Goal: Task Accomplishment & Management: Use online tool/utility

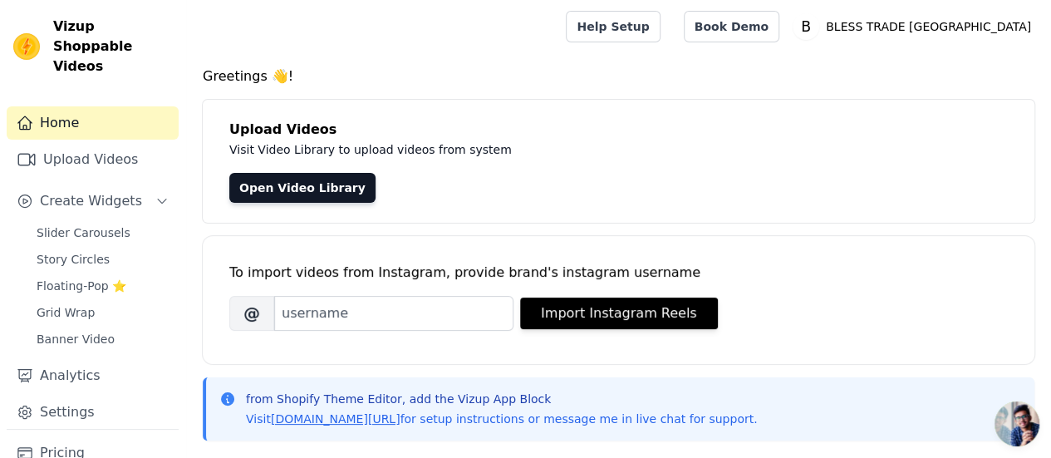
click at [851, 383] on div "from Shopify Theme Editor, add the Vizup App Block Visit vizupcommerce.com/docs…" at bounding box center [619, 408] width 832 height 63
click at [303, 197] on link "Open Video Library" at bounding box center [302, 188] width 146 height 30
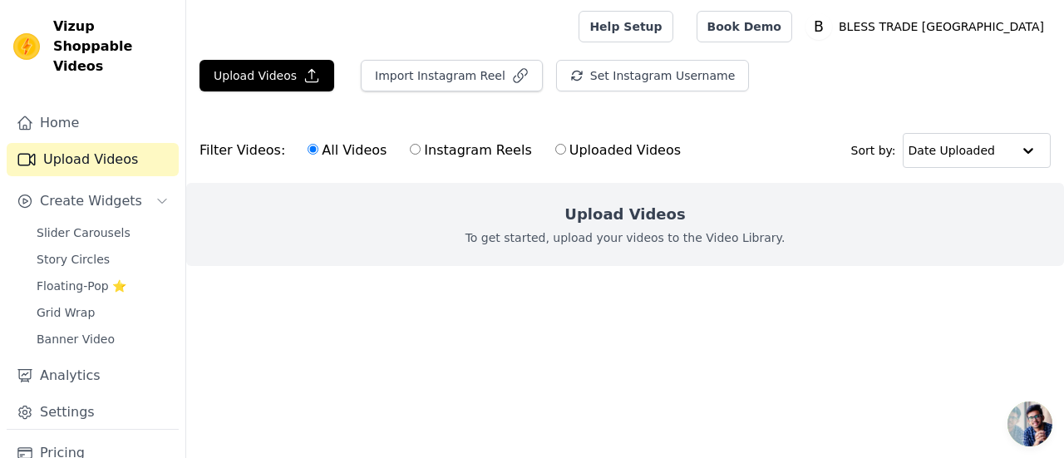
click at [429, 146] on label "Instagram Reels" at bounding box center [470, 151] width 123 height 22
click at [420, 146] on input "Instagram Reels" at bounding box center [415, 149] width 11 height 11
radio input "true"
click at [554, 148] on label "Uploaded Videos" at bounding box center [617, 151] width 127 height 22
click at [555, 148] on input "Uploaded Videos" at bounding box center [560, 149] width 11 height 11
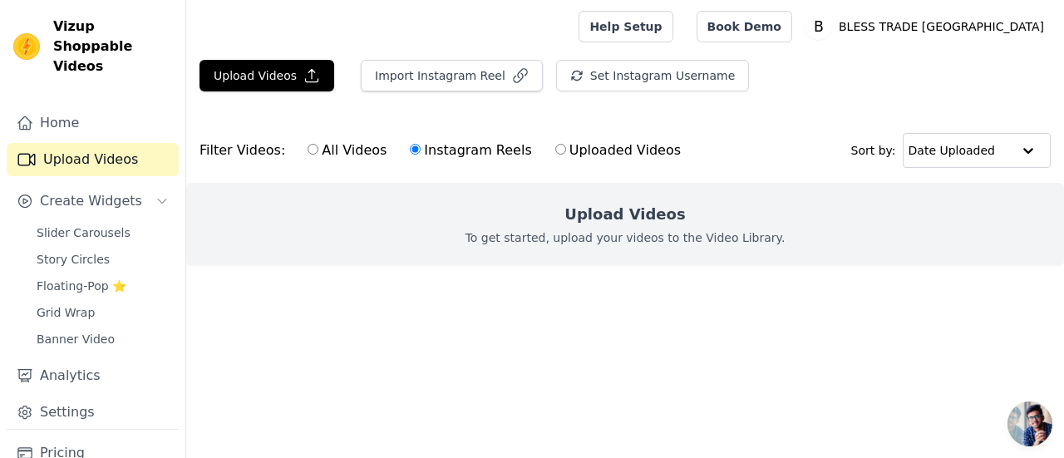
radio input "true"
click at [294, 74] on button "Upload Videos" at bounding box center [266, 76] width 135 height 32
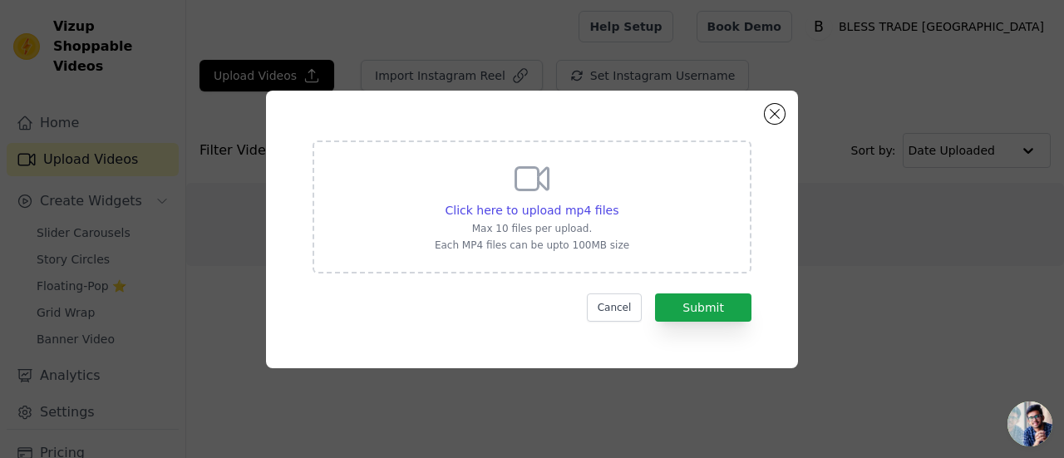
click at [557, 196] on div "Click here to upload mp4 files Max 10 files per upload. Each MP4 files can be u…" at bounding box center [532, 205] width 194 height 93
click at [617, 201] on input "Click here to upload mp4 files Max 10 files per upload. Each MP4 files can be u…" at bounding box center [617, 201] width 1 height 1
type input "C:\fakepath\WhatsApp Video 2025-08-28 at 19.39.56_18438d61.mp4"
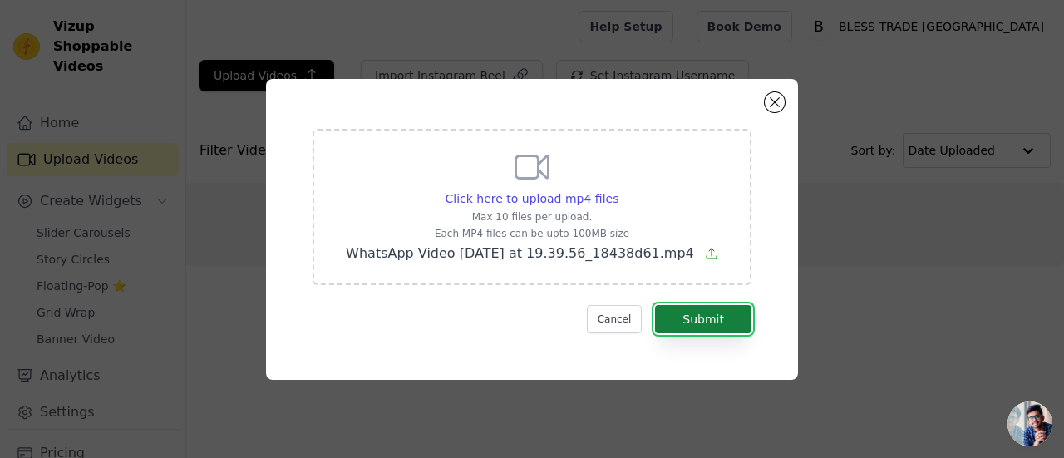
click at [694, 327] on button "Submit" at bounding box center [703, 319] width 96 height 28
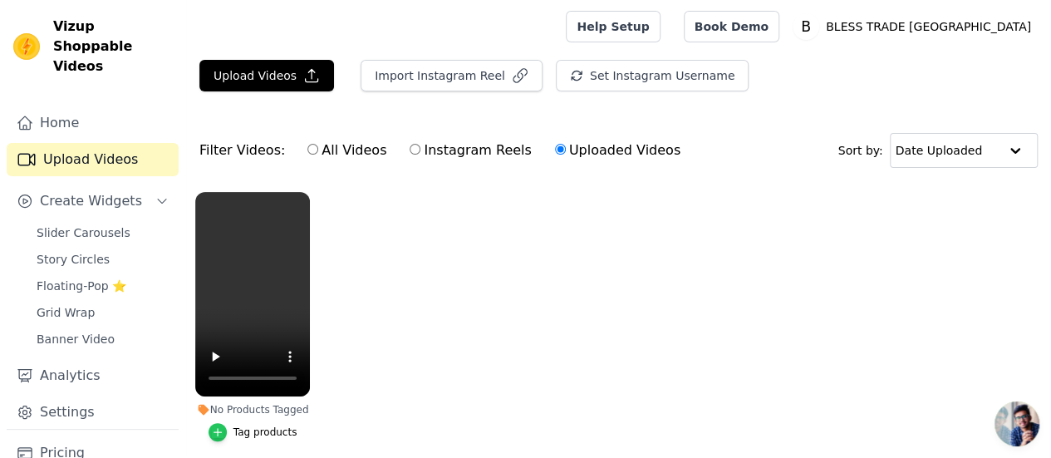
click at [221, 426] on icon "button" at bounding box center [218, 432] width 12 height 12
click at [219, 426] on icon "button" at bounding box center [218, 432] width 12 height 12
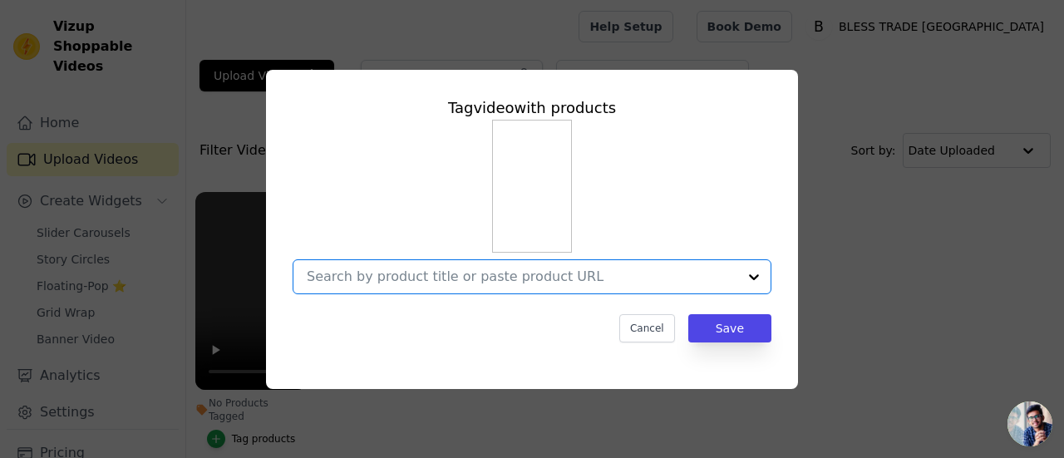
click at [720, 284] on input "No Products Tagged Tag video with products Option undefined, selected. Select i…" at bounding box center [522, 276] width 430 height 16
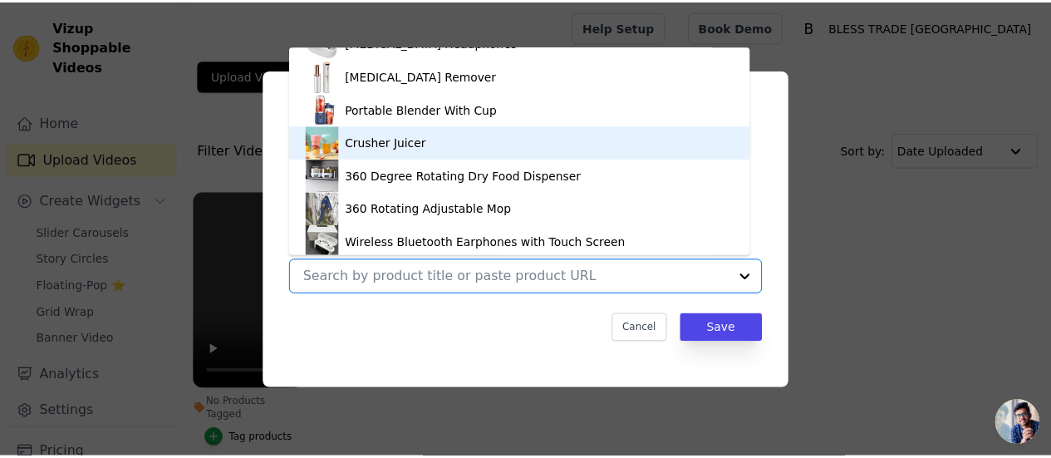
scroll to position [821, 0]
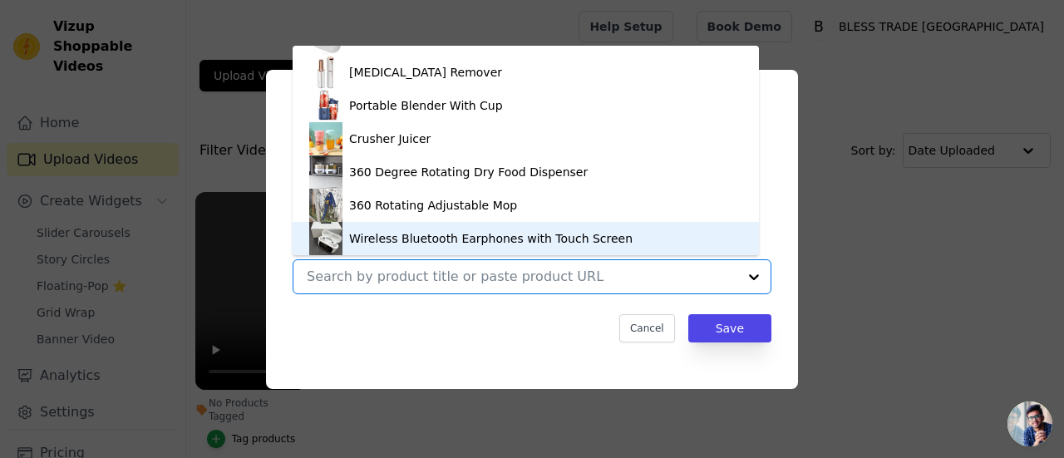
click at [449, 232] on div "Wireless Bluetooth Earphones with Touch Screen" at bounding box center [490, 238] width 283 height 17
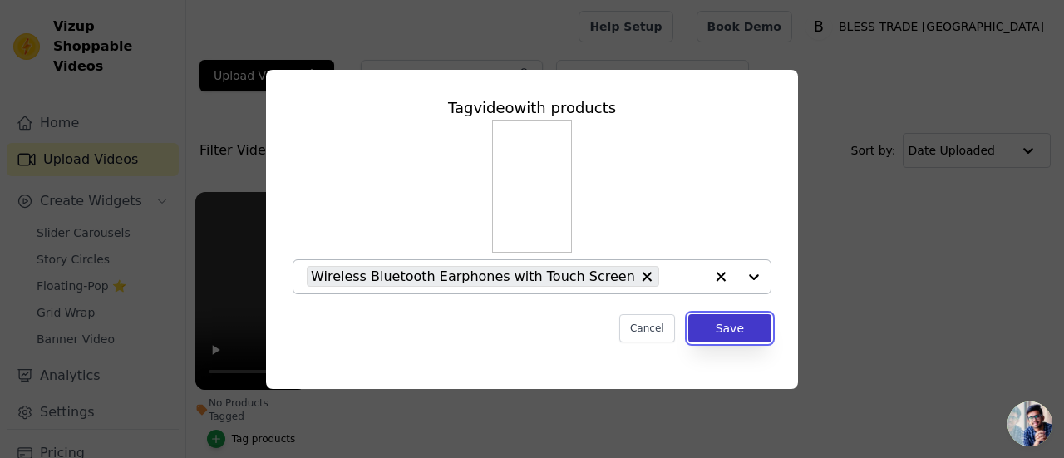
click at [715, 328] on button "Save" at bounding box center [729, 328] width 83 height 28
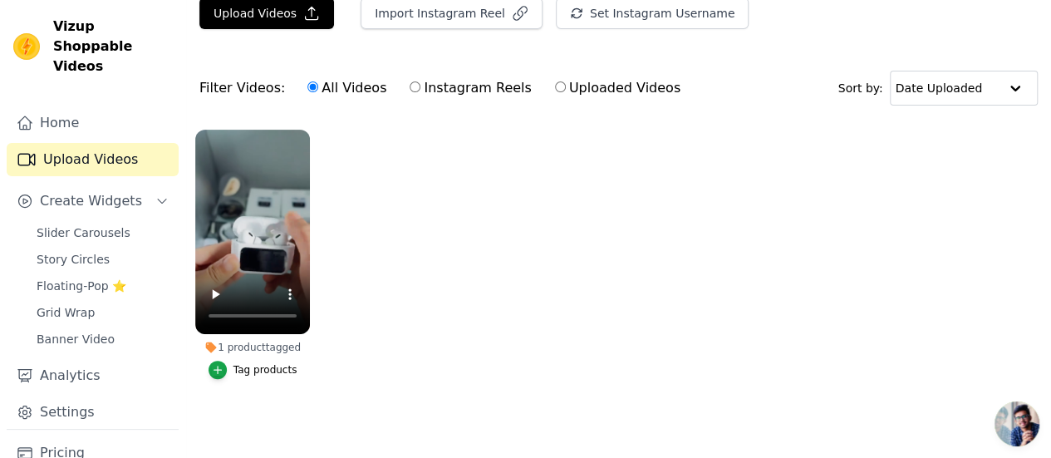
scroll to position [0, 0]
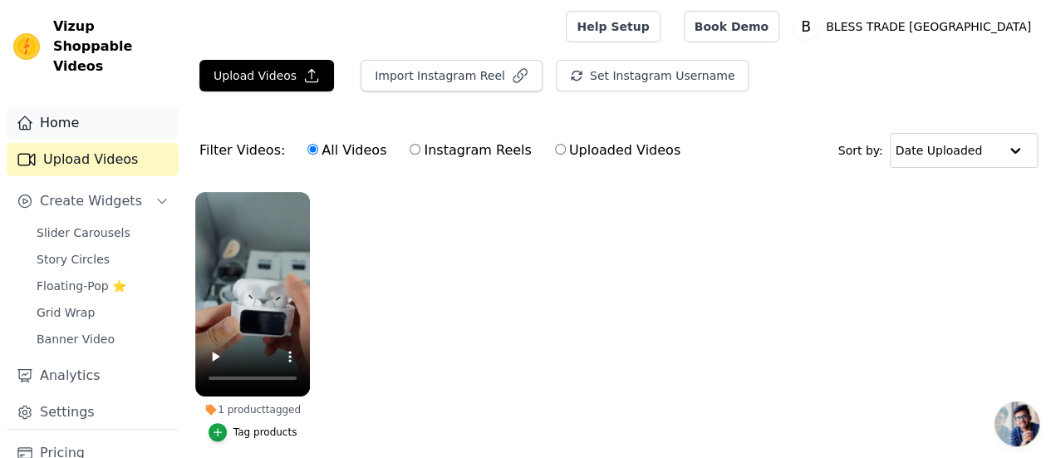
click at [100, 106] on link "Home" at bounding box center [93, 122] width 172 height 33
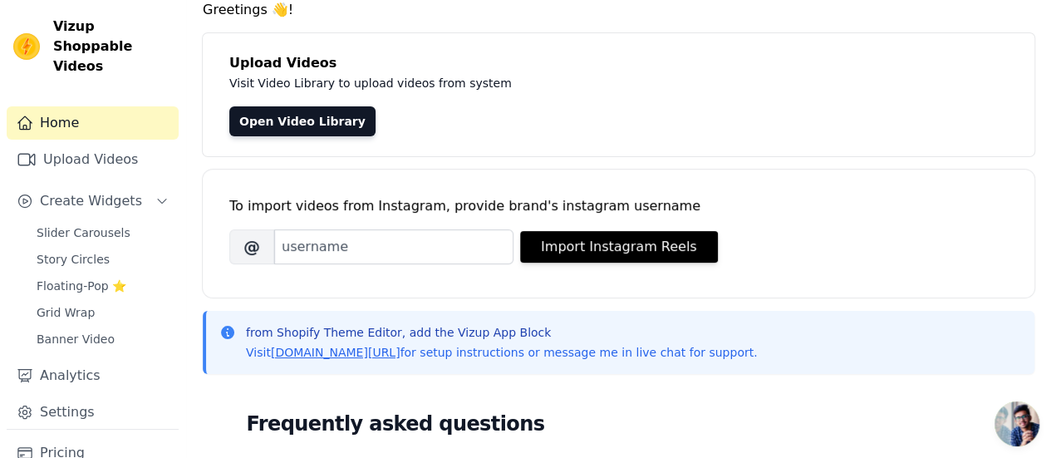
scroll to position [64, 0]
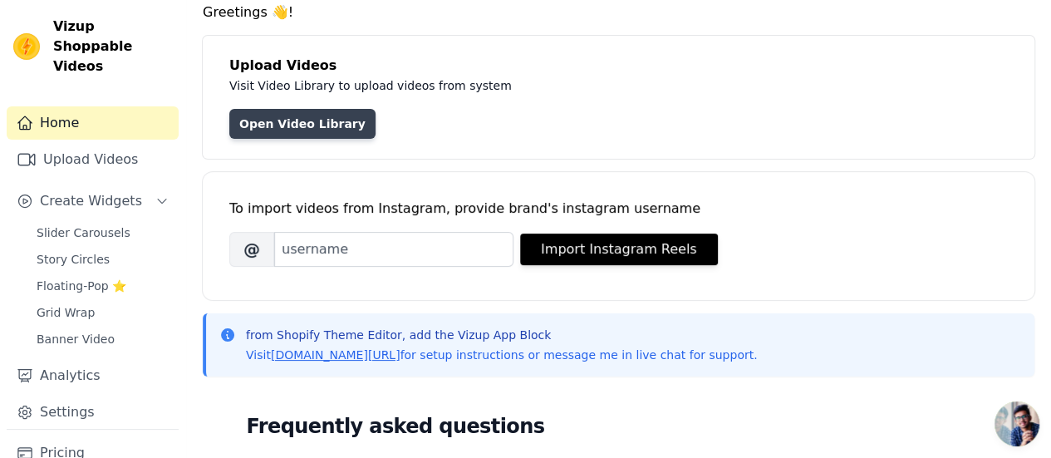
click at [278, 129] on link "Open Video Library" at bounding box center [302, 124] width 146 height 30
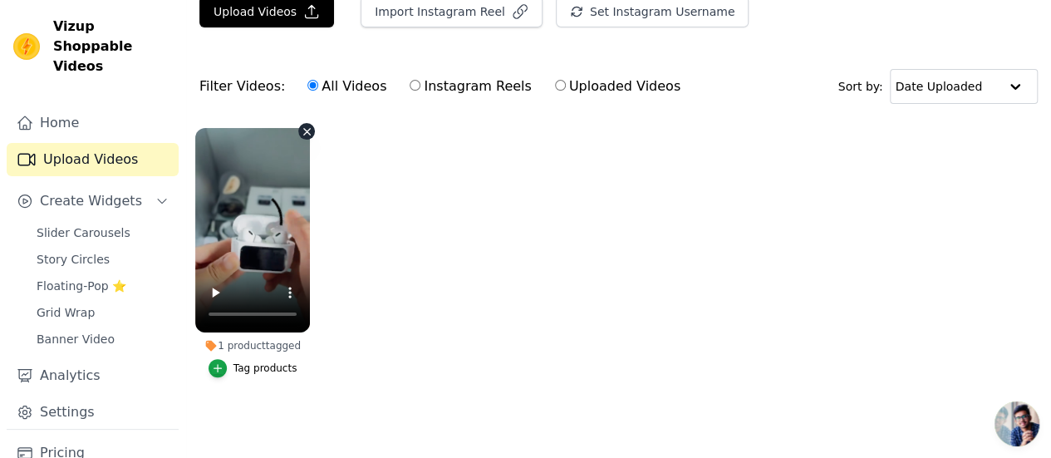
scroll to position [62, 0]
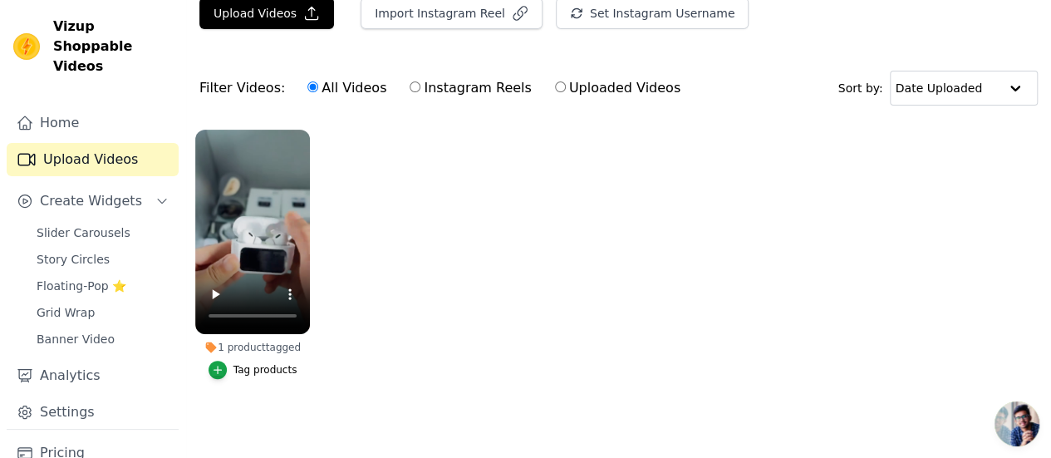
click at [379, 270] on ul "1 product tagged Tag products" at bounding box center [618, 270] width 865 height 301
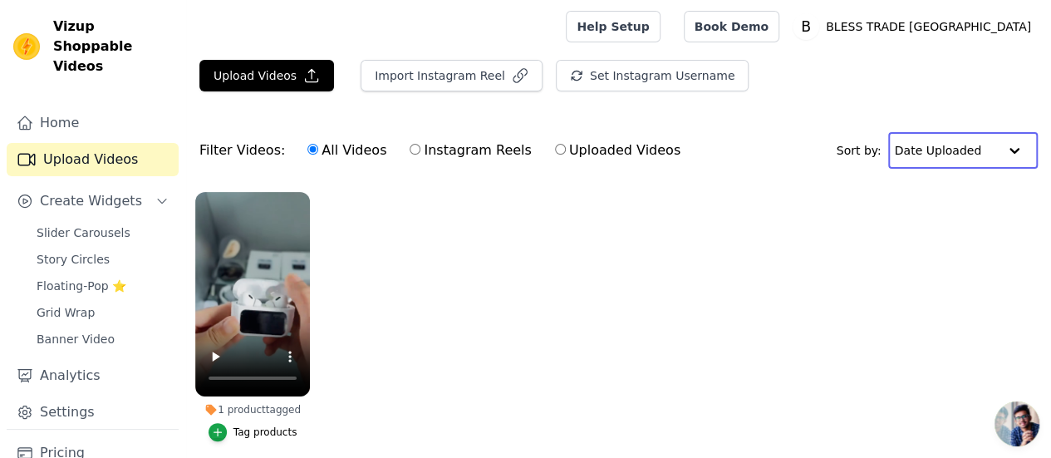
click at [971, 148] on input "text" at bounding box center [946, 150] width 103 height 33
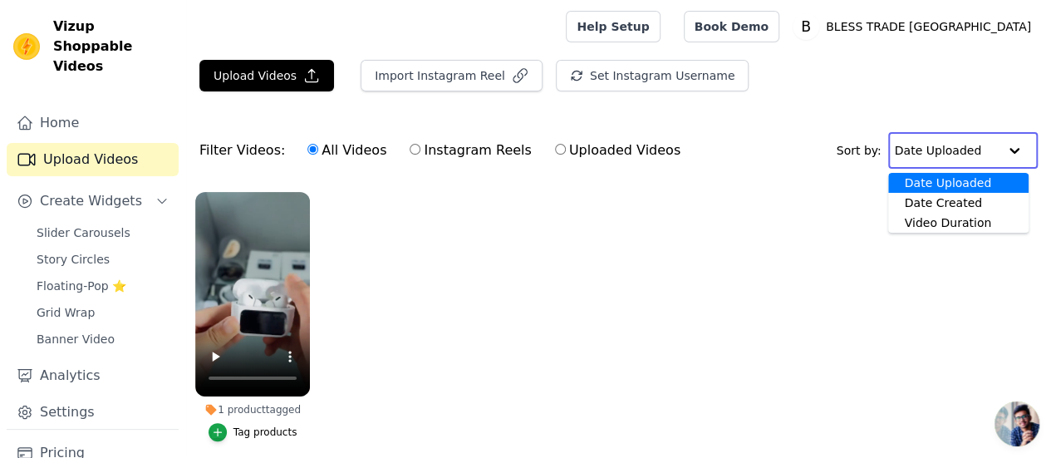
click at [971, 148] on input "text" at bounding box center [946, 150] width 103 height 33
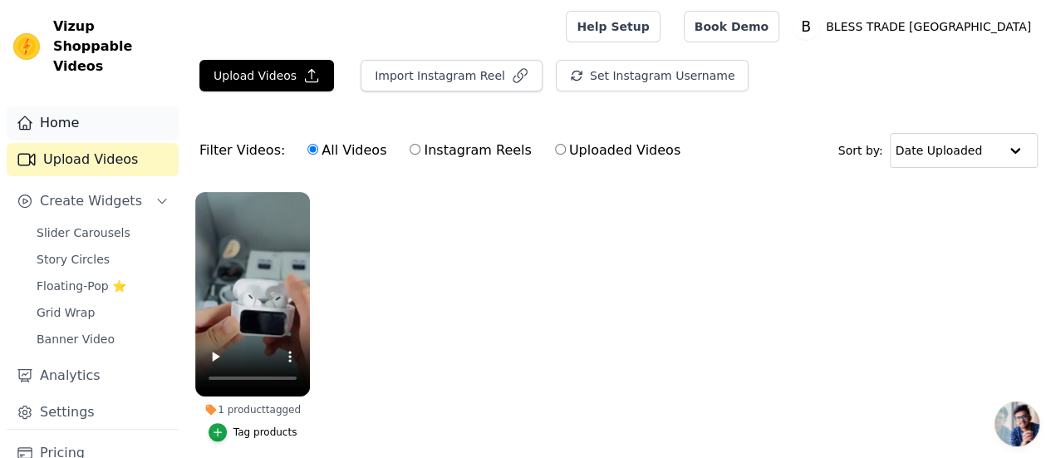
click at [81, 106] on link "Home" at bounding box center [93, 122] width 172 height 33
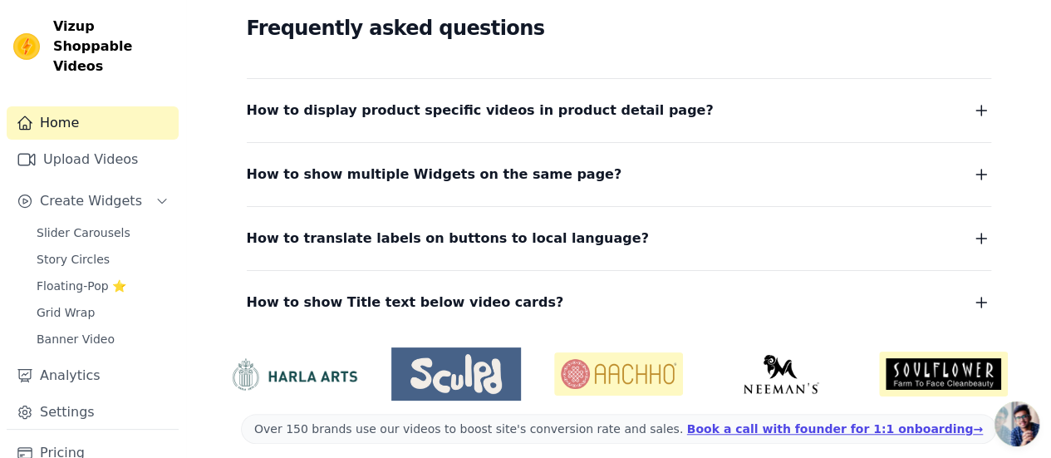
scroll to position [472, 0]
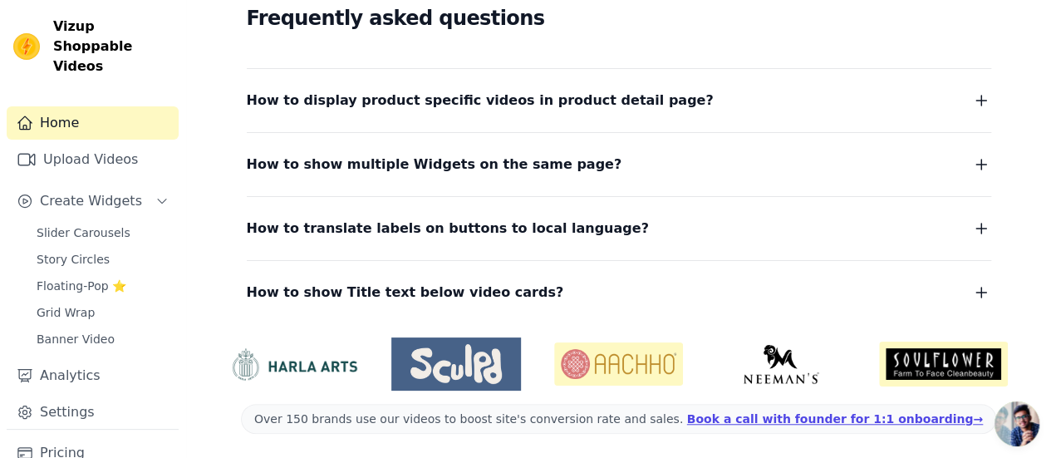
click at [980, 107] on icon "button" at bounding box center [981, 101] width 20 height 20
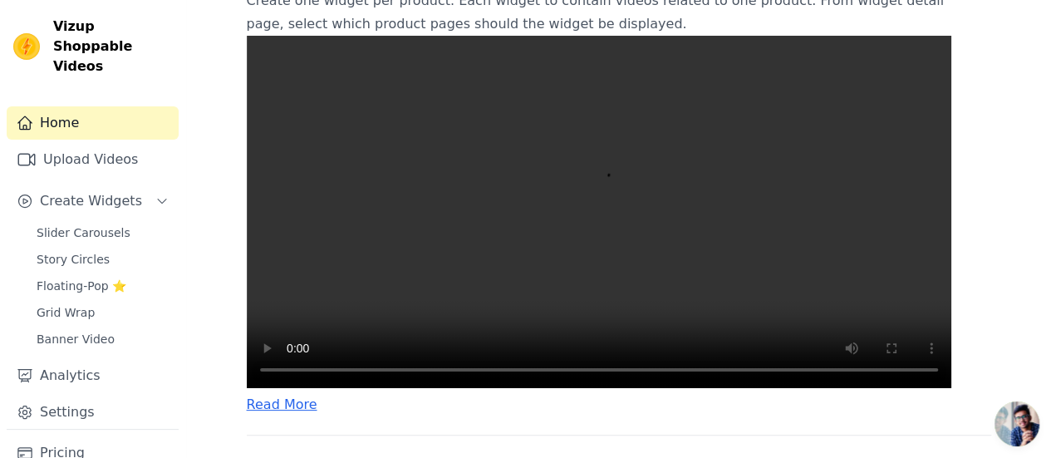
scroll to position [602, 0]
click at [105, 224] on span "Slider Carousels" at bounding box center [84, 232] width 94 height 17
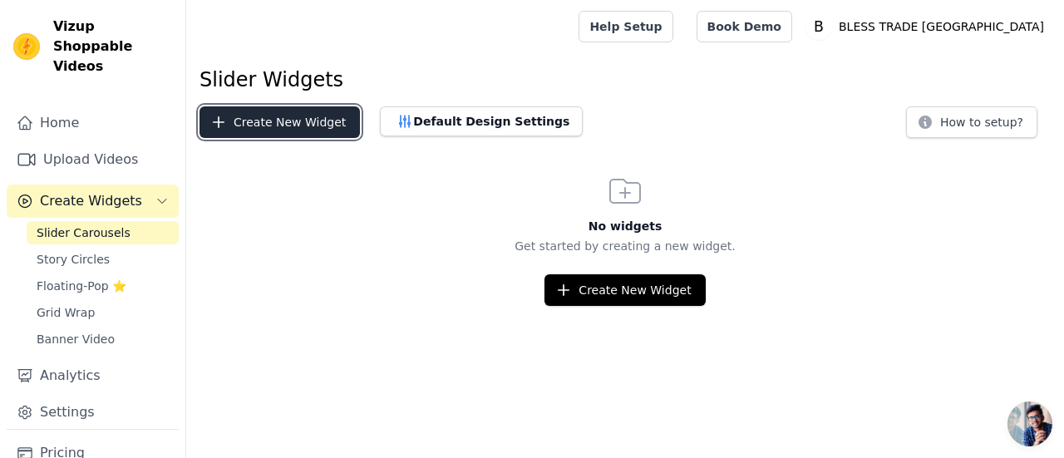
click at [276, 122] on button "Create New Widget" at bounding box center [279, 122] width 160 height 32
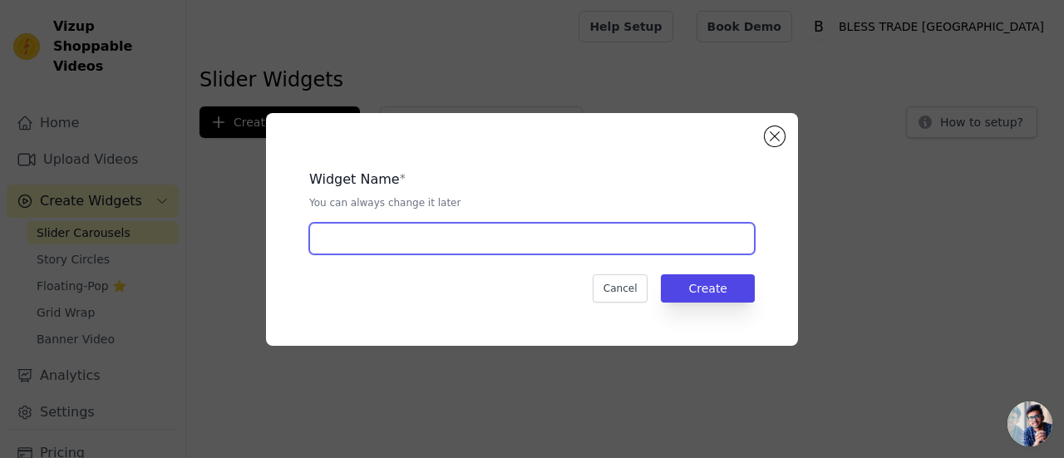
click at [545, 243] on input "text" at bounding box center [531, 239] width 445 height 32
type input "v"
click at [322, 237] on input "trusted" at bounding box center [531, 239] width 445 height 32
type input "Trusted"
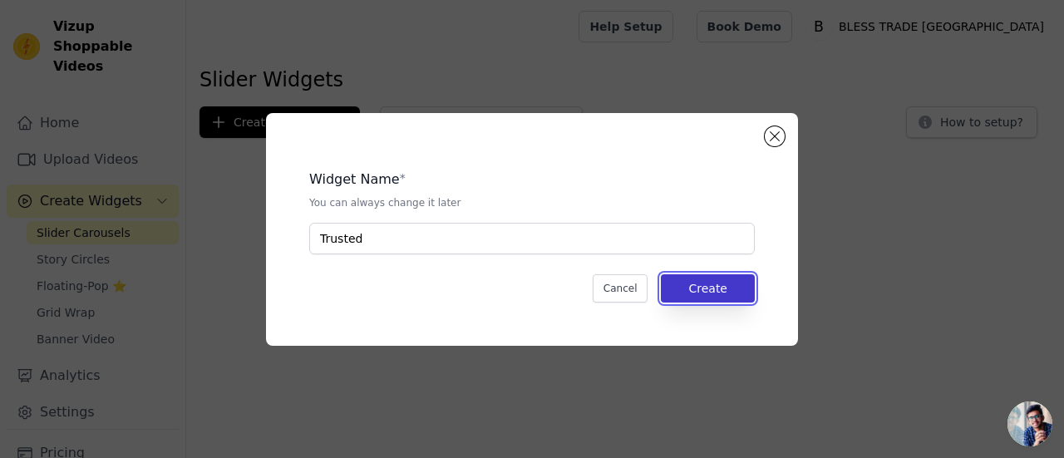
click at [726, 285] on button "Create" at bounding box center [708, 288] width 94 height 28
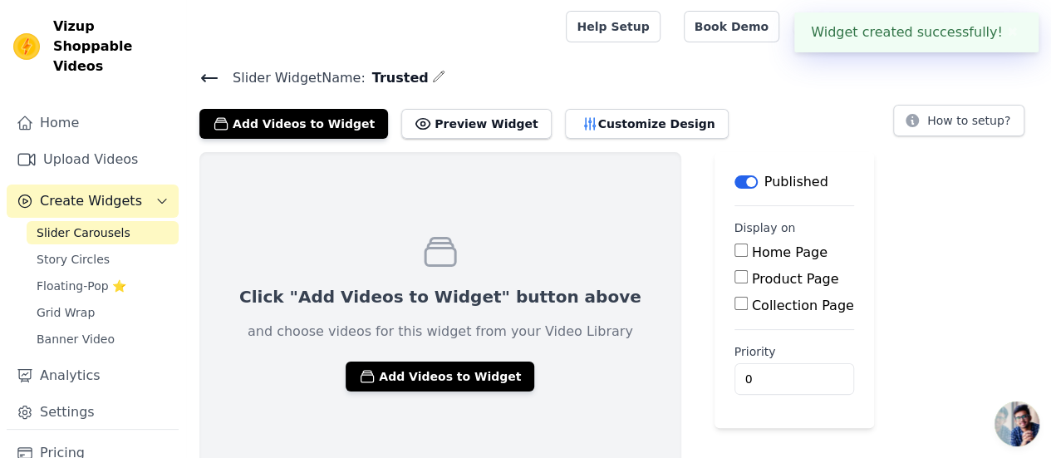
click at [735, 252] on input "Home Page" at bounding box center [741, 249] width 13 height 13
checkbox input "true"
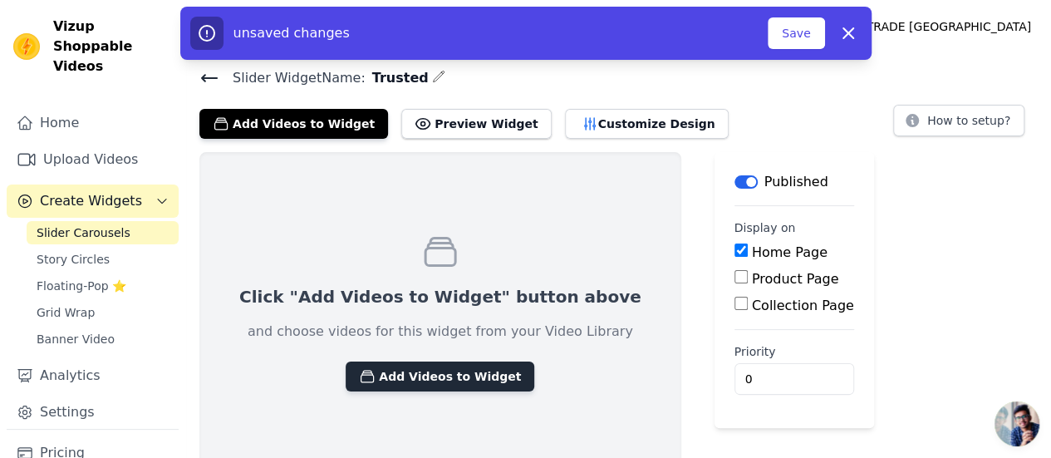
click at [411, 380] on button "Add Videos to Widget" at bounding box center [440, 376] width 189 height 30
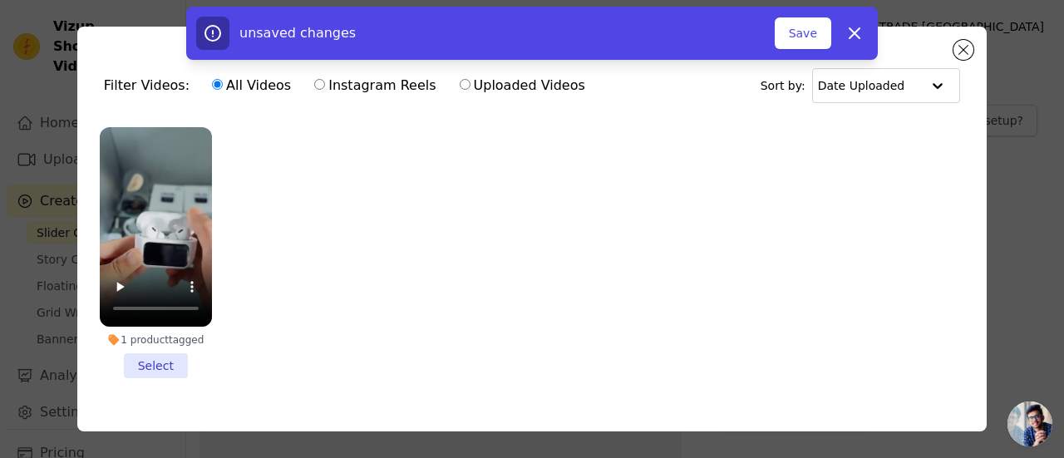
click at [145, 369] on li "1 product tagged Select" at bounding box center [156, 252] width 112 height 251
click at [0, 0] on input "1 product tagged Select" at bounding box center [0, 0] width 0 height 0
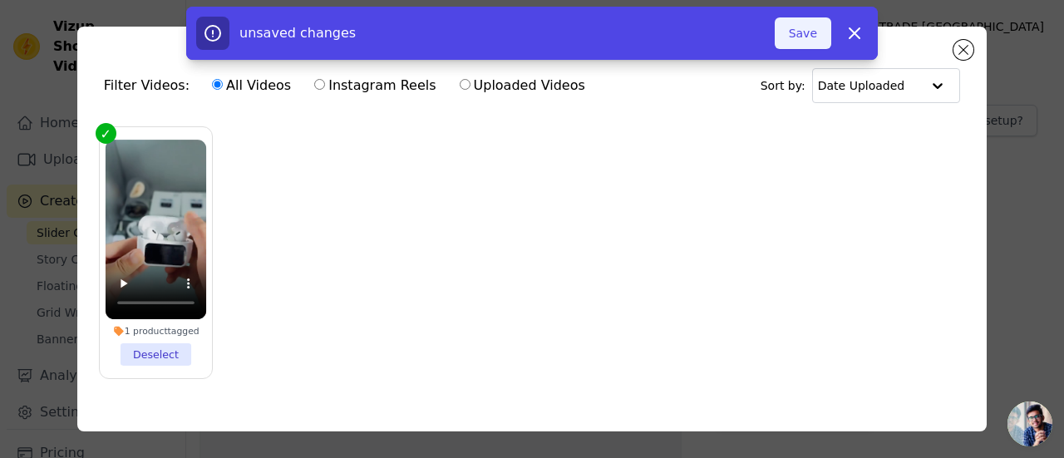
click at [804, 35] on button "Save" at bounding box center [803, 33] width 57 height 32
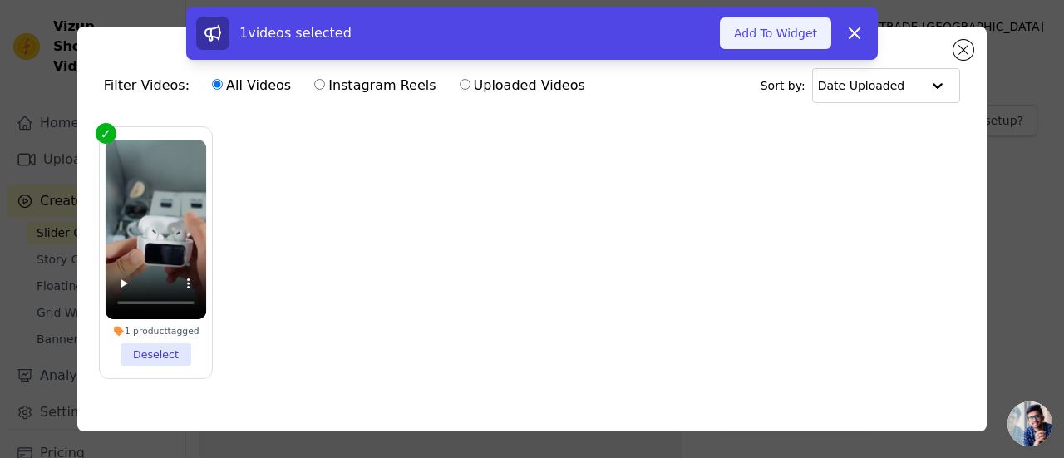
click at [774, 40] on button "Add To Widget" at bounding box center [775, 33] width 111 height 32
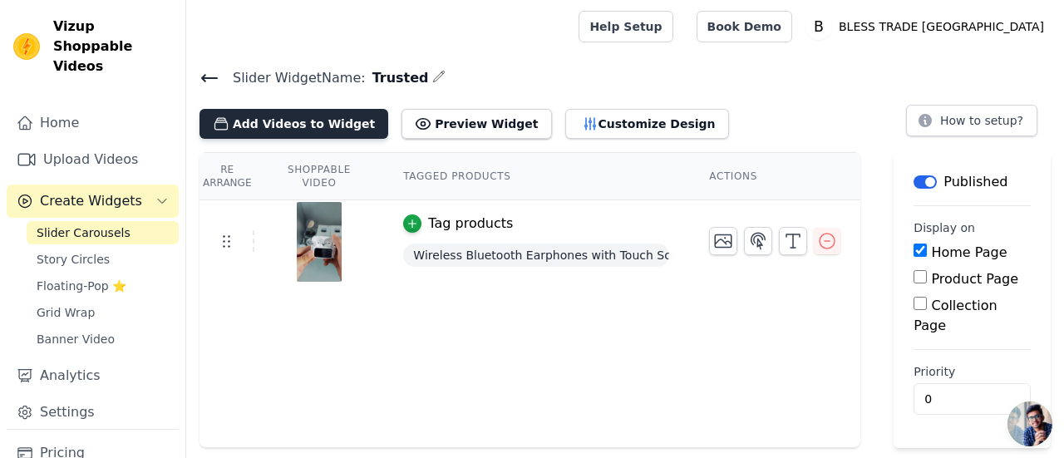
click at [306, 131] on button "Add Videos to Widget" at bounding box center [293, 124] width 189 height 30
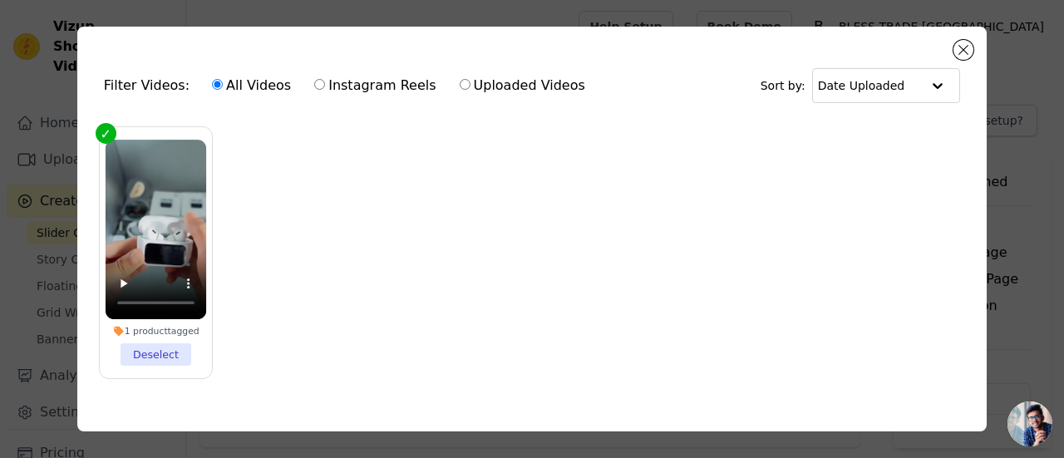
click at [954, 58] on div "Filter Videos: All Videos Instagram Reels Uploaded Videos Sort by: Date Uploaded" at bounding box center [532, 85] width 883 height 65
click at [964, 52] on button "Close modal" at bounding box center [963, 50] width 20 height 20
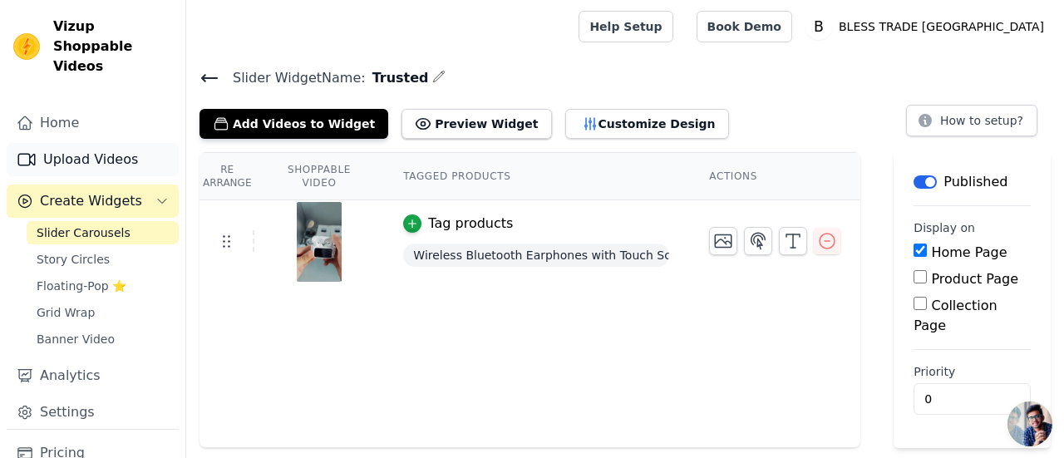
click at [81, 147] on link "Upload Videos" at bounding box center [93, 159] width 172 height 33
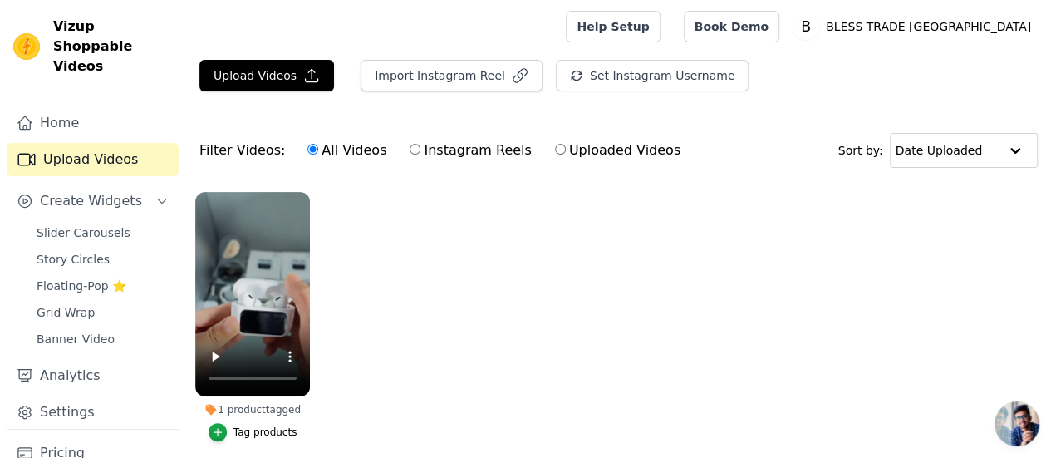
click at [554, 152] on label "Uploaded Videos" at bounding box center [617, 151] width 127 height 22
click at [555, 152] on input "Uploaded Videos" at bounding box center [560, 149] width 11 height 11
radio input "true"
click at [306, 76] on icon "button" at bounding box center [311, 75] width 17 height 17
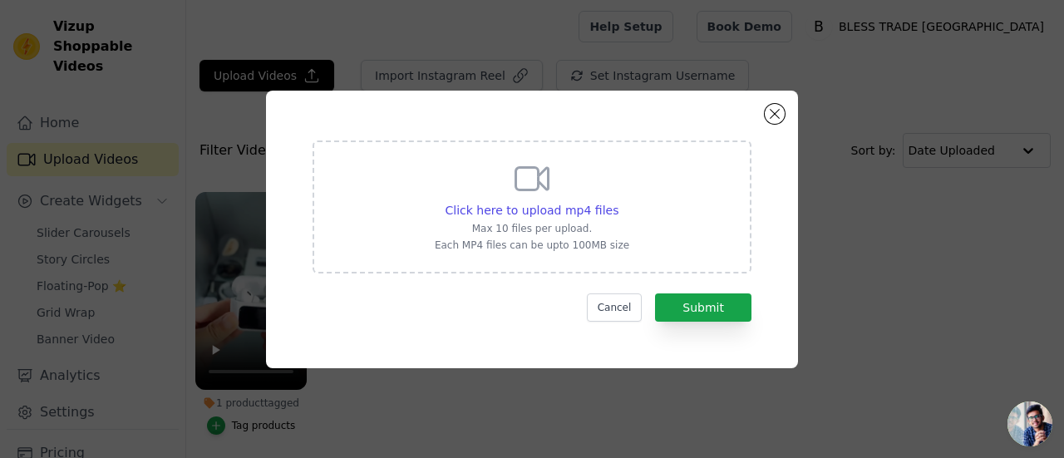
click at [522, 189] on icon at bounding box center [532, 178] width 32 height 22
click at [617, 201] on input "Click here to upload mp4 files Max 10 files per upload. Each MP4 files can be u…" at bounding box center [617, 201] width 1 height 1
type input "C:\fakepath\WhatsApp Video 2025-08-29 at 00.54.38_f5d307d3.mp4"
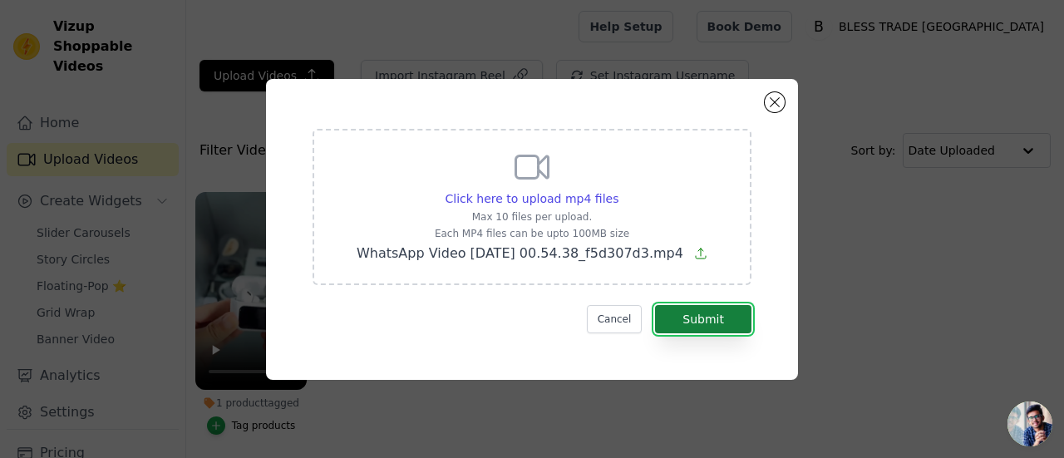
click at [682, 318] on button "Submit" at bounding box center [703, 319] width 96 height 28
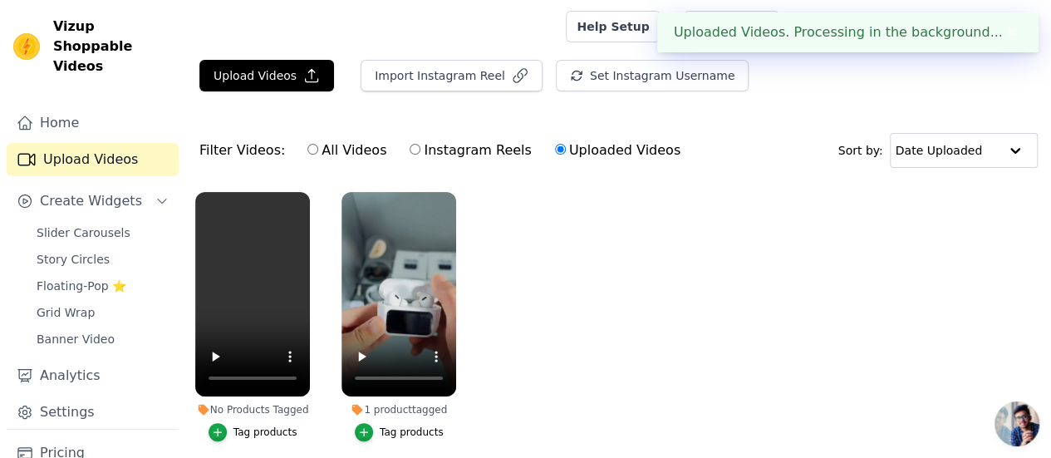
click at [253, 425] on div "Tag products" at bounding box center [266, 431] width 64 height 13
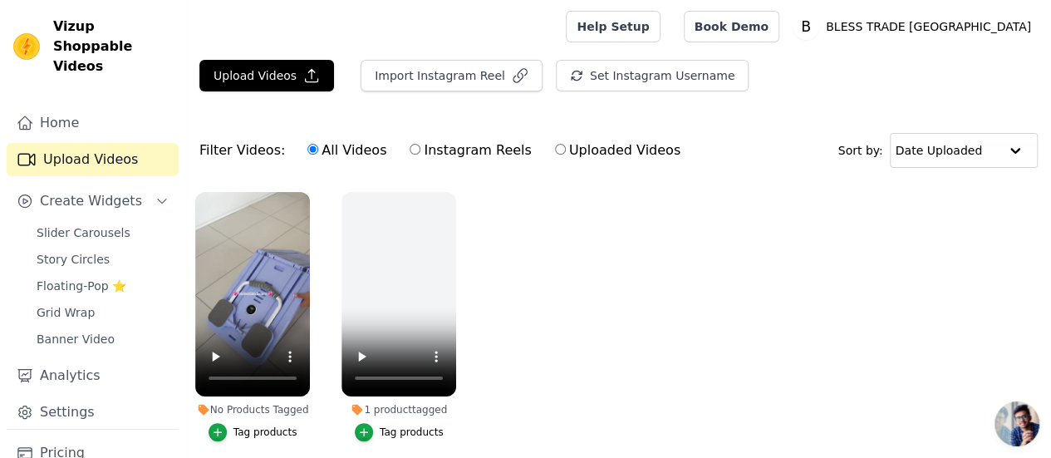
click at [247, 425] on div "Tag products" at bounding box center [266, 431] width 64 height 13
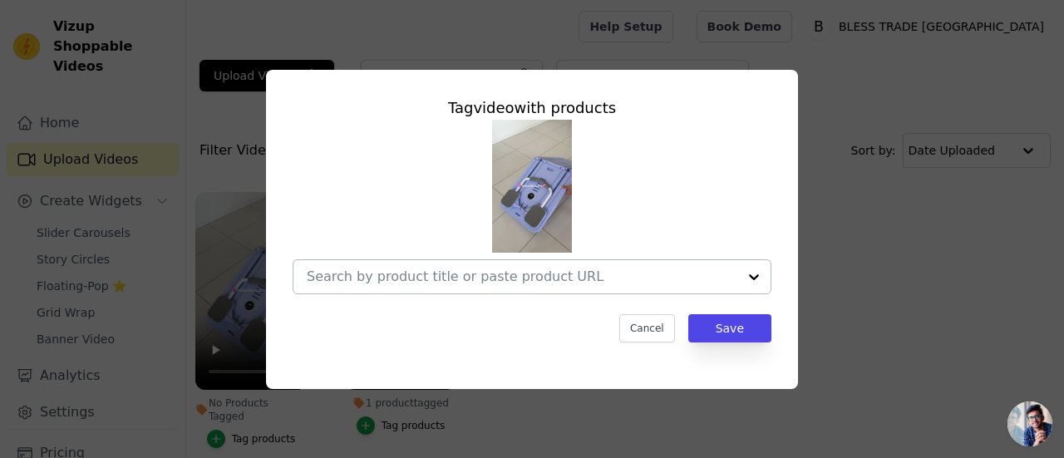
click at [754, 277] on div at bounding box center [753, 276] width 33 height 33
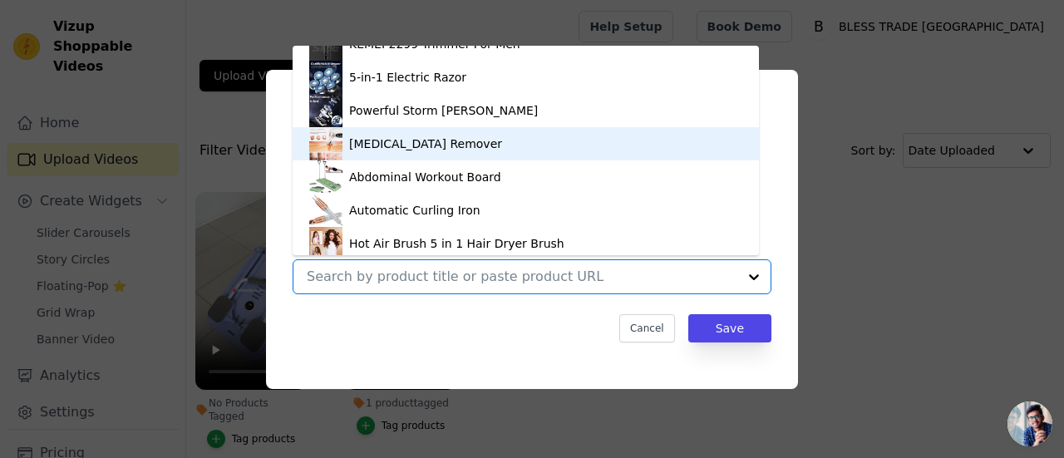
scroll to position [223, 0]
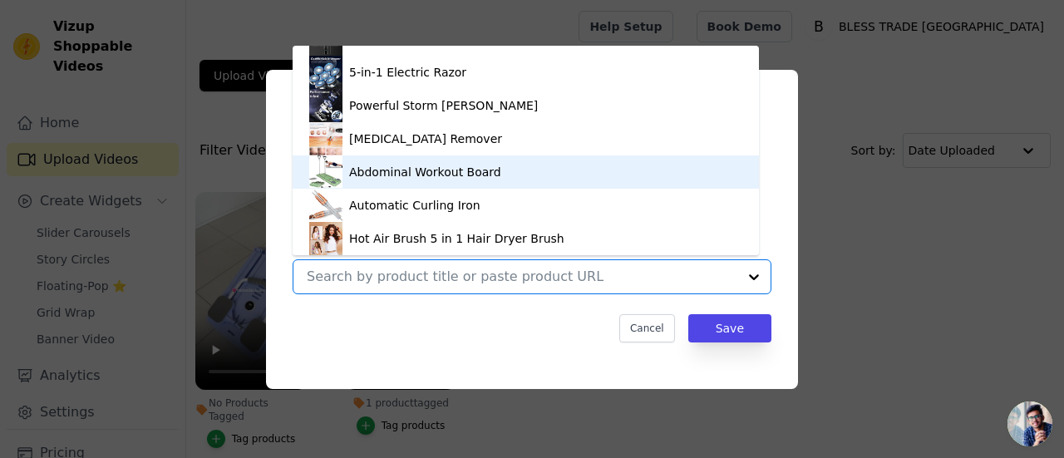
click at [444, 173] on div "Abdominal Workout Board" at bounding box center [425, 172] width 152 height 17
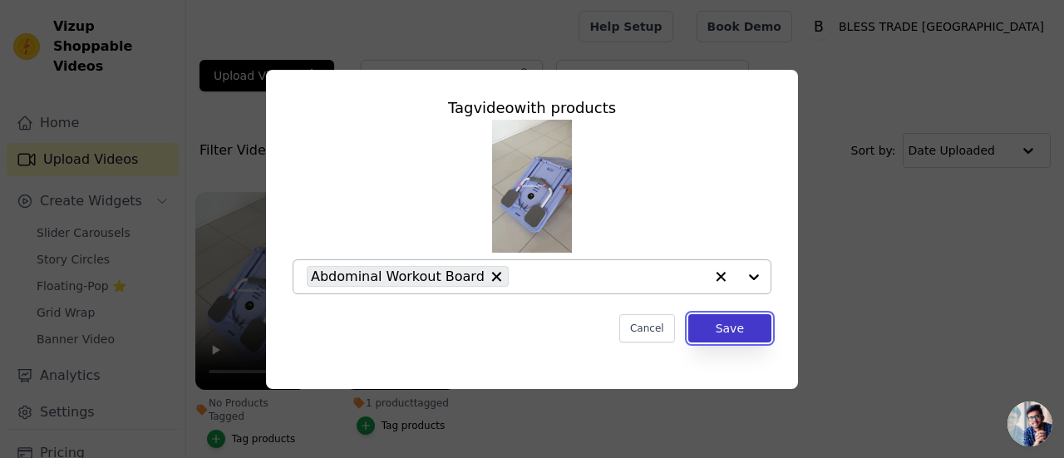
click at [717, 336] on button "Save" at bounding box center [729, 328] width 83 height 28
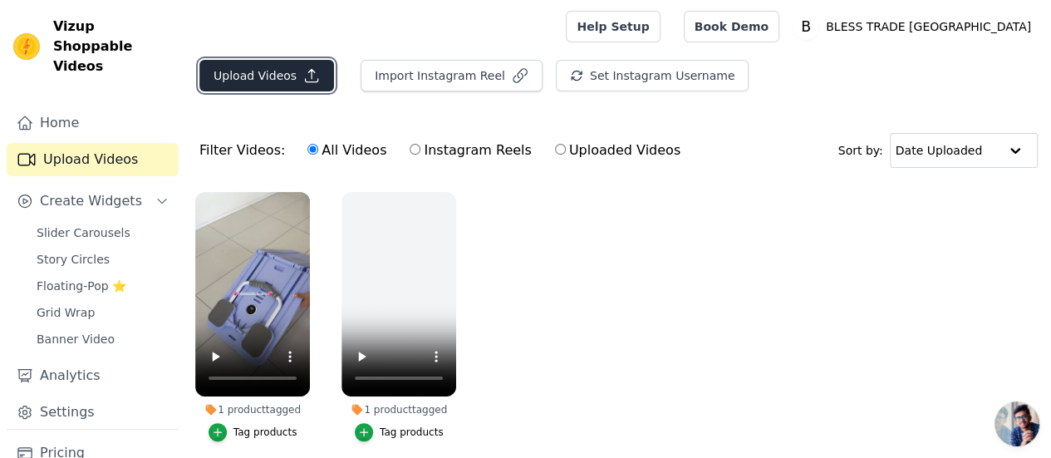
click at [308, 82] on icon "button" at bounding box center [311, 75] width 17 height 17
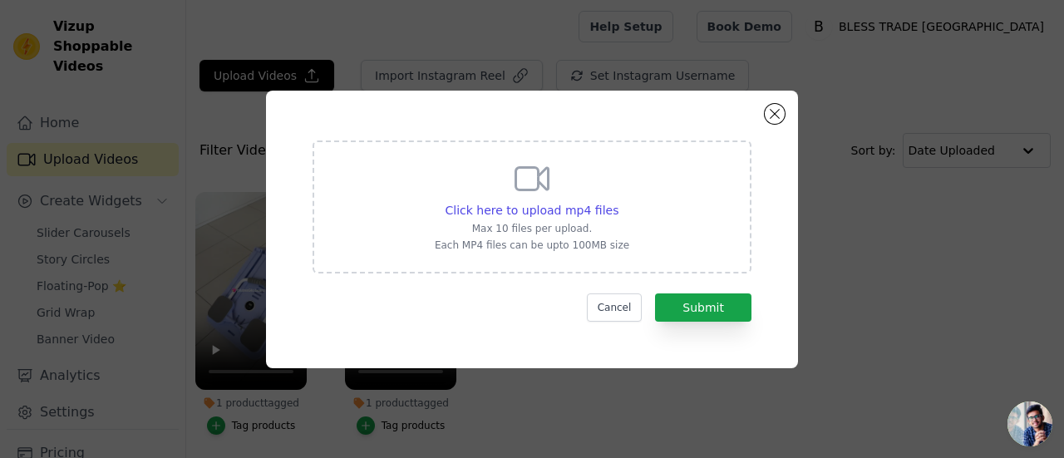
click at [548, 194] on icon at bounding box center [532, 179] width 40 height 40
click at [617, 201] on input "Click here to upload mp4 files Max 10 files per upload. Each MP4 files can be u…" at bounding box center [617, 201] width 1 height 1
type input "C:\fakepath\WhatsApp Video 2025-08-29 at 00.57.57_34f2babc.mp4"
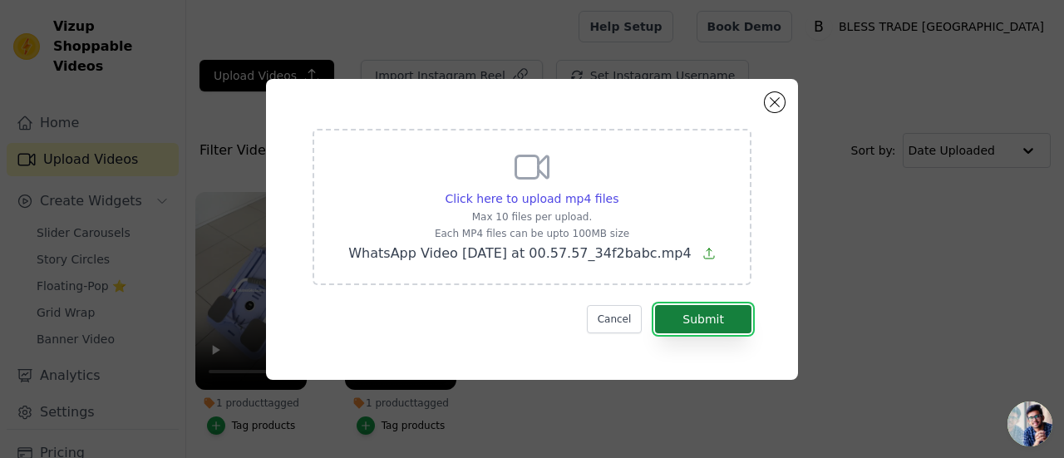
click at [682, 311] on button "Submit" at bounding box center [703, 319] width 96 height 28
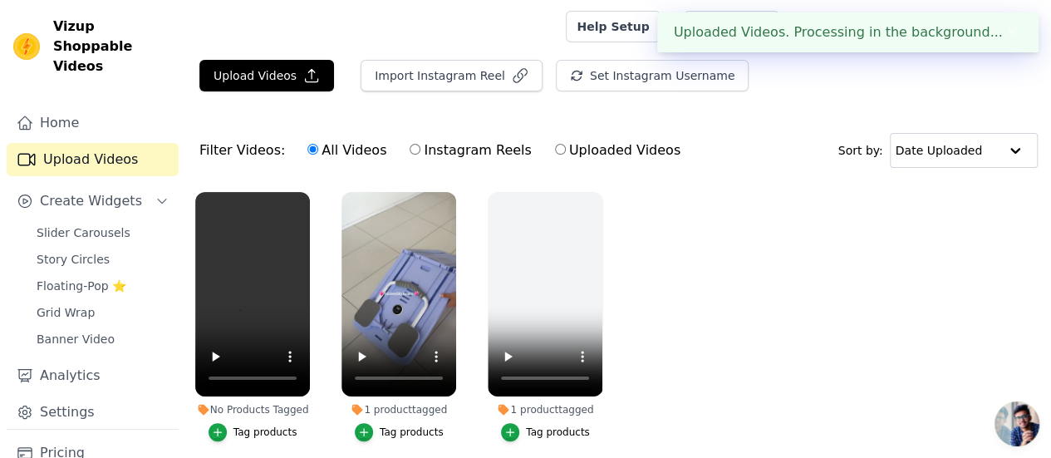
click at [270, 425] on div "Tag products" at bounding box center [266, 431] width 64 height 13
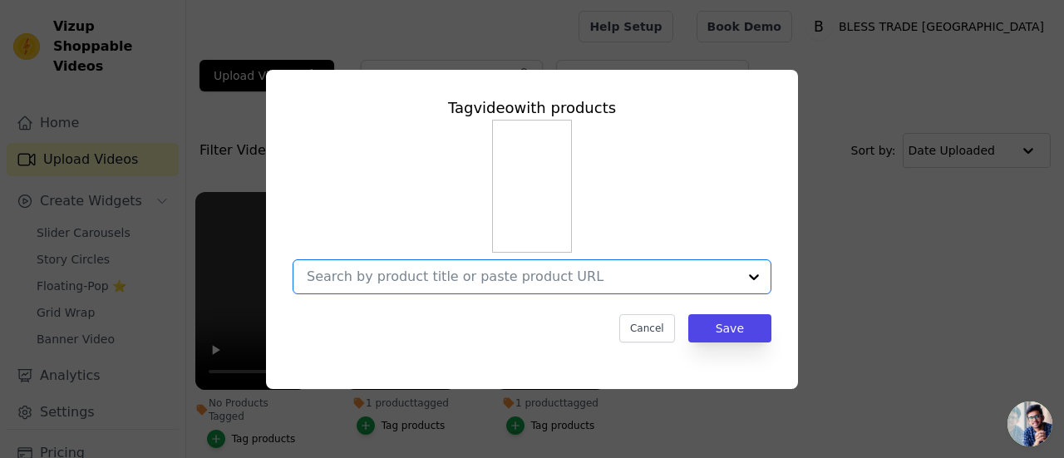
click at [505, 275] on input "No Products Tagged Tag video with products Option undefined, selected. Select i…" at bounding box center [522, 276] width 430 height 16
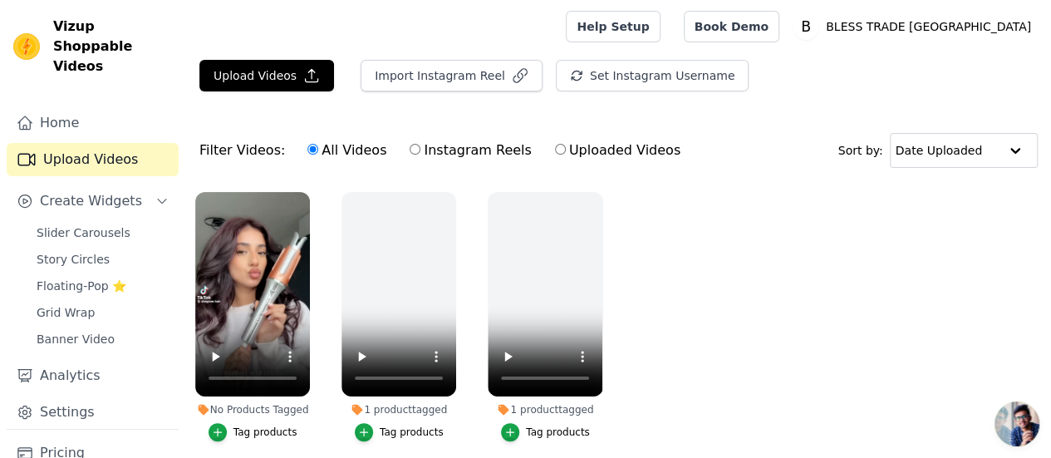
click at [241, 425] on div "Tag products" at bounding box center [266, 431] width 64 height 13
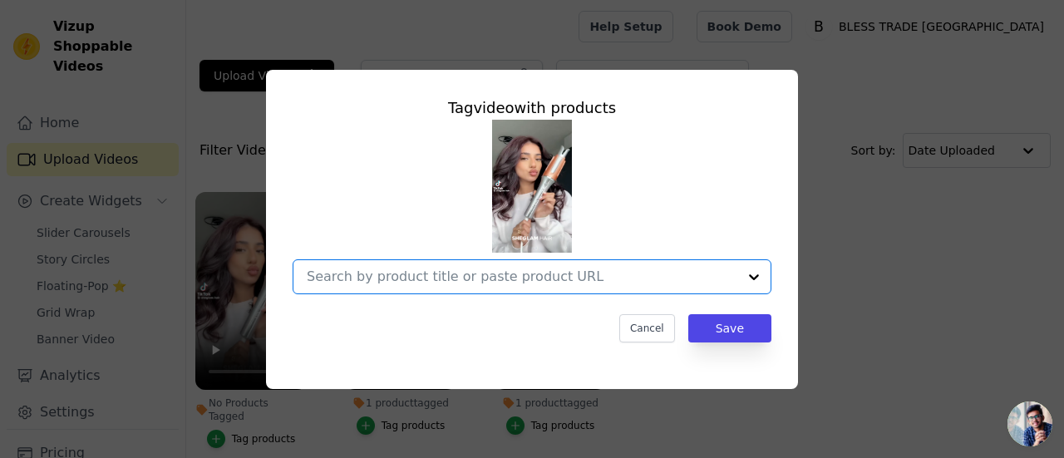
click at [525, 273] on input "No Products Tagged Tag video with products Option undefined, selected. Select i…" at bounding box center [522, 276] width 430 height 16
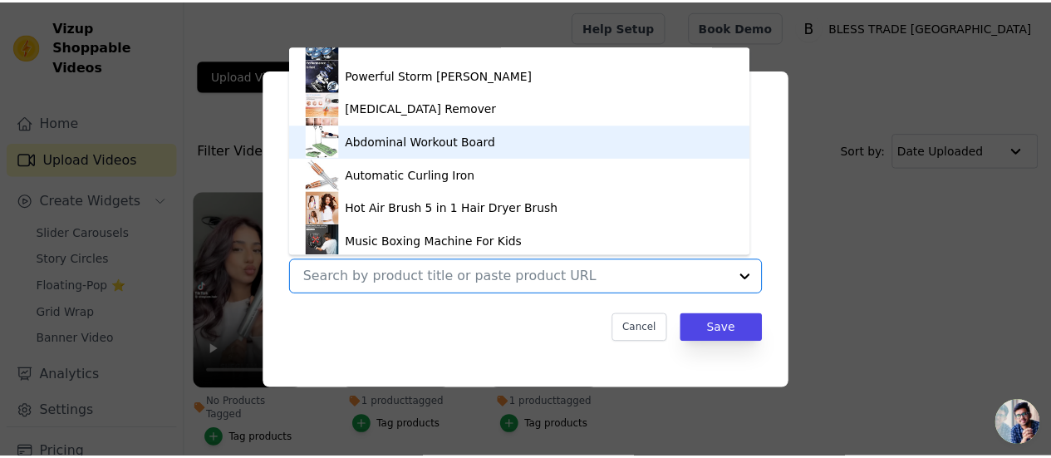
scroll to position [254, 0]
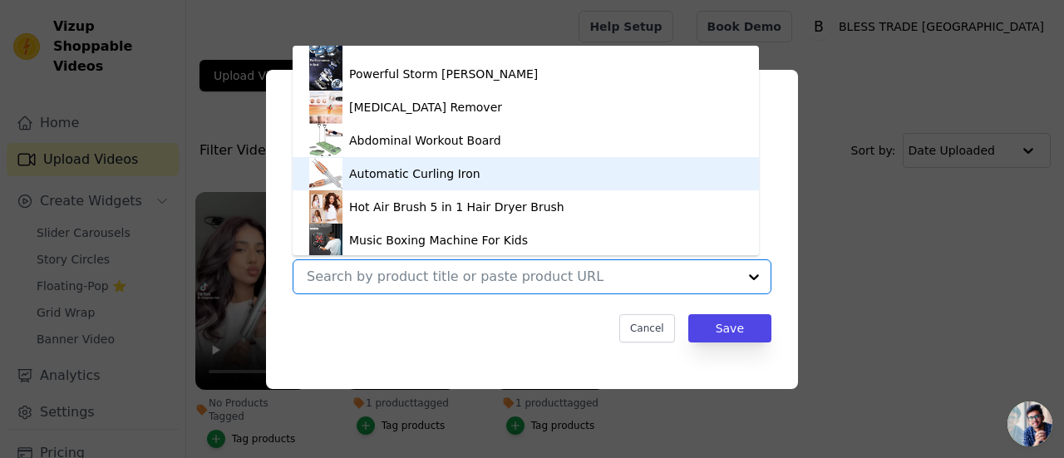
click at [417, 174] on div "Automatic Curling Iron" at bounding box center [414, 173] width 131 height 17
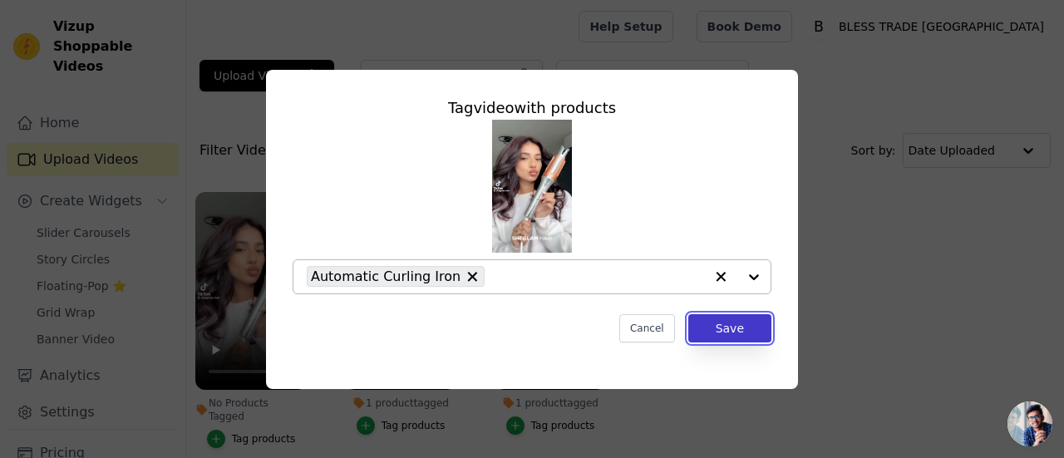
click at [735, 330] on button "Save" at bounding box center [729, 328] width 83 height 28
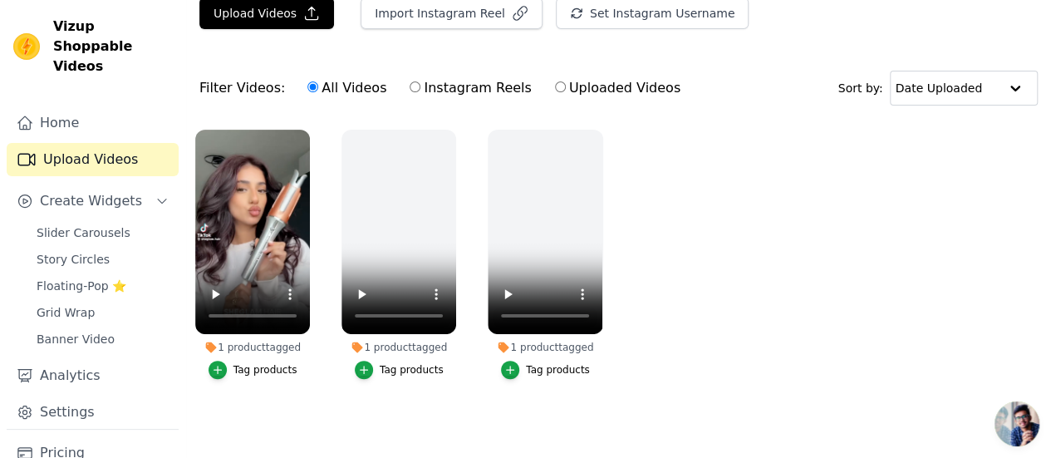
scroll to position [0, 0]
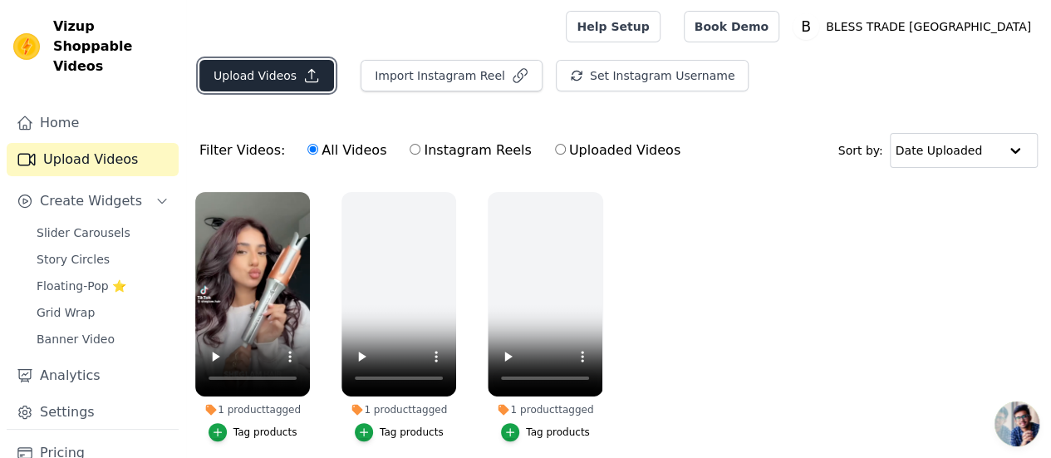
click at [278, 88] on button "Upload Videos" at bounding box center [266, 76] width 135 height 32
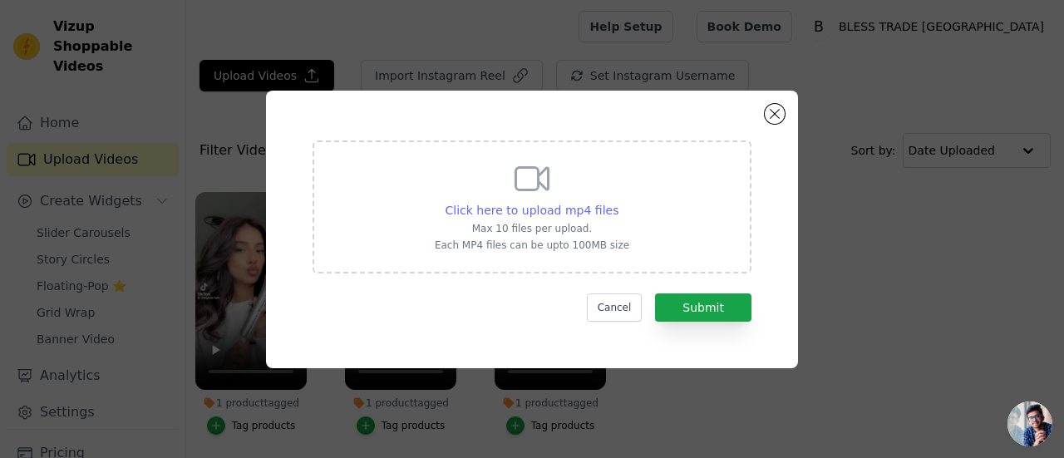
click at [537, 207] on span "Click here to upload mp4 files" at bounding box center [532, 210] width 174 height 13
click at [617, 202] on input "Click here to upload mp4 files Max 10 files per upload. Each MP4 files can be u…" at bounding box center [617, 201] width 1 height 1
type input "C:\fakepath\WhatsApp Video 2025-08-29 at 01.00.34_888948b6.mp4"
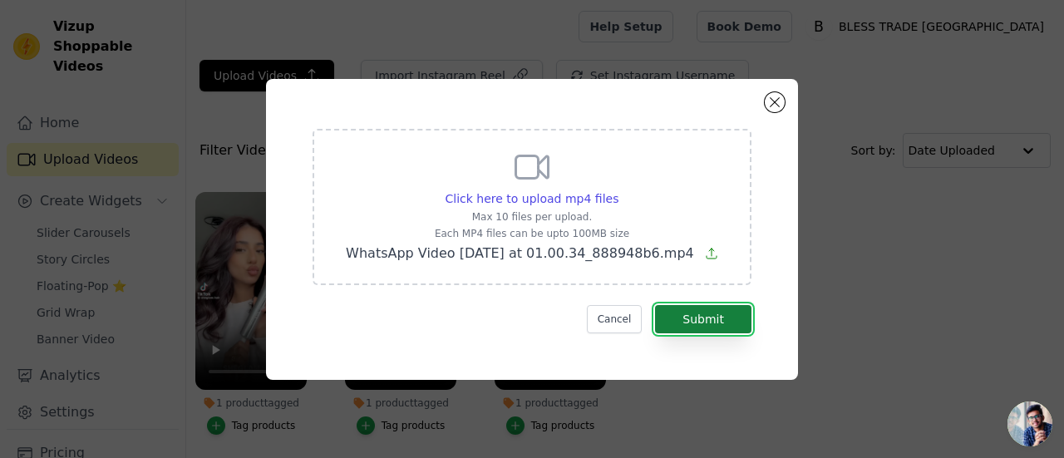
click at [695, 328] on button "Submit" at bounding box center [703, 319] width 96 height 28
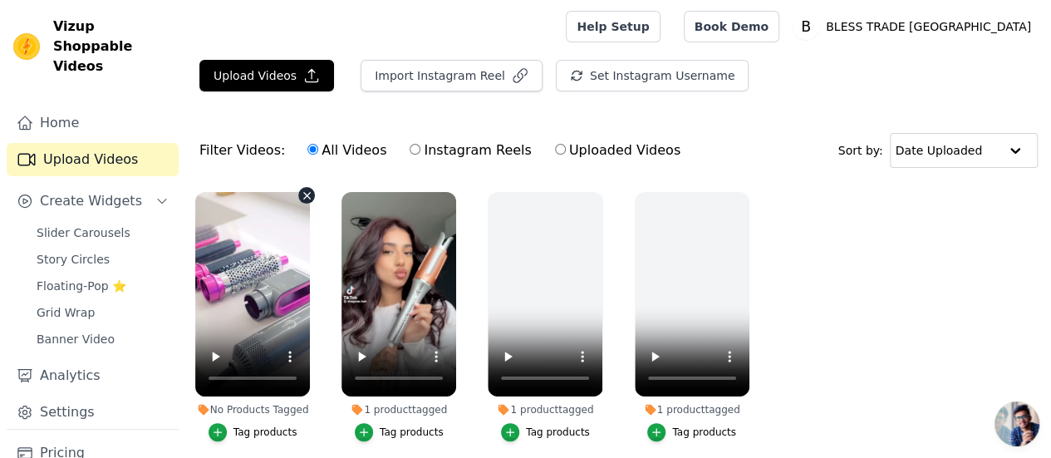
scroll to position [62, 0]
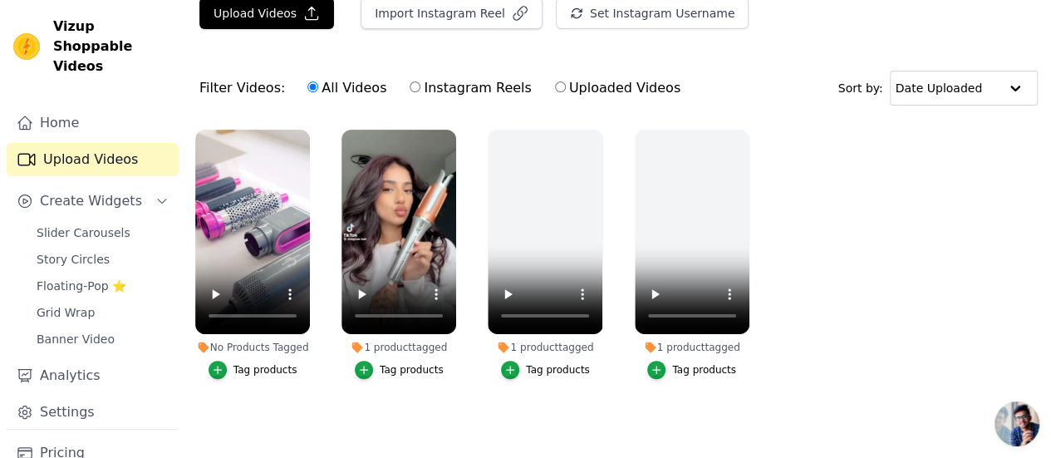
click at [250, 363] on div "Tag products" at bounding box center [266, 369] width 64 height 13
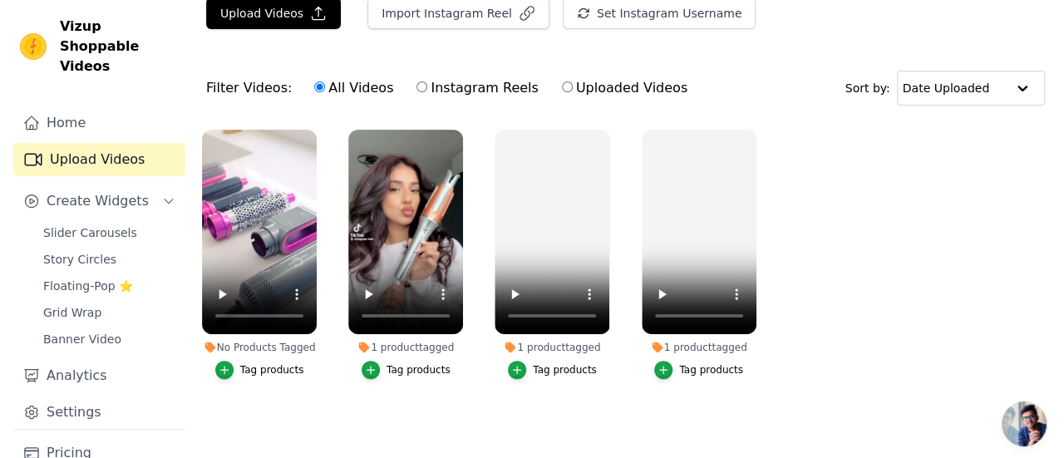
scroll to position [0, 0]
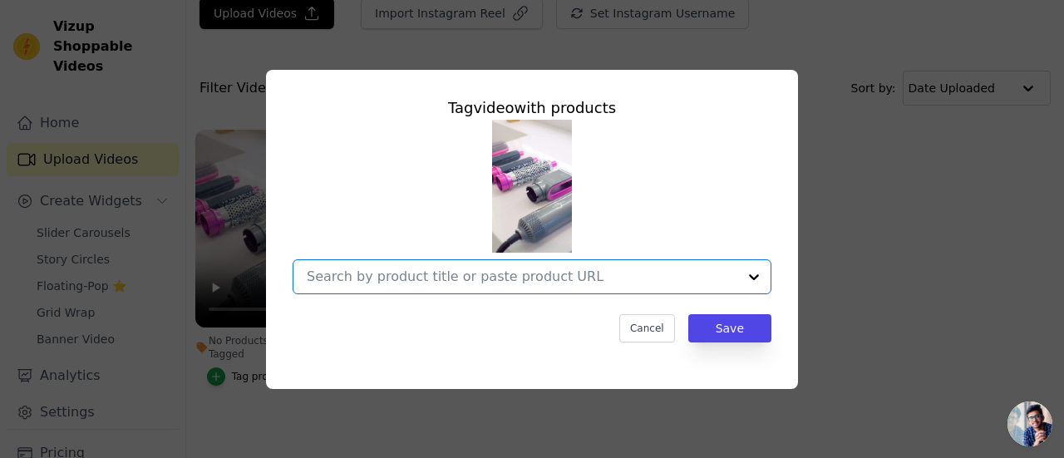
click at [573, 275] on input "No Products Tagged Tag video with products Option undefined, selected. Select i…" at bounding box center [522, 276] width 430 height 16
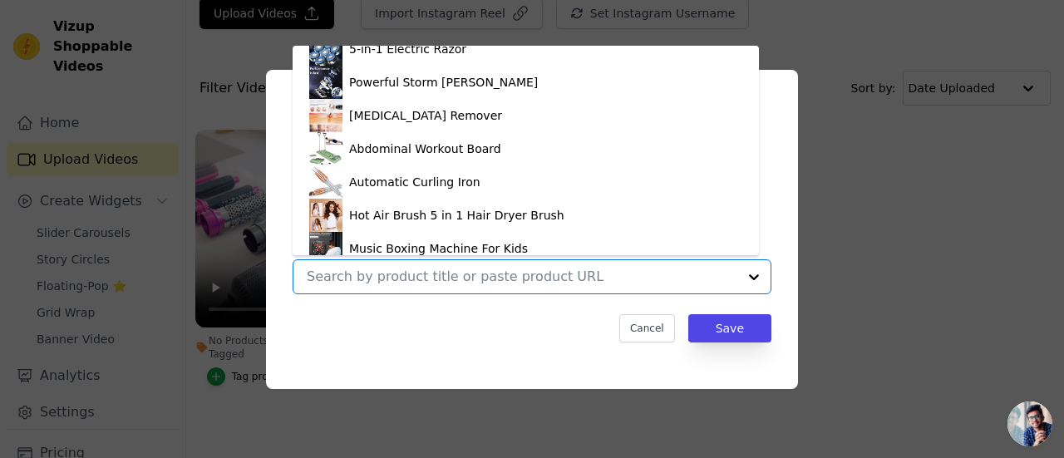
scroll to position [247, 0]
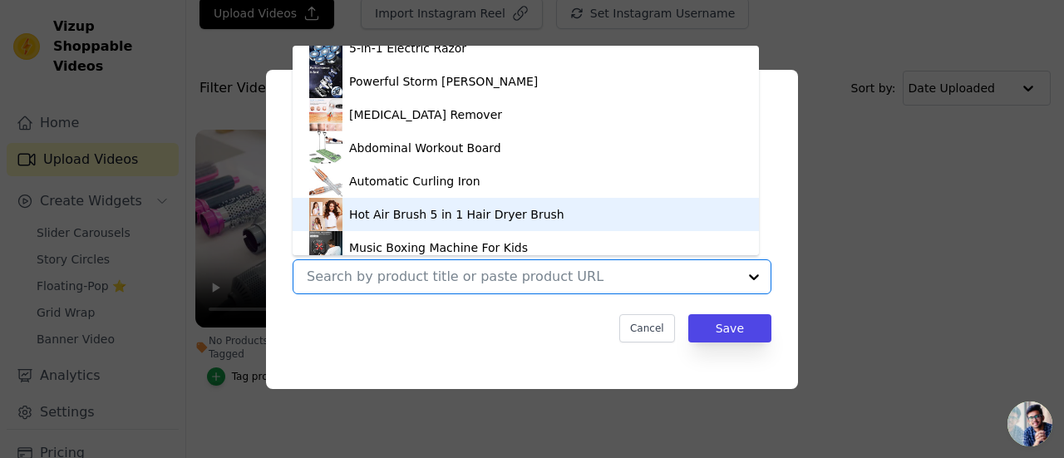
click at [450, 216] on div "Hot Air Brush 5 in 1 Hair Dryer Brush" at bounding box center [456, 214] width 215 height 17
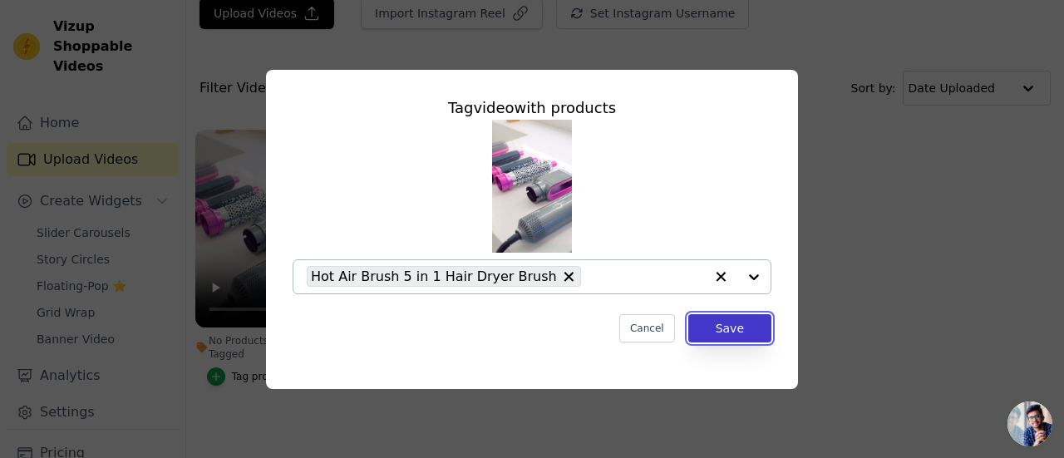
click at [712, 329] on button "Save" at bounding box center [729, 328] width 83 height 28
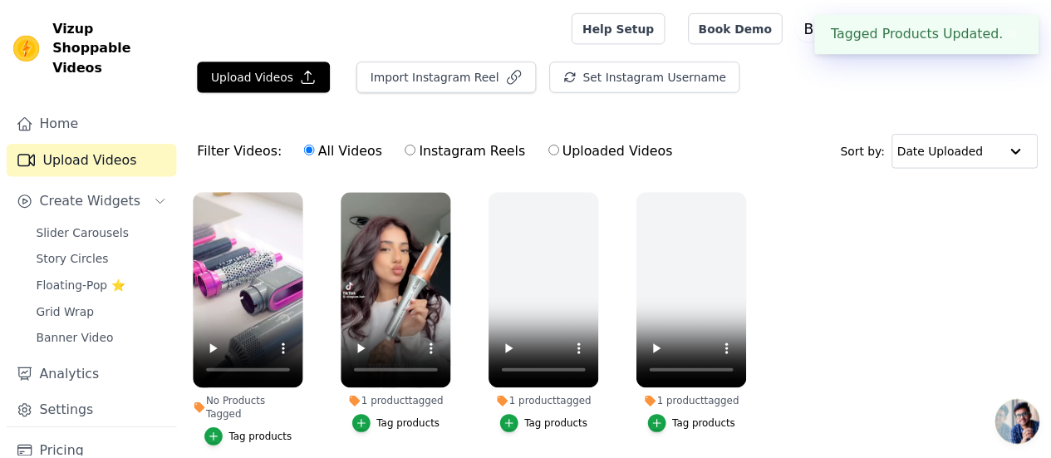
scroll to position [62, 0]
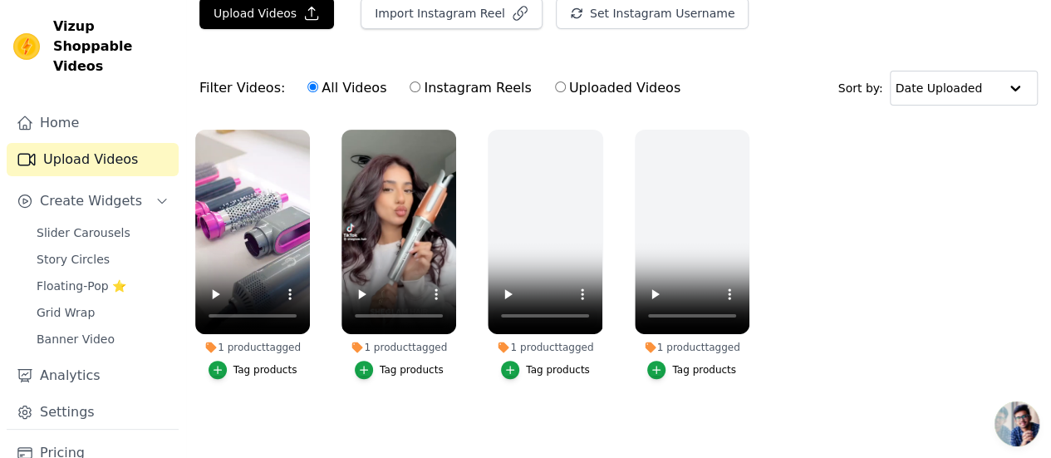
click at [401, 363] on div "Tag products" at bounding box center [412, 369] width 64 height 13
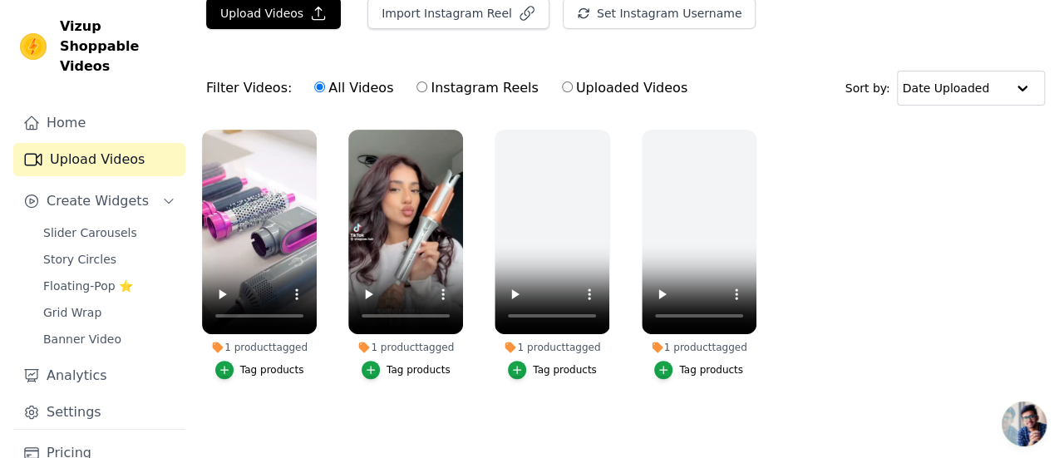
scroll to position [0, 0]
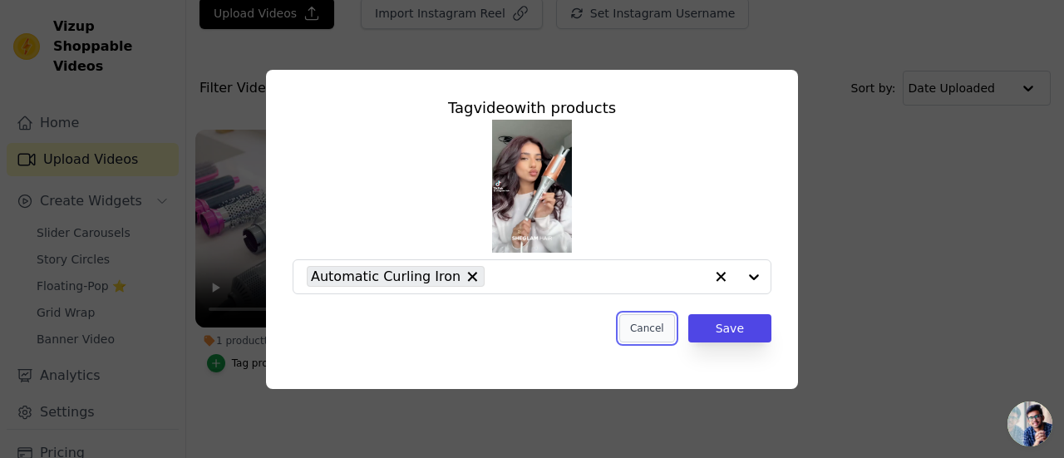
click at [658, 340] on button "Cancel" at bounding box center [647, 328] width 56 height 28
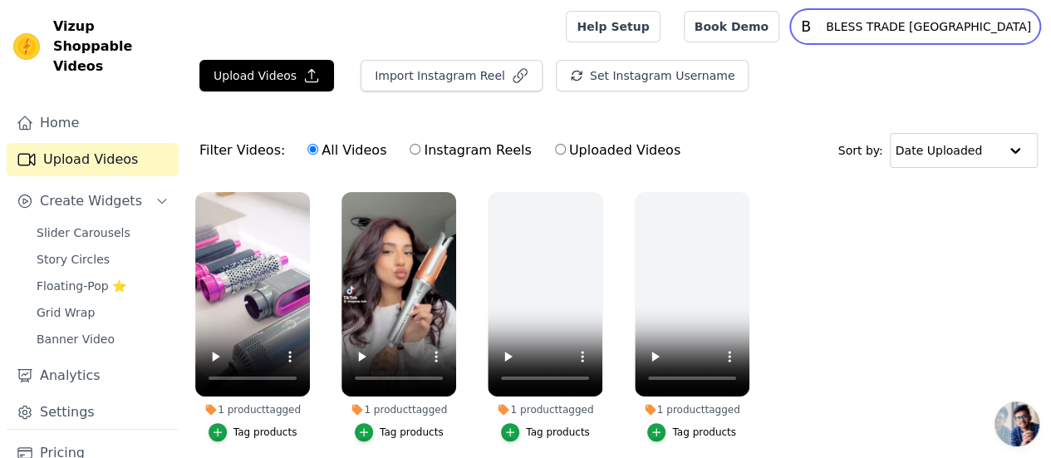
click at [966, 17] on p "BLESS TRADE [GEOGRAPHIC_DATA]" at bounding box center [928, 27] width 219 height 30
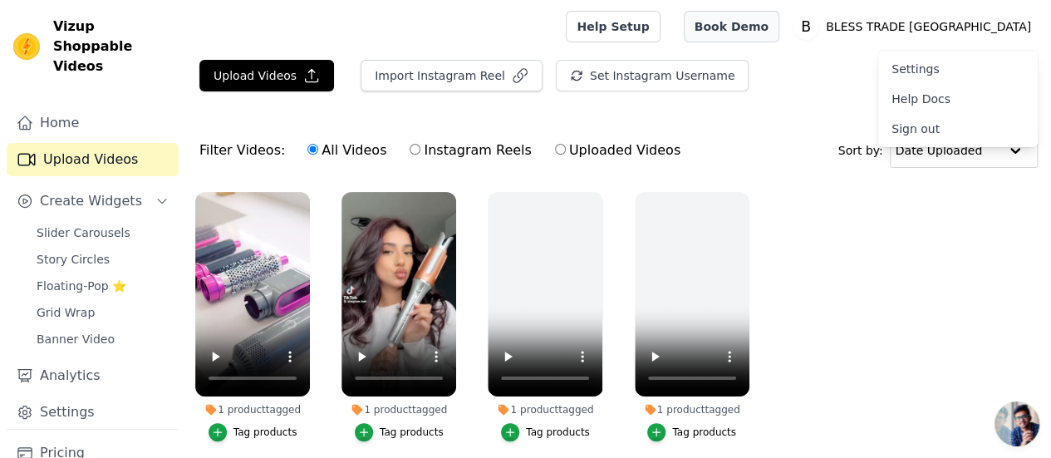
click at [779, 29] on link "Book Demo" at bounding box center [732, 27] width 96 height 32
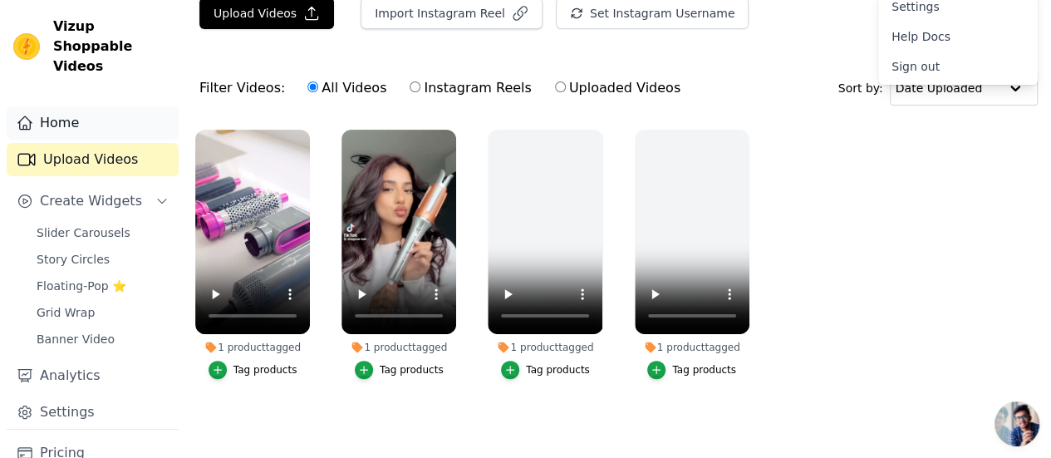
click at [123, 106] on link "Home" at bounding box center [93, 122] width 172 height 33
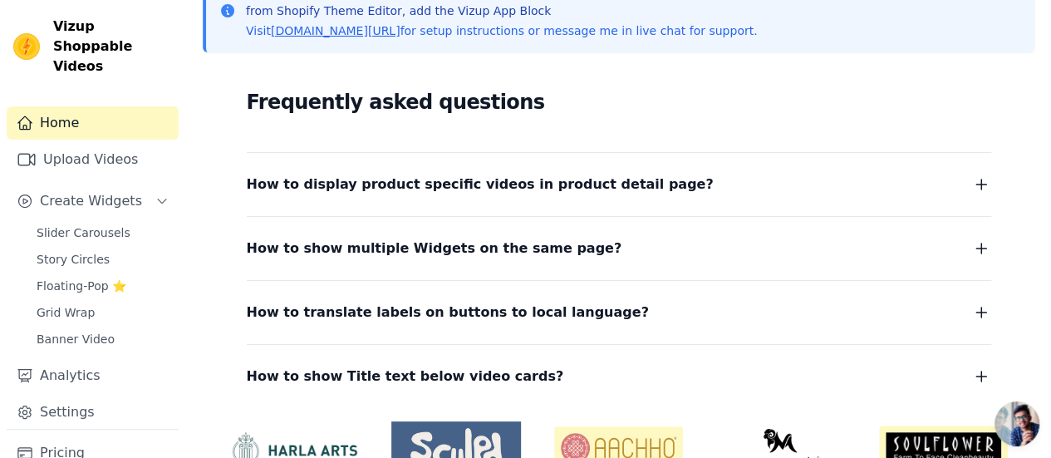
scroll to position [472, 0]
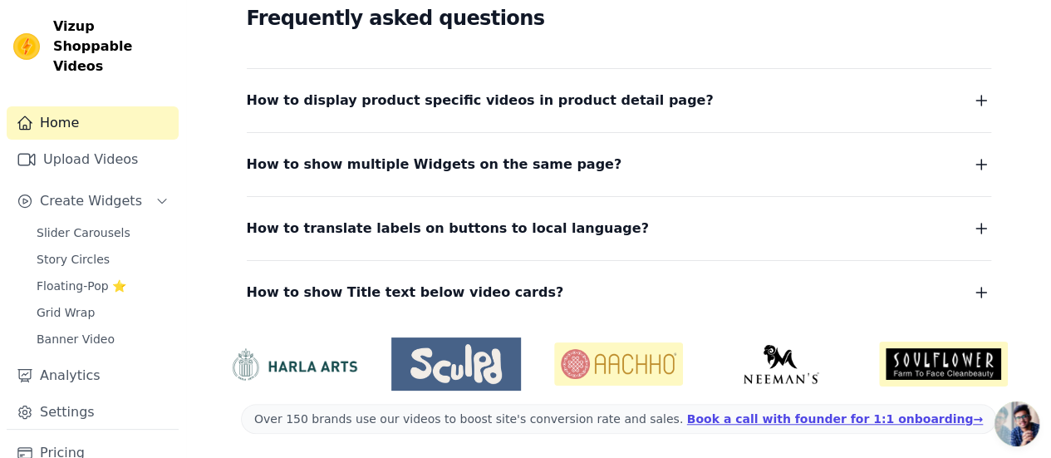
click at [475, 106] on span "How to display product specific videos in product detail page?" at bounding box center [480, 100] width 467 height 23
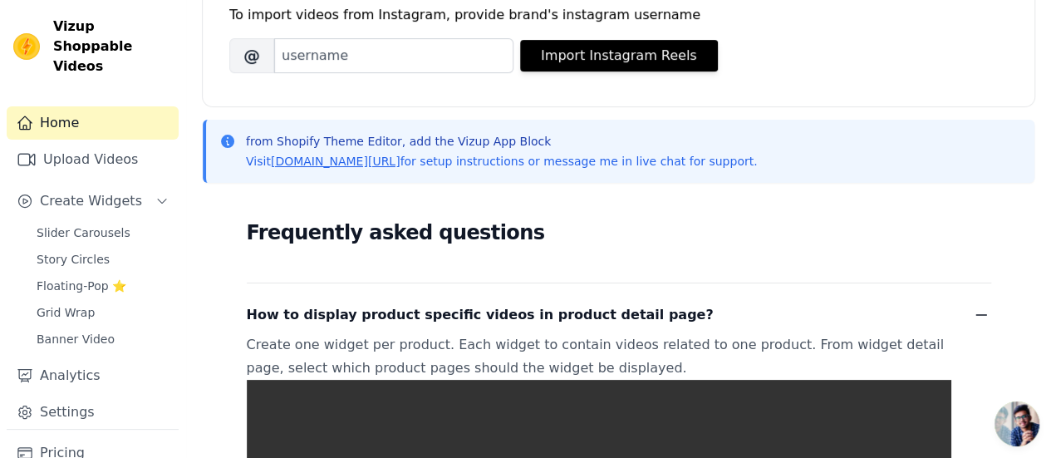
scroll to position [246, 0]
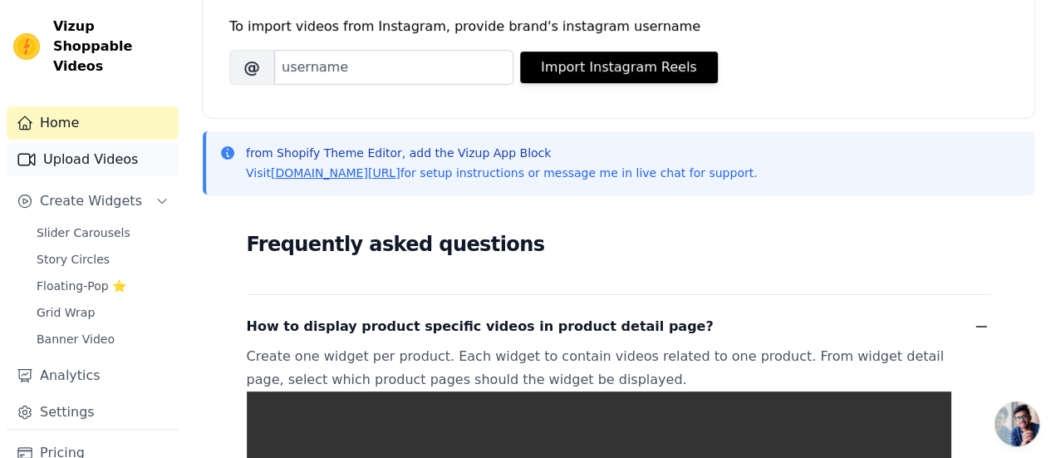
click at [98, 143] on link "Upload Videos" at bounding box center [93, 159] width 172 height 33
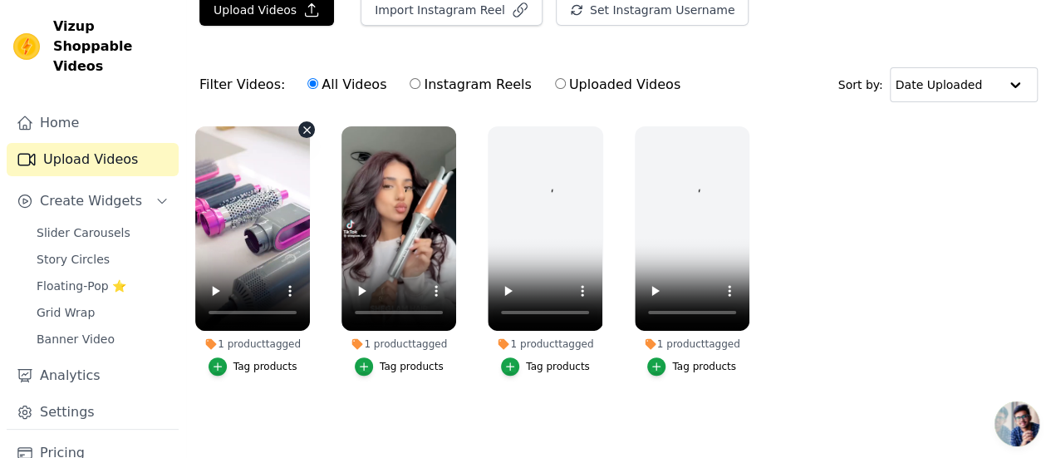
scroll to position [62, 0]
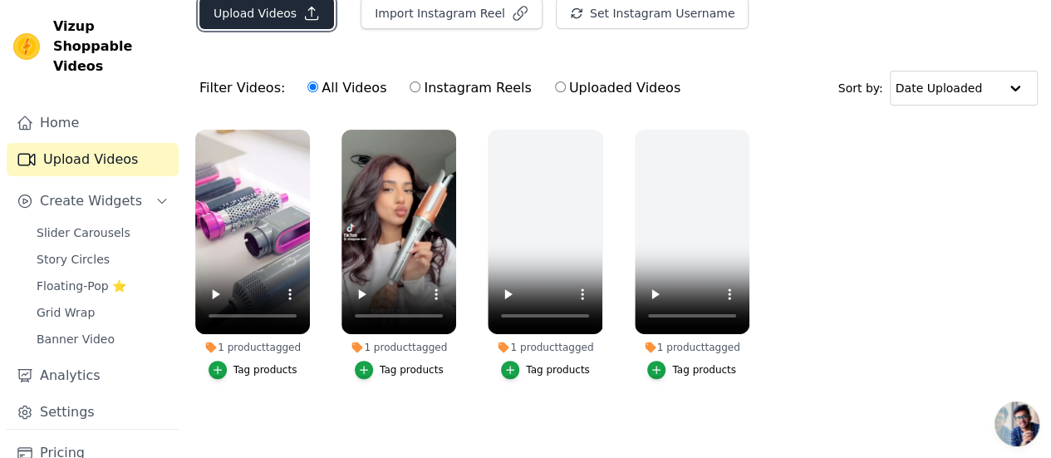
click at [290, 12] on button "Upload Videos" at bounding box center [266, 14] width 135 height 32
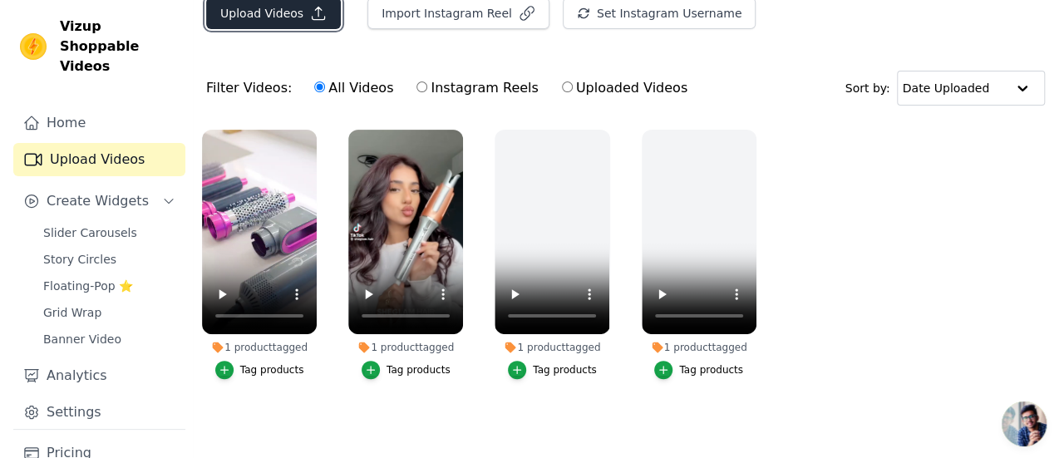
scroll to position [0, 0]
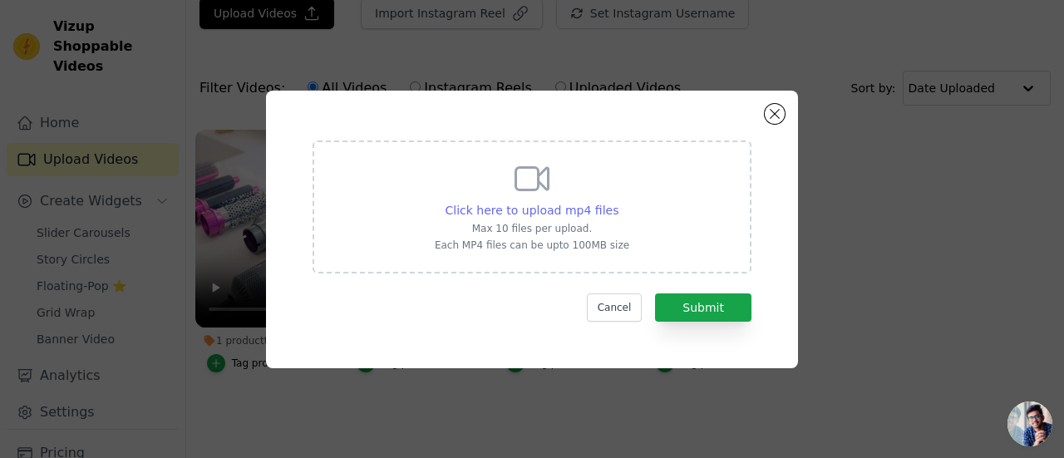
click at [524, 216] on span "Click here to upload mp4 files" at bounding box center [532, 210] width 174 height 13
click at [617, 202] on input "Click here to upload mp4 files Max 10 files per upload. Each MP4 files can be u…" at bounding box center [617, 201] width 1 height 1
type input "C:\fakepath\WhatsApp Video 2025-08-29 at 01.15.03_a13b1bfc.mp4"
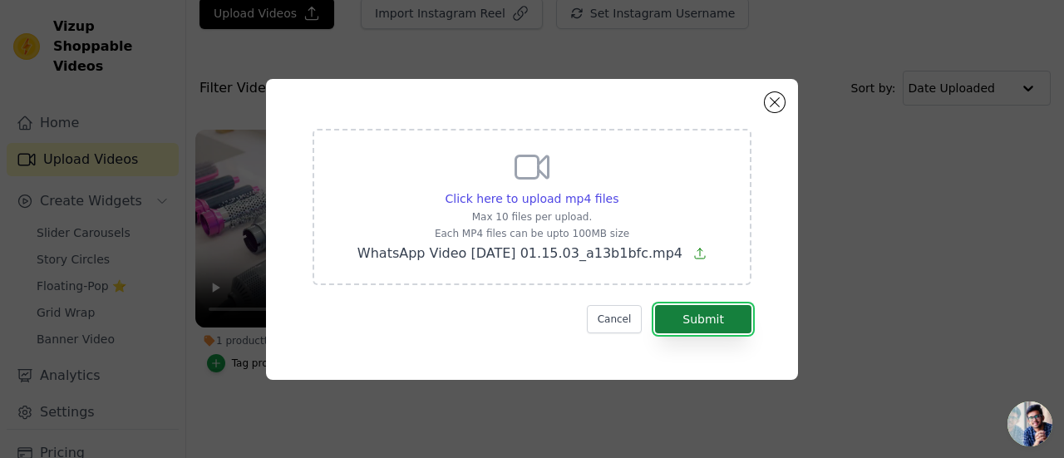
click at [699, 324] on button "Submit" at bounding box center [703, 319] width 96 height 28
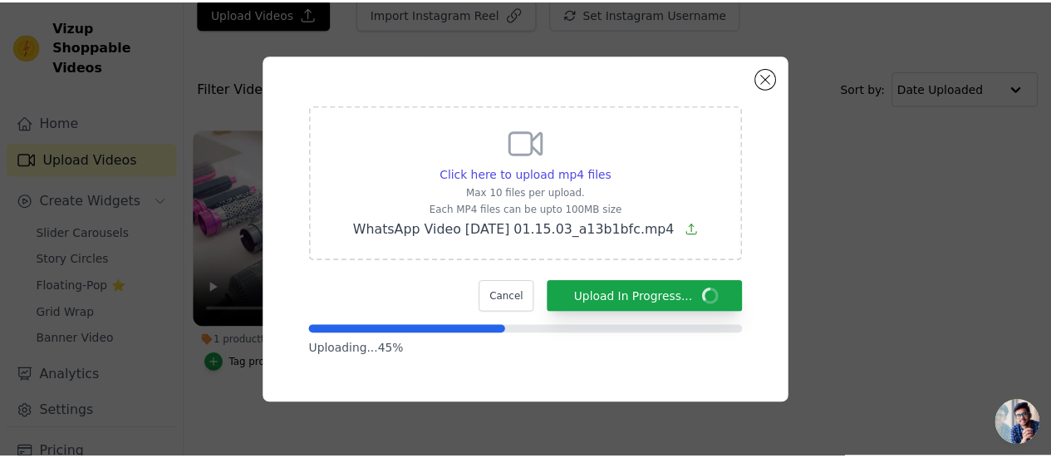
scroll to position [62, 0]
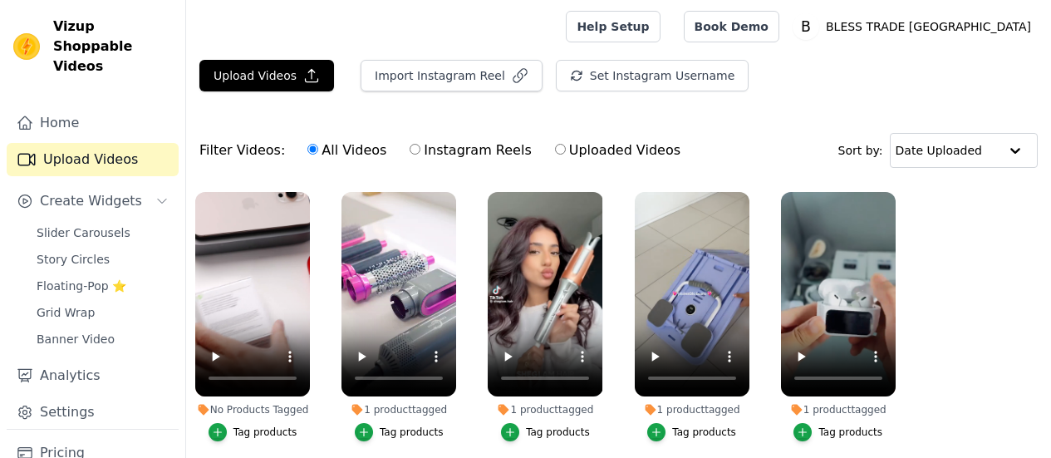
scroll to position [62, 0]
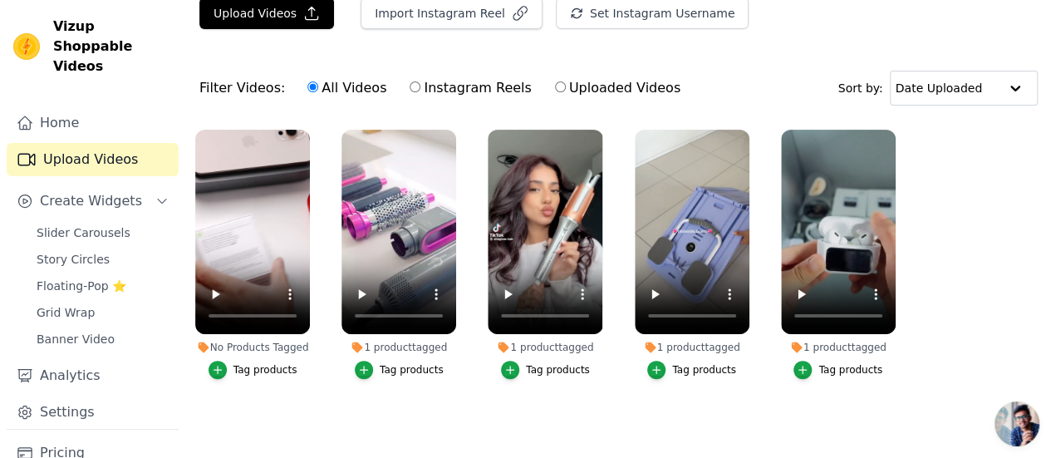
click at [228, 361] on button "Tag products" at bounding box center [253, 370] width 89 height 18
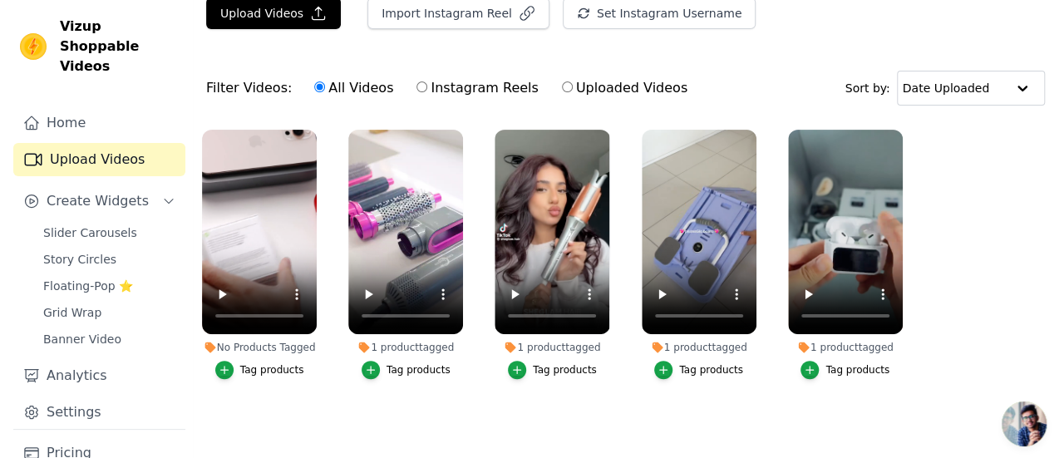
scroll to position [0, 0]
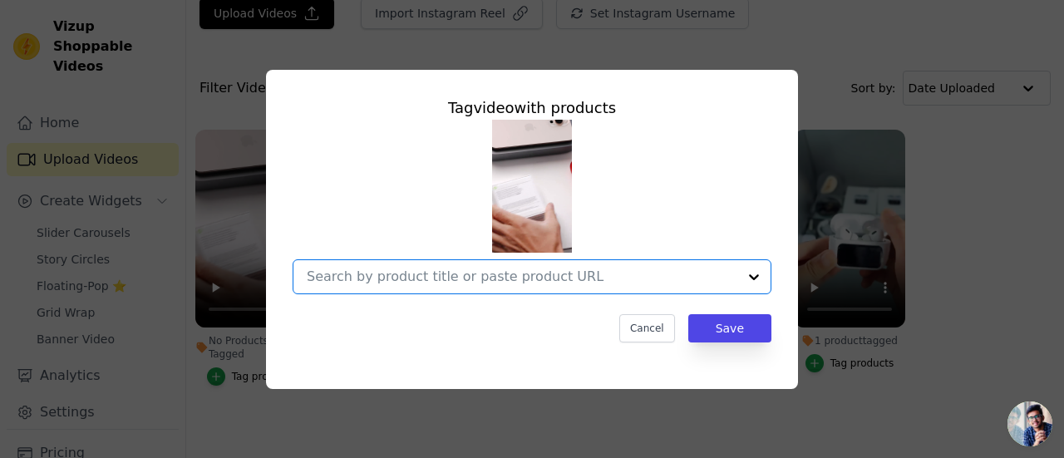
click at [606, 282] on input "No Products Tagged Tag video with products Option undefined, selected. Select i…" at bounding box center [522, 276] width 430 height 16
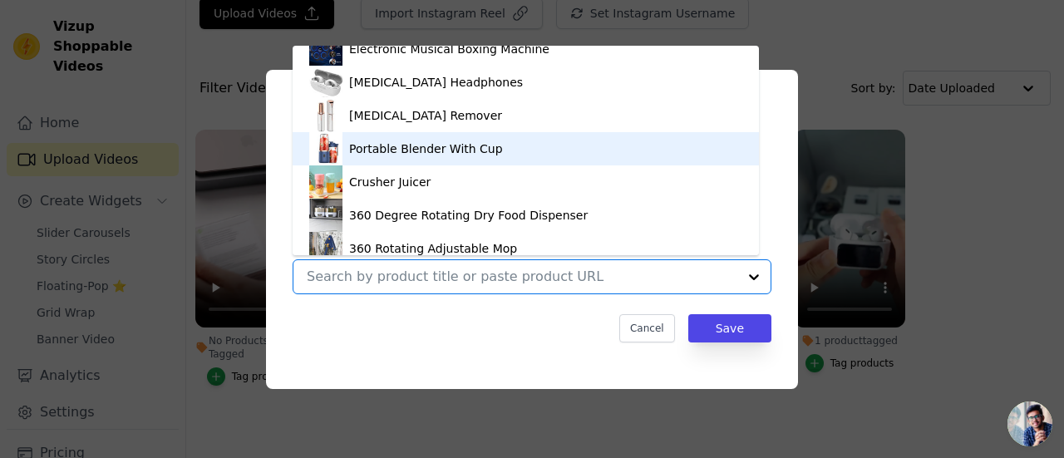
scroll to position [854, 0]
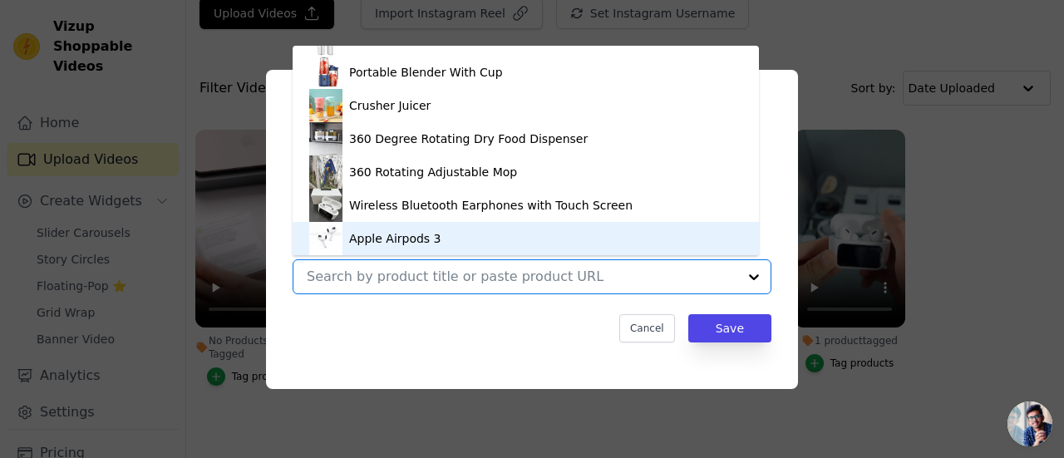
click at [445, 235] on div "Apple Airpods 3" at bounding box center [525, 238] width 433 height 33
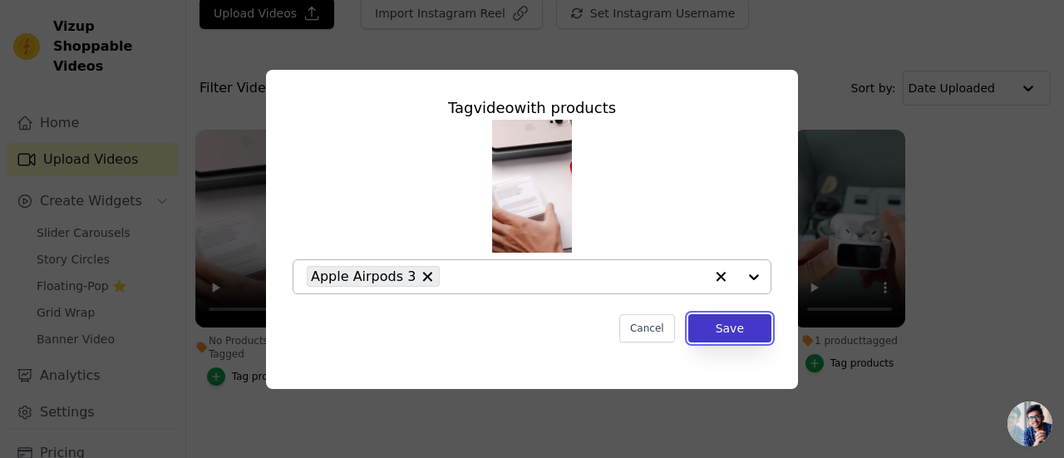
click at [725, 333] on button "Save" at bounding box center [729, 328] width 83 height 28
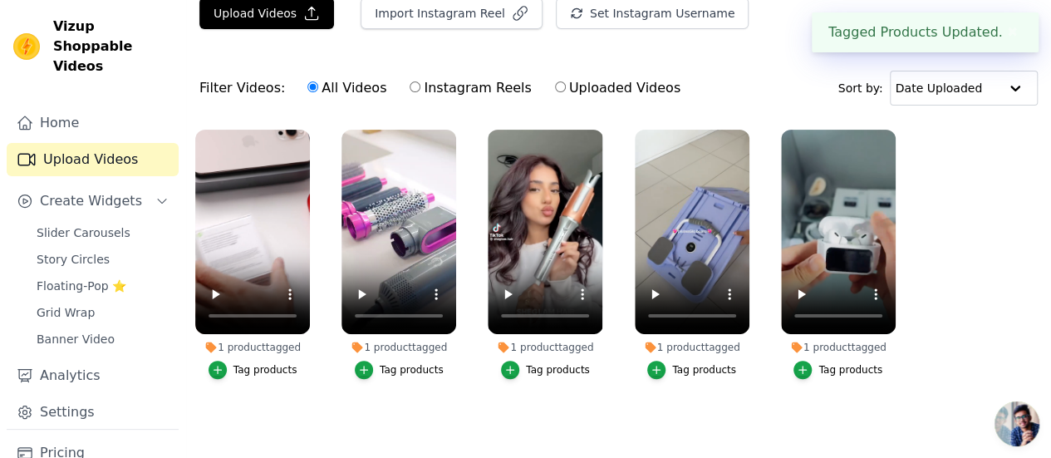
scroll to position [0, 0]
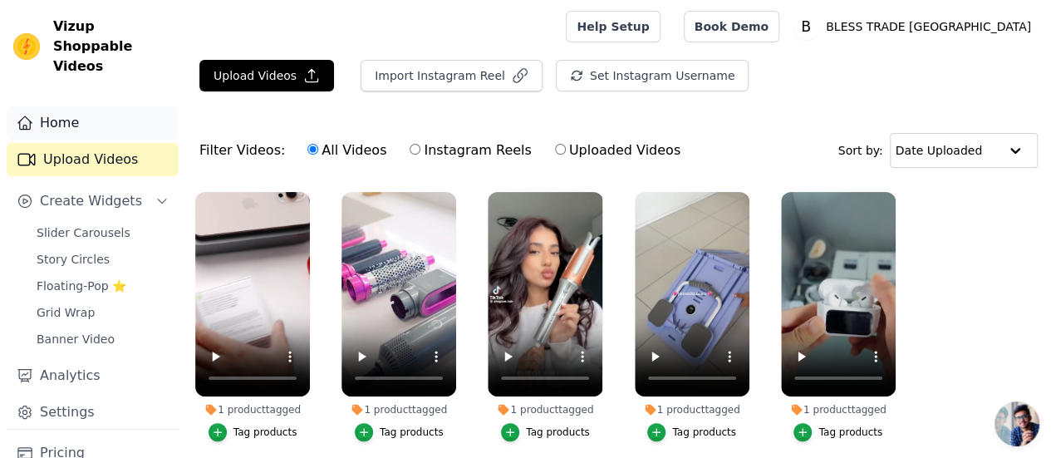
click at [78, 106] on link "Home" at bounding box center [93, 122] width 172 height 33
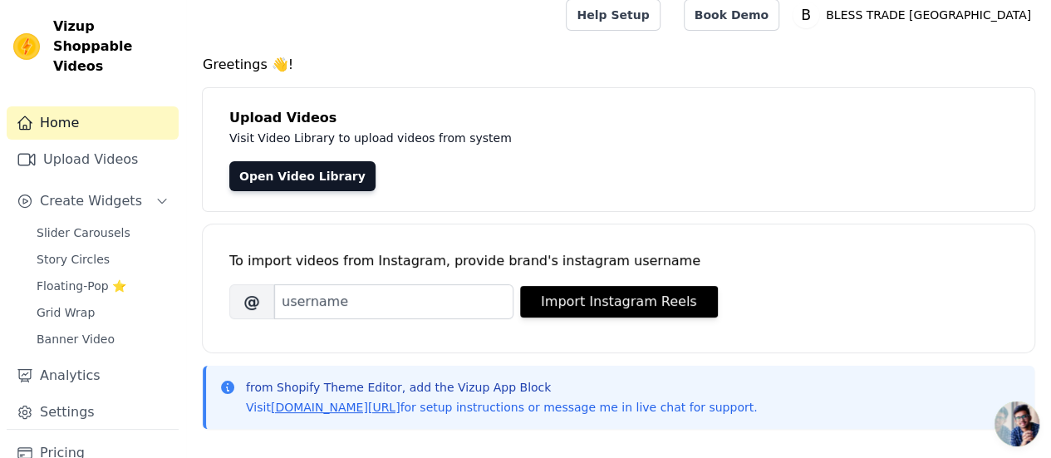
scroll to position [71, 0]
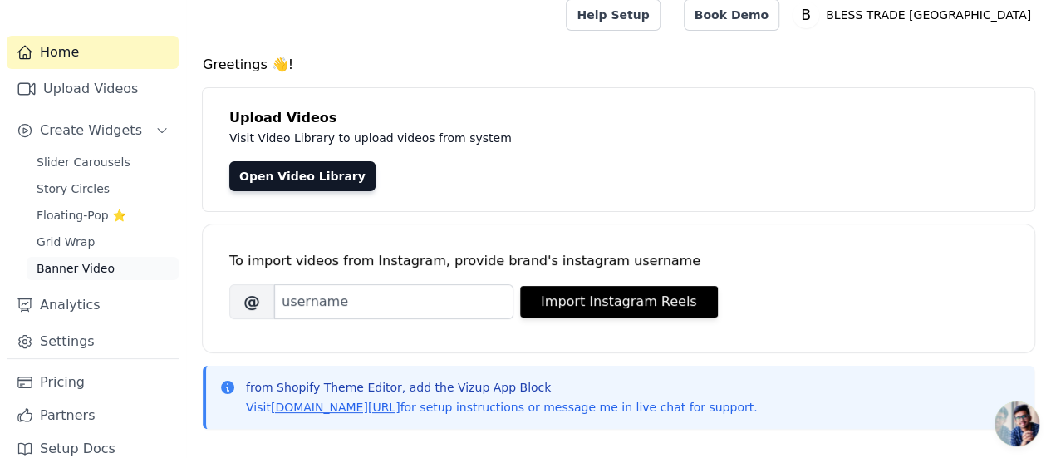
click at [86, 260] on span "Banner Video" at bounding box center [76, 268] width 78 height 17
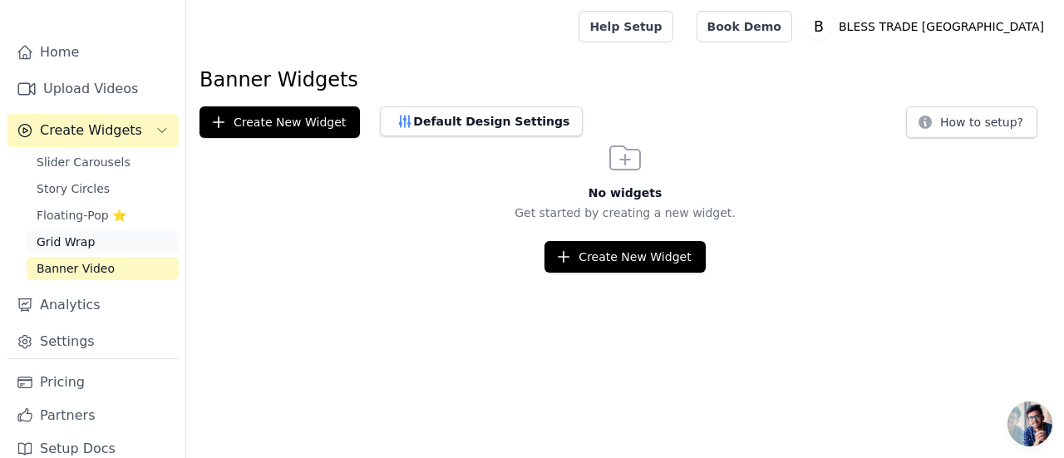
click at [89, 230] on link "Grid Wrap" at bounding box center [103, 241] width 152 height 23
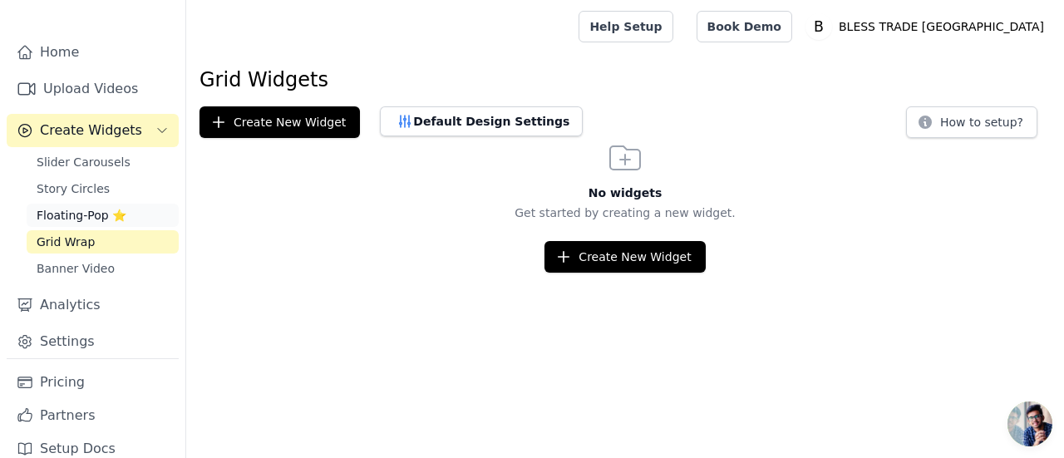
click at [98, 207] on span "Floating-Pop ⭐" at bounding box center [82, 215] width 90 height 17
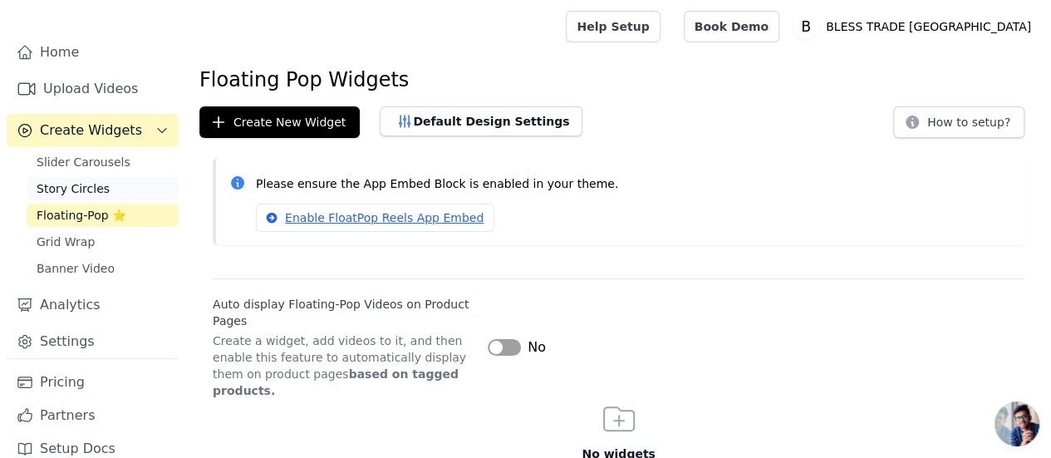
click at [101, 177] on link "Story Circles" at bounding box center [103, 188] width 152 height 23
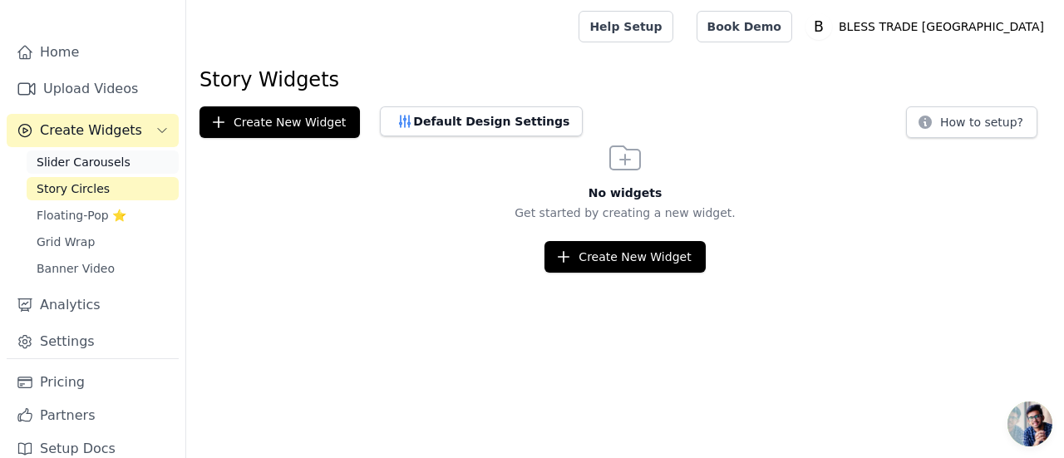
click at [104, 154] on span "Slider Carousels" at bounding box center [84, 162] width 94 height 17
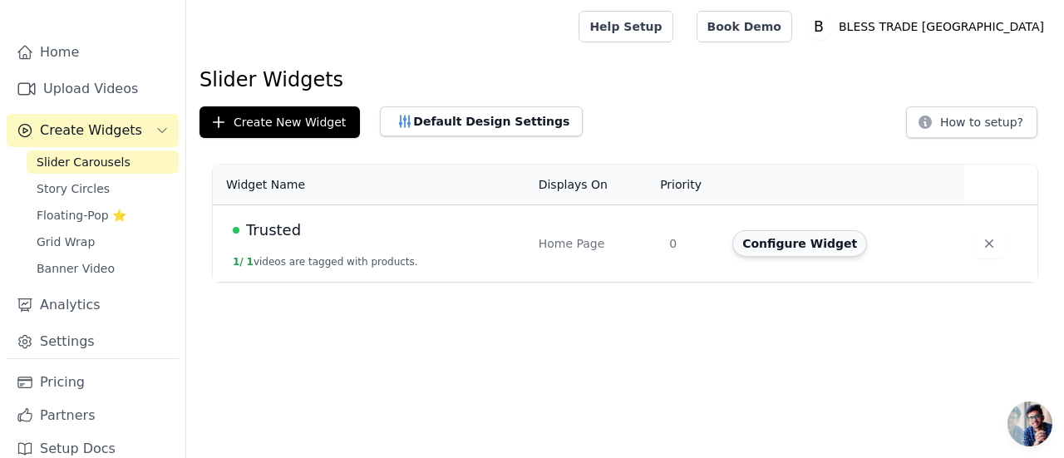
click at [779, 253] on button "Configure Widget" at bounding box center [799, 243] width 135 height 27
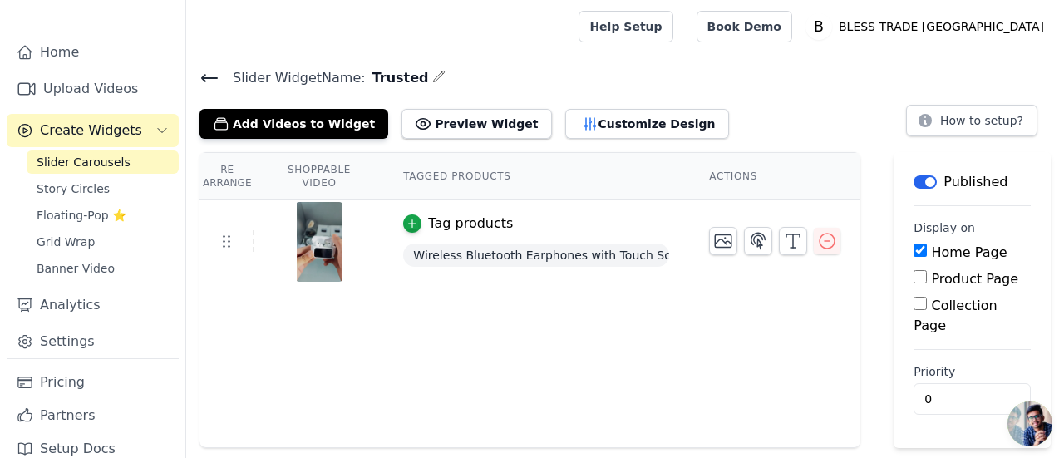
click at [745, 117] on div "Add Videos to Widget Preview Widget Customize Design How to setup?" at bounding box center [624, 120] width 851 height 37
click at [206, 79] on icon at bounding box center [209, 78] width 20 height 20
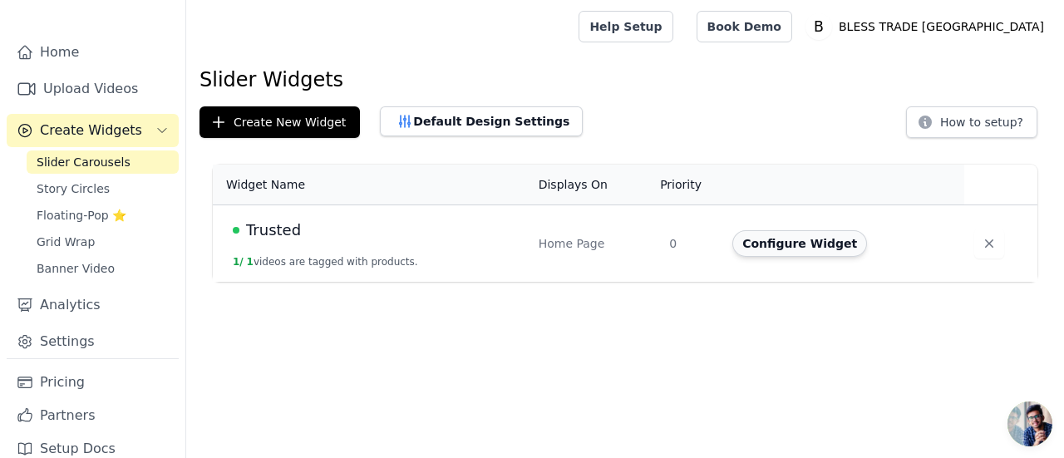
click at [773, 243] on button "Configure Widget" at bounding box center [799, 243] width 135 height 27
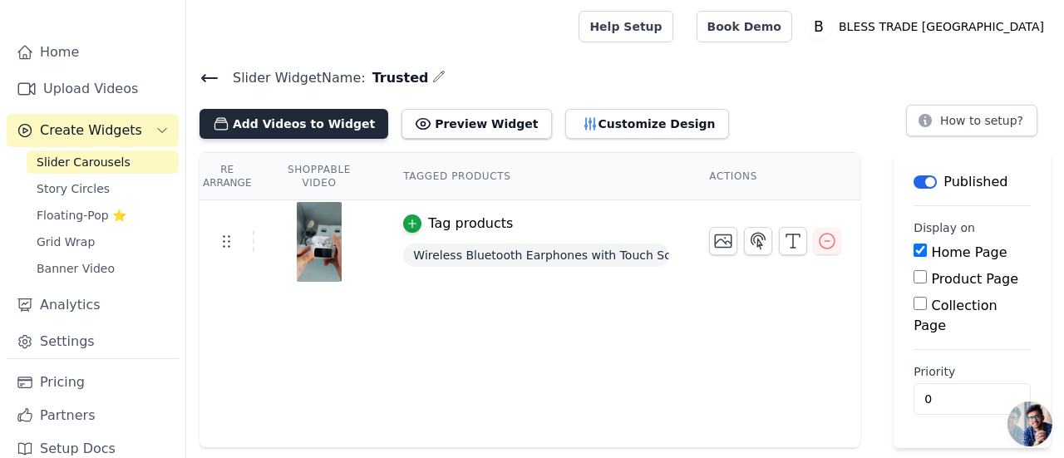
click at [336, 130] on button "Add Videos to Widget" at bounding box center [293, 124] width 189 height 30
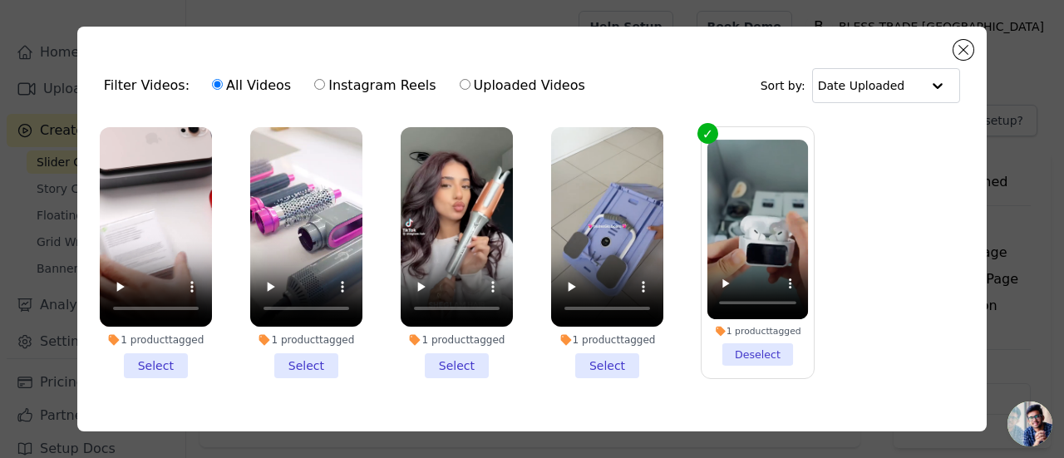
click at [542, 125] on div "1 product tagged Select" at bounding box center [607, 252] width 130 height 269
click at [402, 132] on video at bounding box center [457, 226] width 112 height 199
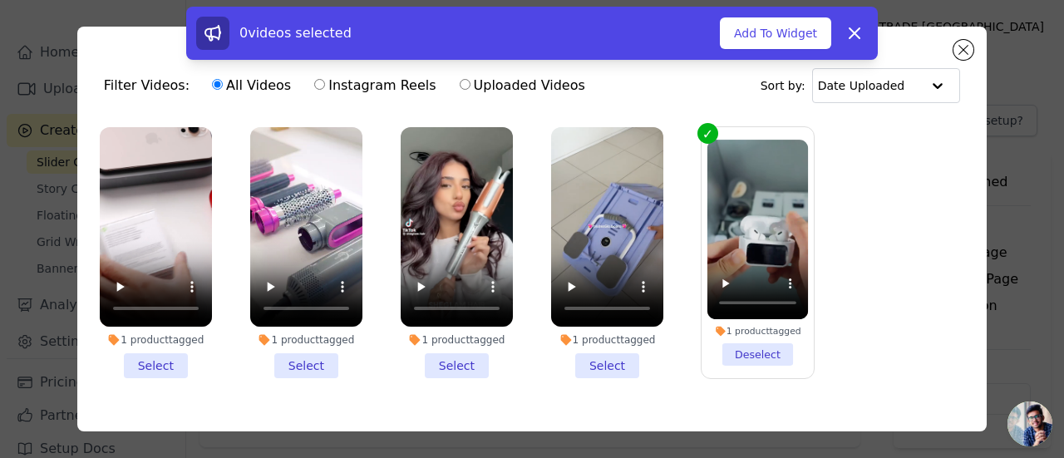
click at [601, 352] on li "1 product tagged Select" at bounding box center [607, 252] width 112 height 251
click at [0, 0] on input "1 product tagged Select" at bounding box center [0, 0] width 0 height 0
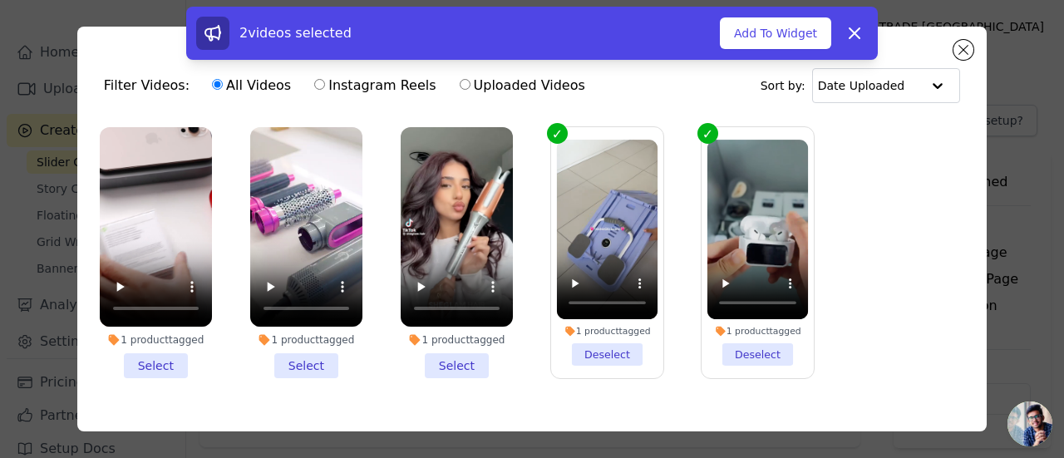
click at [459, 363] on li "1 product tagged Select" at bounding box center [457, 252] width 112 height 251
click at [0, 0] on input "1 product tagged Select" at bounding box center [0, 0] width 0 height 0
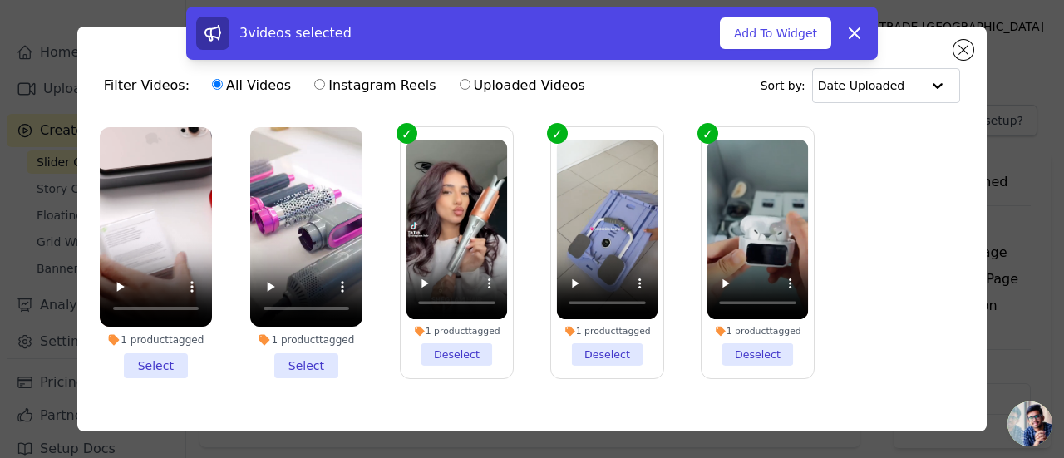
click at [309, 370] on li "1 product tagged Select" at bounding box center [306, 252] width 112 height 251
click at [0, 0] on input "1 product tagged Select" at bounding box center [0, 0] width 0 height 0
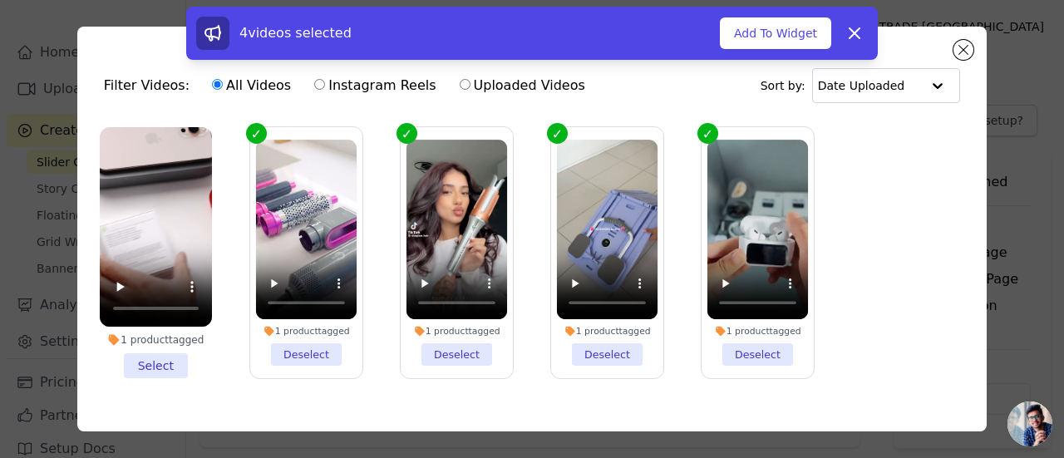
click at [169, 365] on li "1 product tagged Select" at bounding box center [156, 252] width 112 height 251
click at [0, 0] on input "1 product tagged Select" at bounding box center [0, 0] width 0 height 0
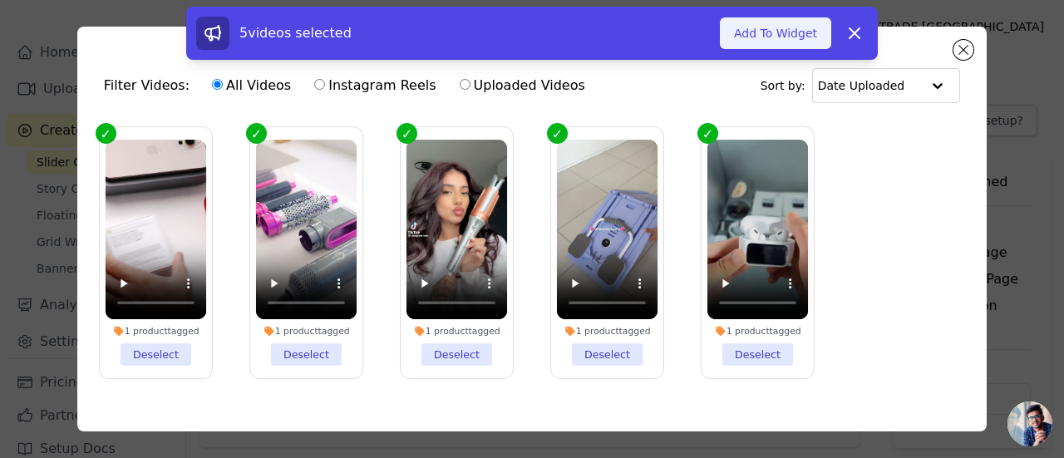
click at [755, 37] on button "Add To Widget" at bounding box center [775, 33] width 111 height 32
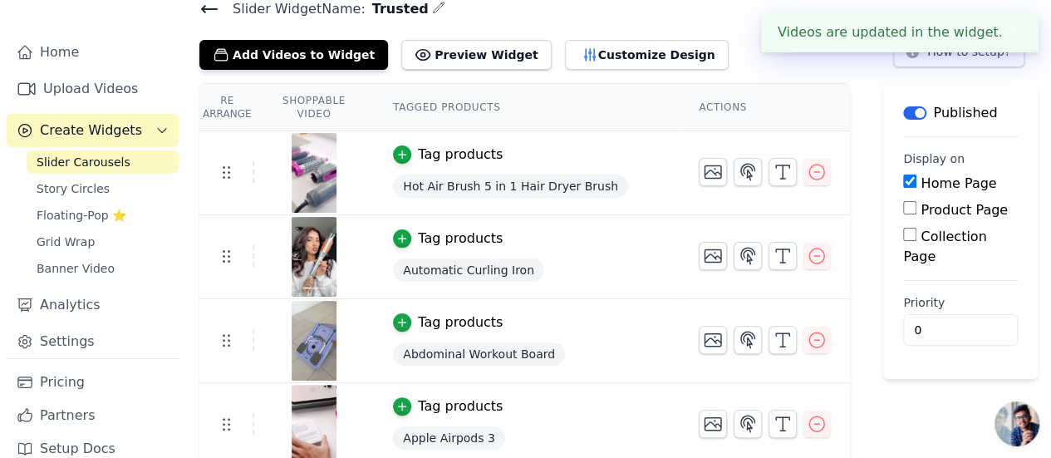
scroll to position [60, 0]
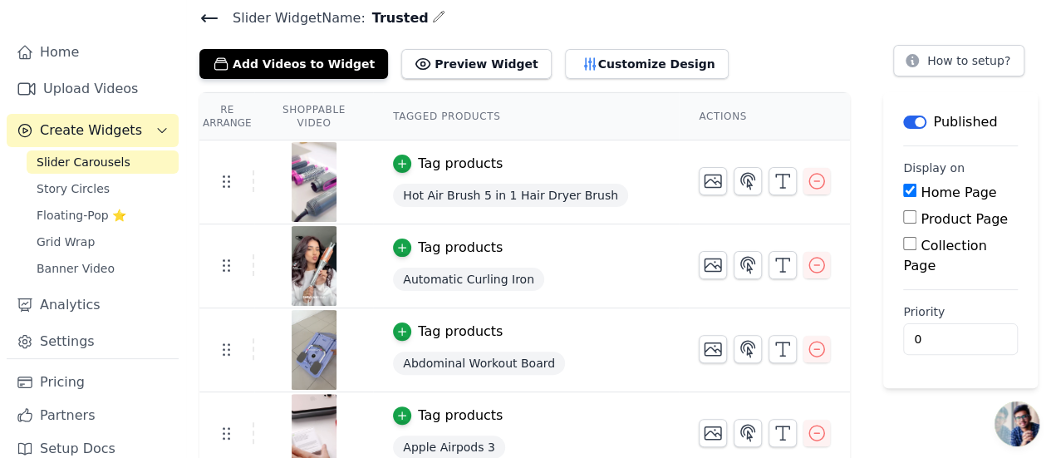
click at [917, 219] on input "Product Page" at bounding box center [909, 216] width 13 height 13
checkbox input "true"
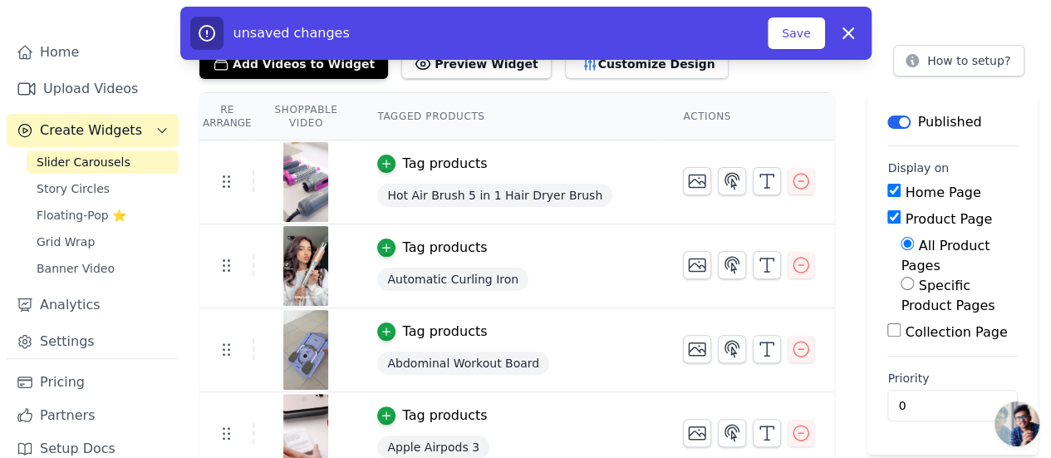
click at [888, 323] on input "Collection Page" at bounding box center [894, 329] width 13 height 13
checkbox input "true"
click at [901, 277] on input "Specific Product Pages" at bounding box center [907, 283] width 13 height 13
radio input "true"
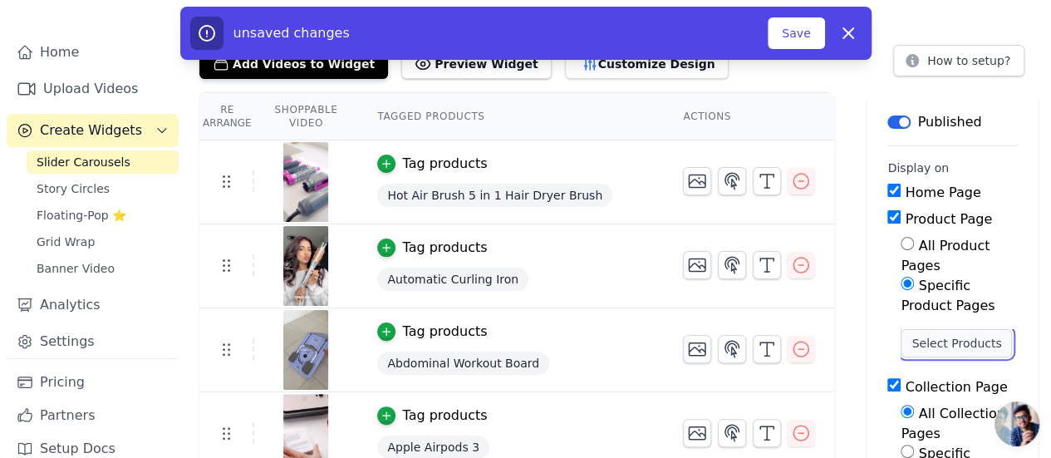
click at [915, 329] on button "Select Products" at bounding box center [956, 343] width 111 height 28
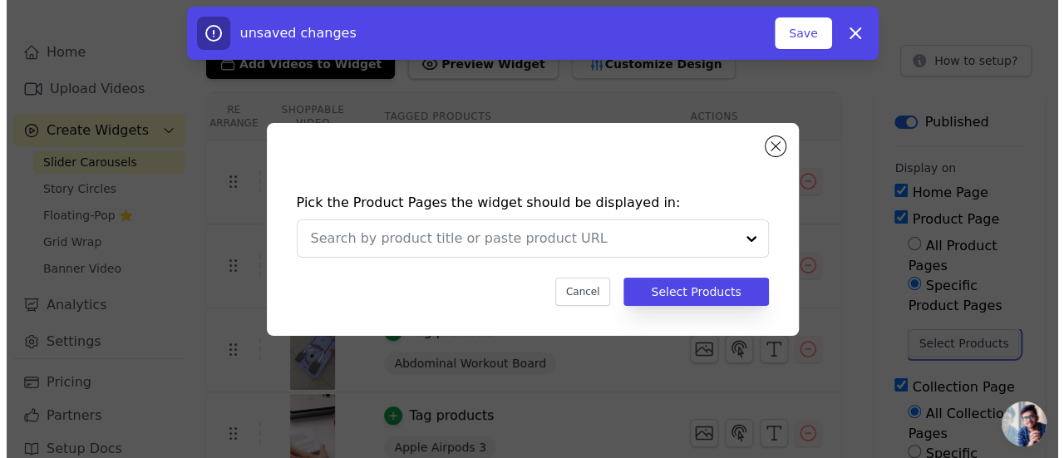
scroll to position [0, 0]
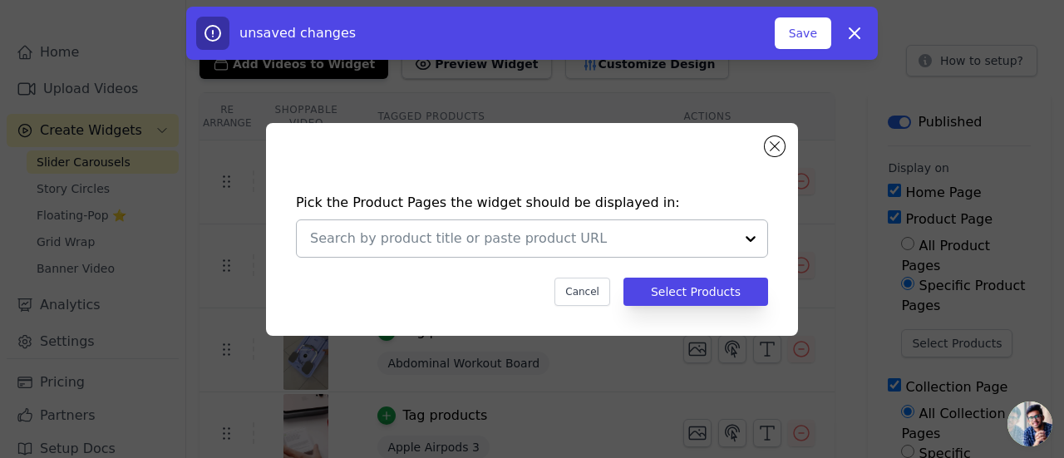
click at [745, 243] on div at bounding box center [750, 238] width 33 height 37
click at [774, 156] on div "Pick the Product Pages the widget should be displayed in: Cancel Select Products" at bounding box center [532, 229] width 532 height 213
click at [856, 26] on icon "button" at bounding box center [854, 33] width 20 height 20
checkbox input "false"
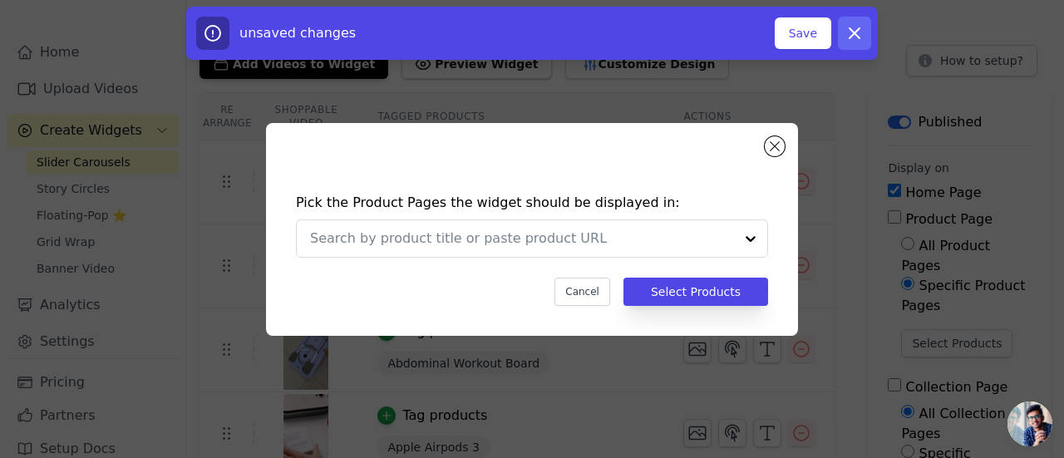
checkbox input "false"
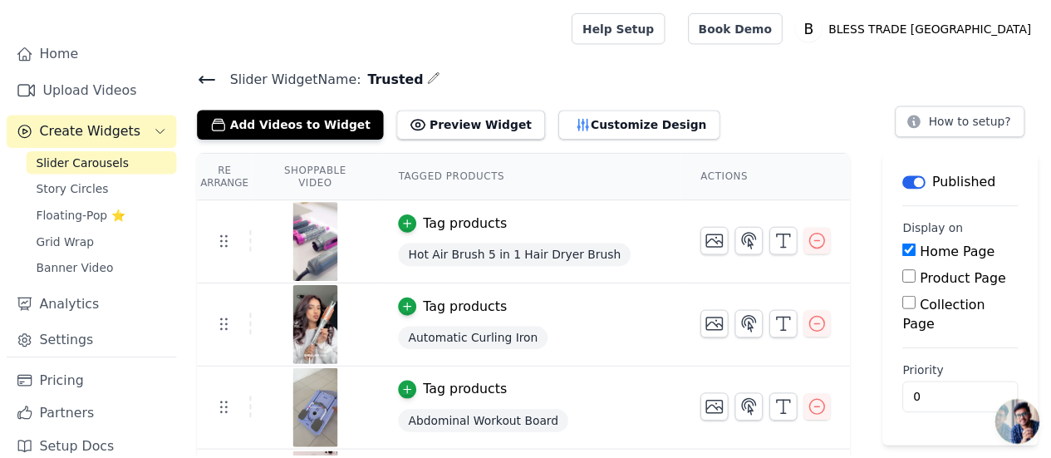
scroll to position [60, 0]
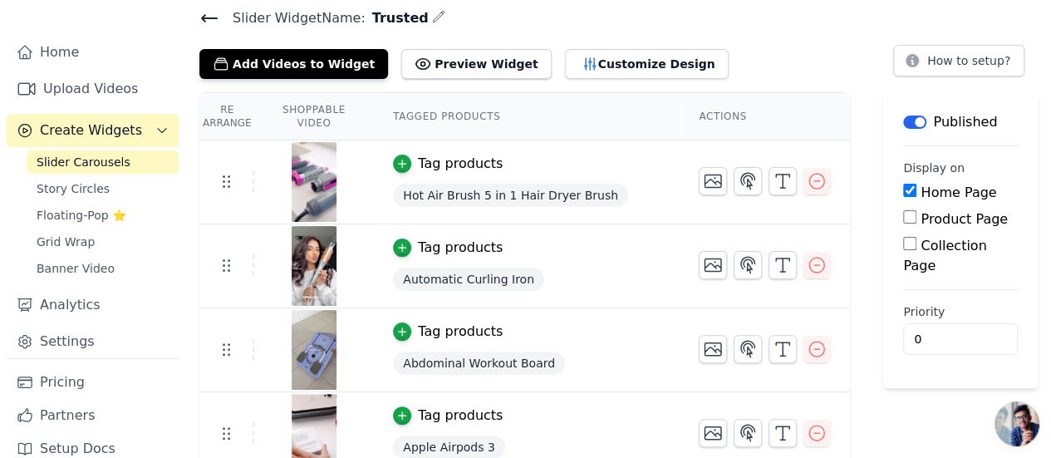
click at [914, 216] on input "Product Page" at bounding box center [909, 216] width 13 height 13
checkbox input "true"
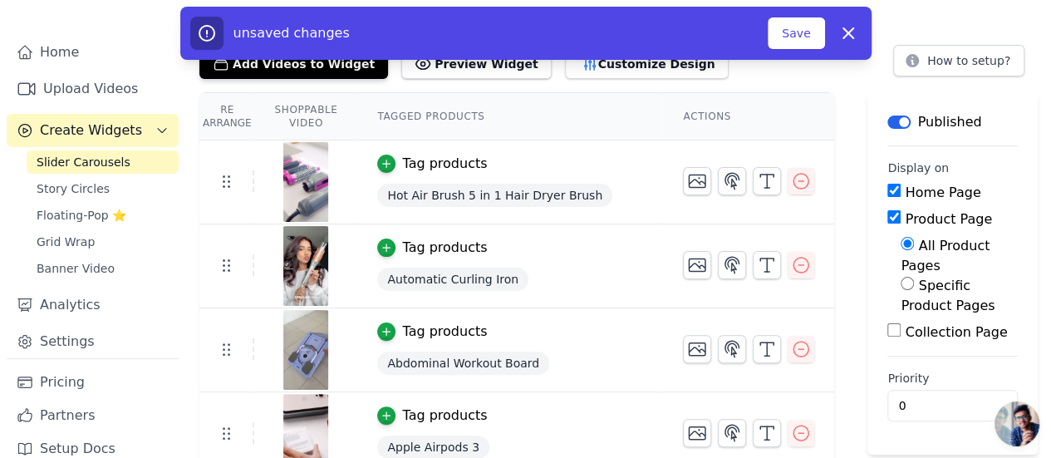
click at [888, 323] on input "Collection Page" at bounding box center [894, 329] width 13 height 13
checkbox input "true"
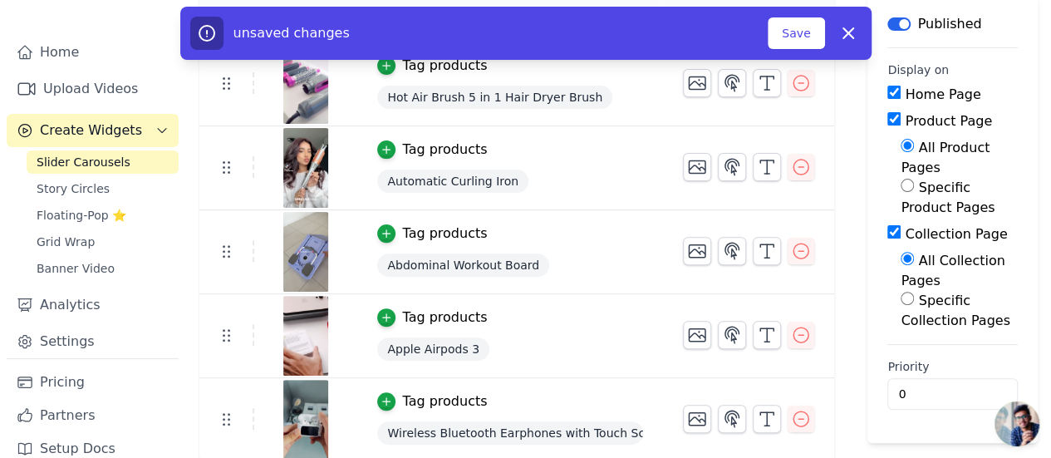
scroll to position [0, 0]
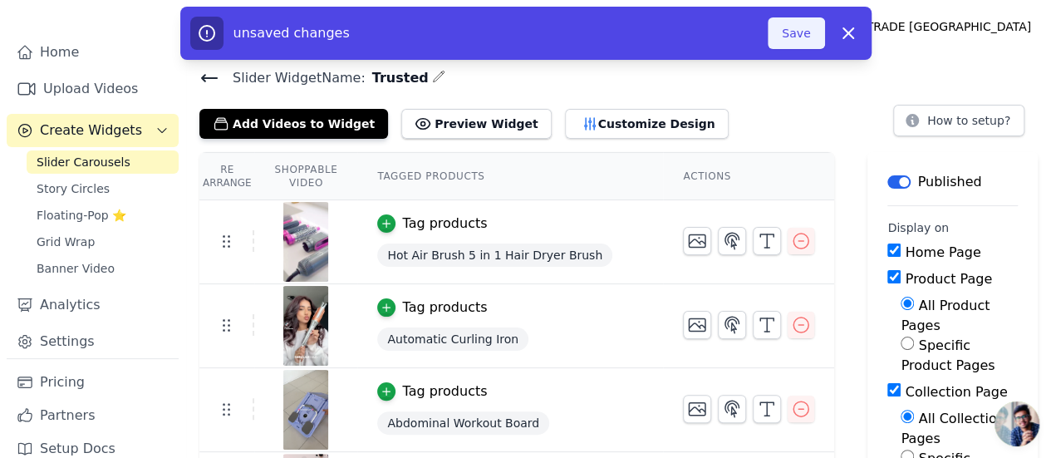
click at [790, 31] on button "Save" at bounding box center [796, 33] width 57 height 32
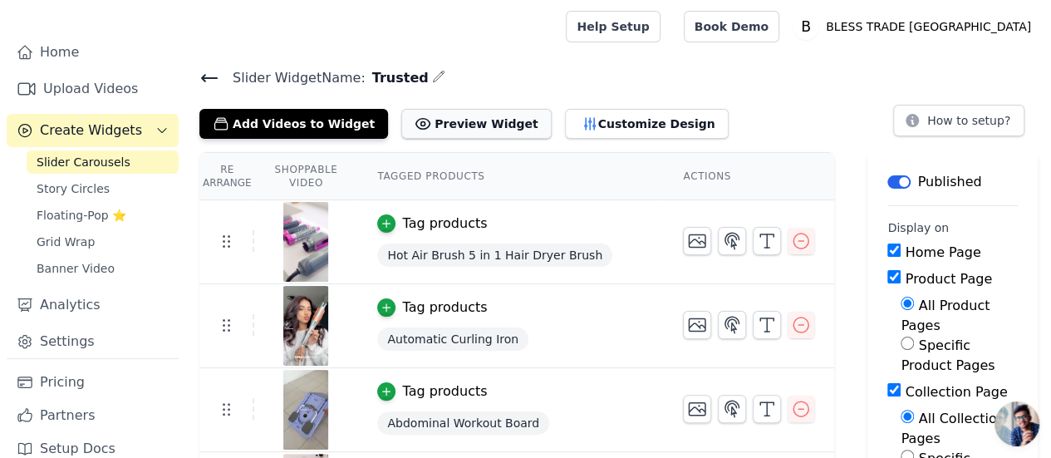
click at [461, 117] on button "Preview Widget" at bounding box center [476, 124] width 150 height 30
click at [604, 111] on button "Customize Design" at bounding box center [647, 124] width 164 height 30
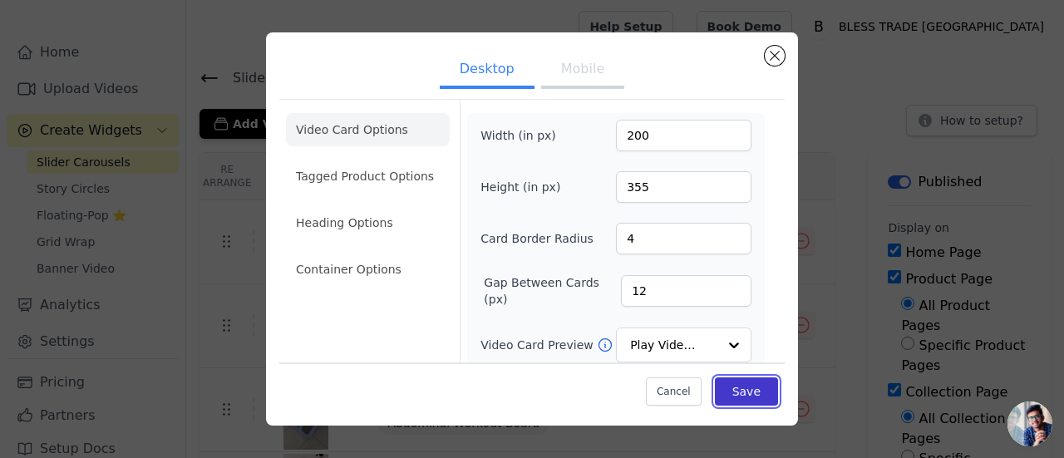
click at [740, 388] on button "Save" at bounding box center [746, 391] width 63 height 28
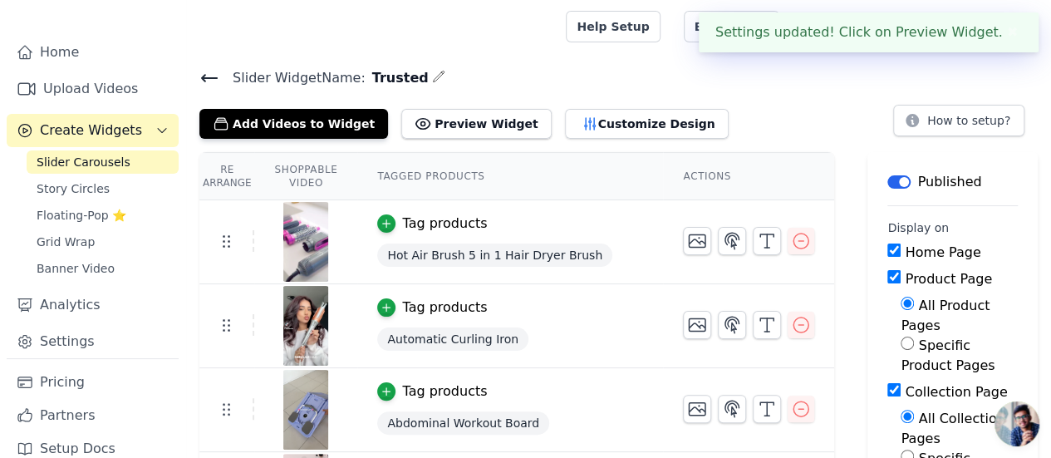
click at [570, 82] on h4 "Slider Widget Name: Trusted" at bounding box center [618, 77] width 838 height 22
click at [608, 119] on button "Customize Design" at bounding box center [647, 124] width 164 height 30
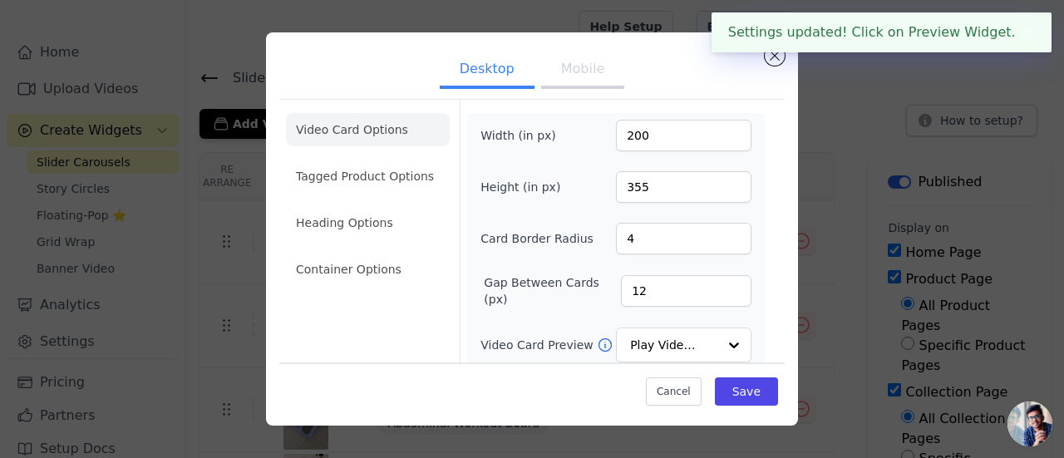
click at [555, 76] on button "Mobile" at bounding box center [582, 70] width 83 height 37
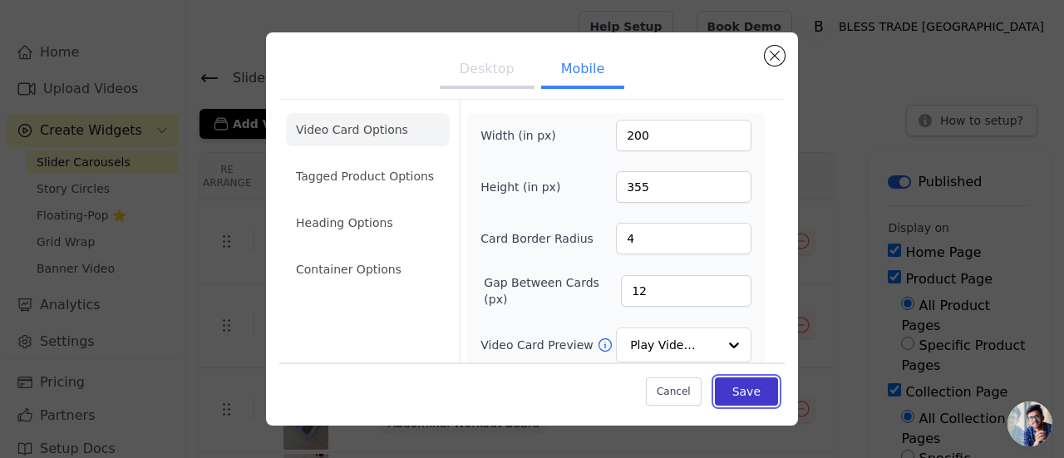
click at [733, 403] on button "Save" at bounding box center [746, 391] width 63 height 28
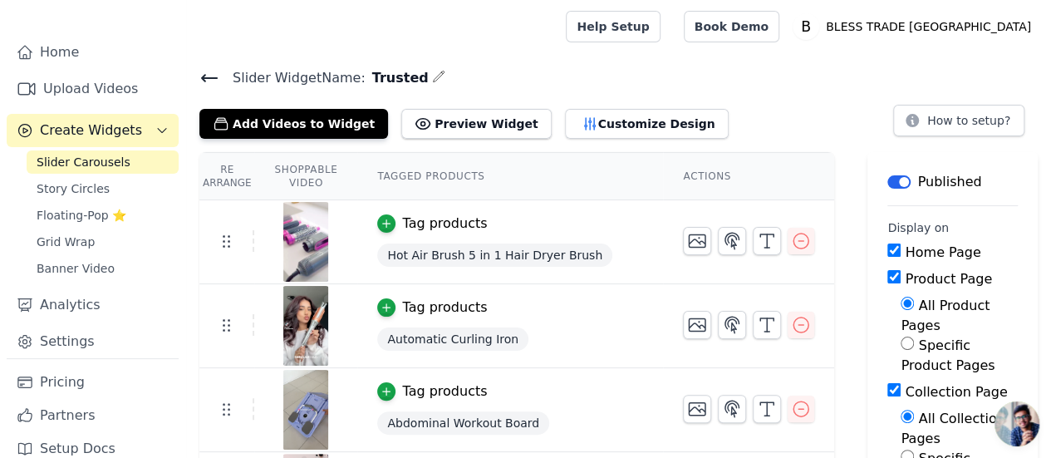
scroll to position [158, 0]
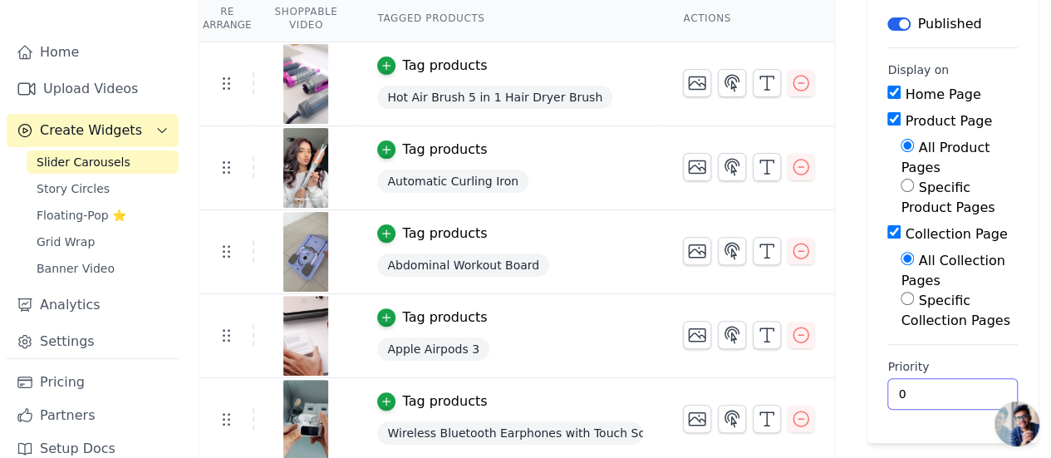
click at [961, 378] on input "0" at bounding box center [953, 394] width 130 height 32
click at [976, 378] on input "0" at bounding box center [953, 394] width 130 height 32
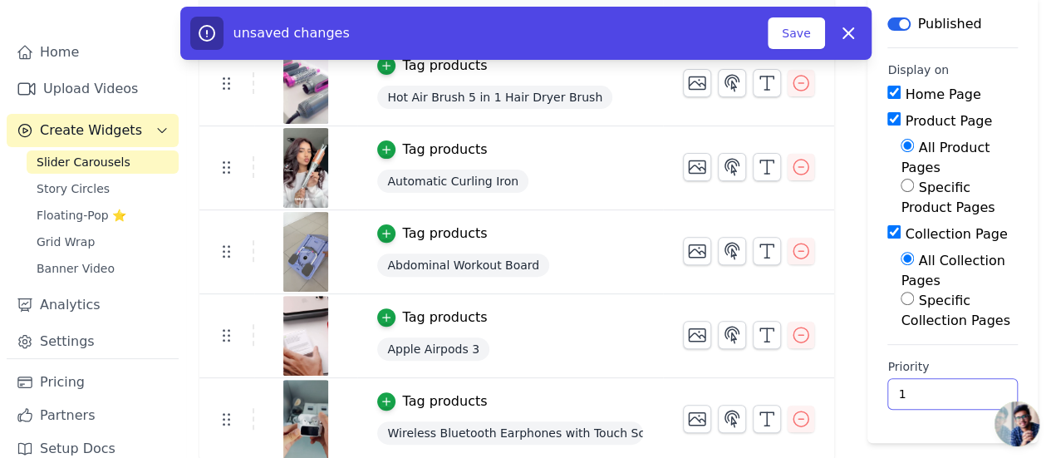
click at [978, 378] on input "1" at bounding box center [953, 394] width 130 height 32
click at [978, 378] on input "2" at bounding box center [953, 394] width 130 height 32
click at [978, 378] on input "3" at bounding box center [953, 394] width 130 height 32
click at [978, 378] on input "4" at bounding box center [953, 394] width 130 height 32
click at [978, 378] on input "5" at bounding box center [953, 394] width 130 height 32
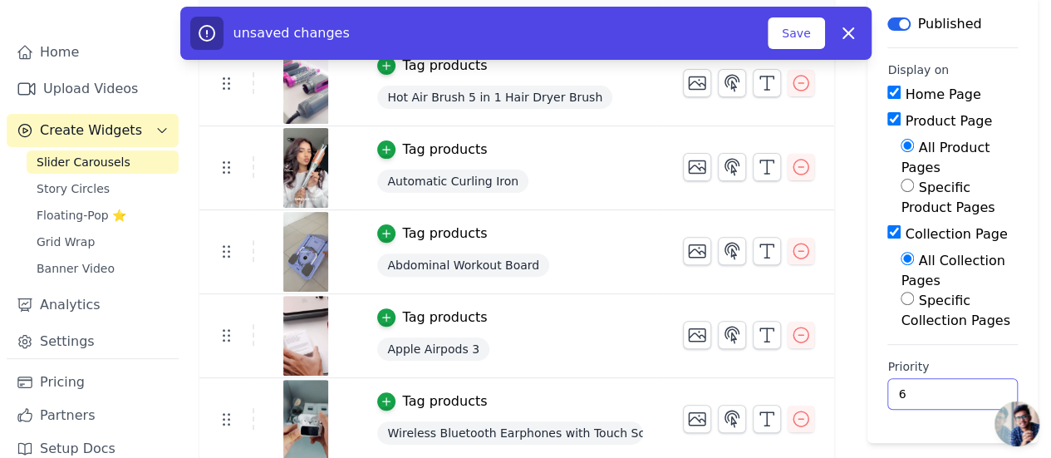
click at [978, 378] on input "6" at bounding box center [953, 394] width 130 height 32
click at [978, 378] on input "7" at bounding box center [953, 394] width 130 height 32
click at [978, 378] on input "8" at bounding box center [953, 394] width 130 height 32
click at [978, 378] on input "9" at bounding box center [953, 394] width 130 height 32
click at [978, 378] on input "10" at bounding box center [953, 394] width 130 height 32
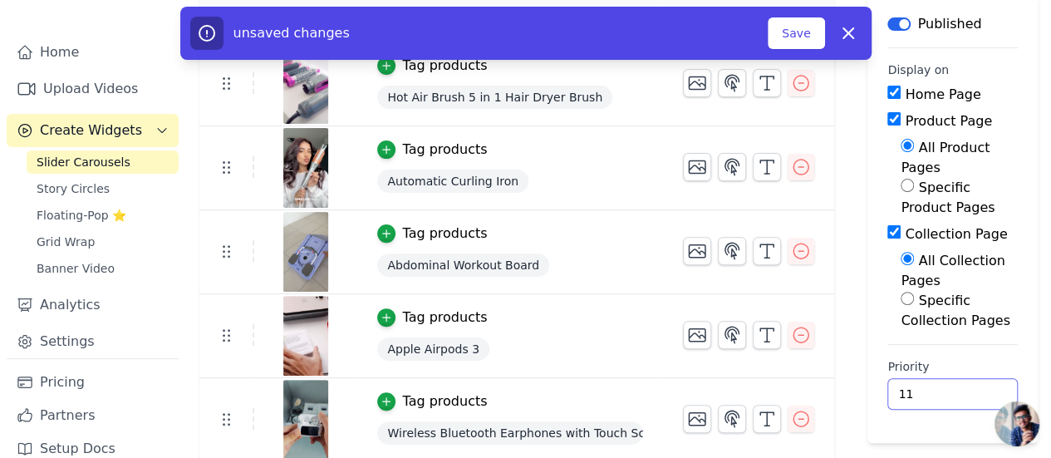
click at [978, 378] on input "11" at bounding box center [953, 394] width 130 height 32
click at [978, 378] on input "12" at bounding box center [953, 394] width 130 height 32
click at [978, 378] on input "44" at bounding box center [953, 394] width 130 height 32
click at [978, 378] on input "45" at bounding box center [953, 394] width 130 height 32
click at [978, 378] on input "46" at bounding box center [953, 394] width 130 height 32
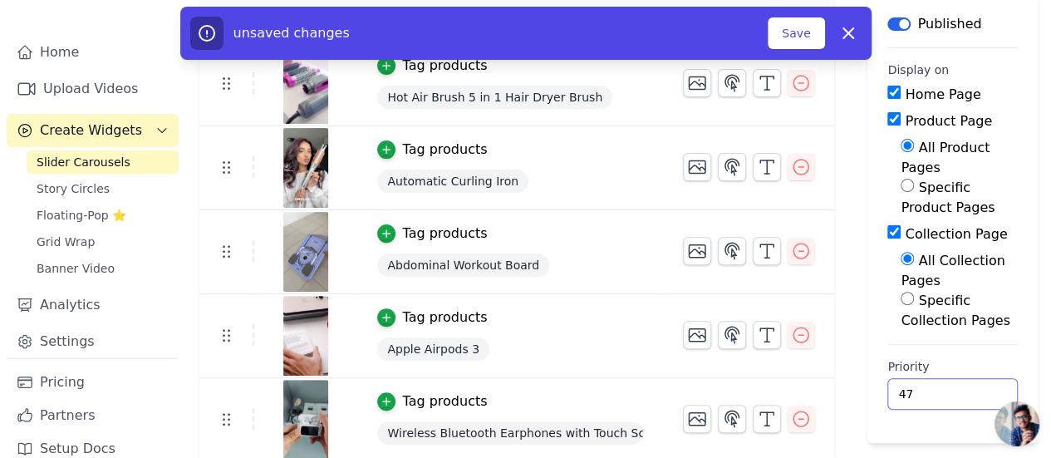
click at [978, 378] on input "47" at bounding box center [953, 394] width 130 height 32
click at [978, 378] on input "48" at bounding box center [953, 394] width 130 height 32
click at [978, 378] on input "49" at bounding box center [953, 394] width 130 height 32
click at [978, 378] on input "50" at bounding box center [953, 394] width 130 height 32
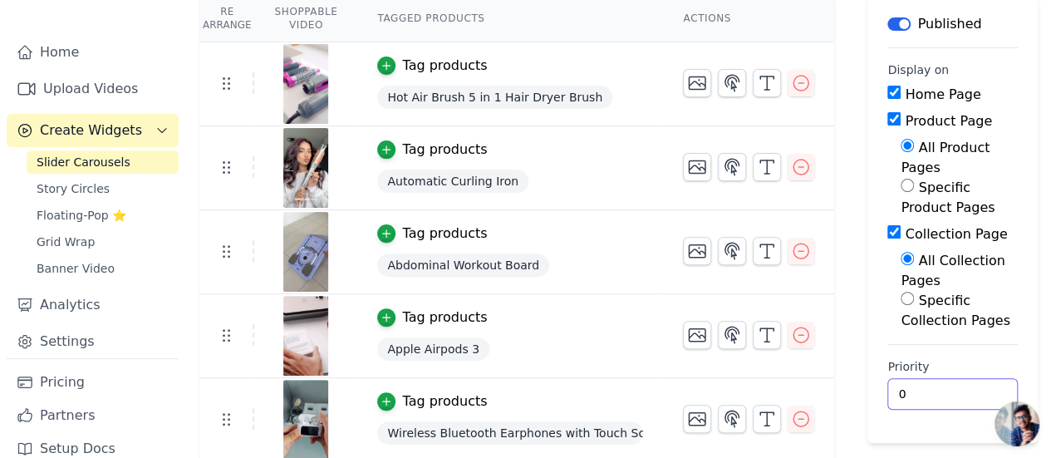
type input "0"
click at [976, 378] on input "0" at bounding box center [953, 394] width 130 height 32
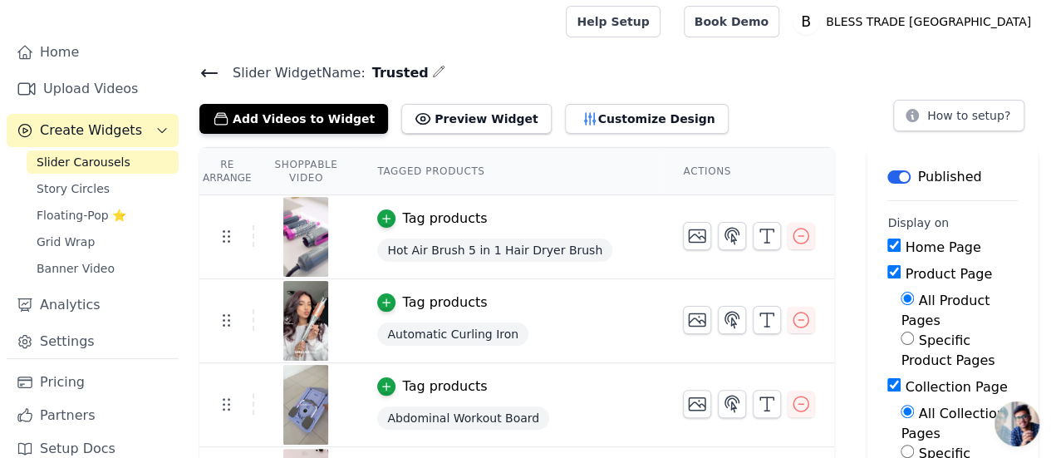
scroll to position [7, 0]
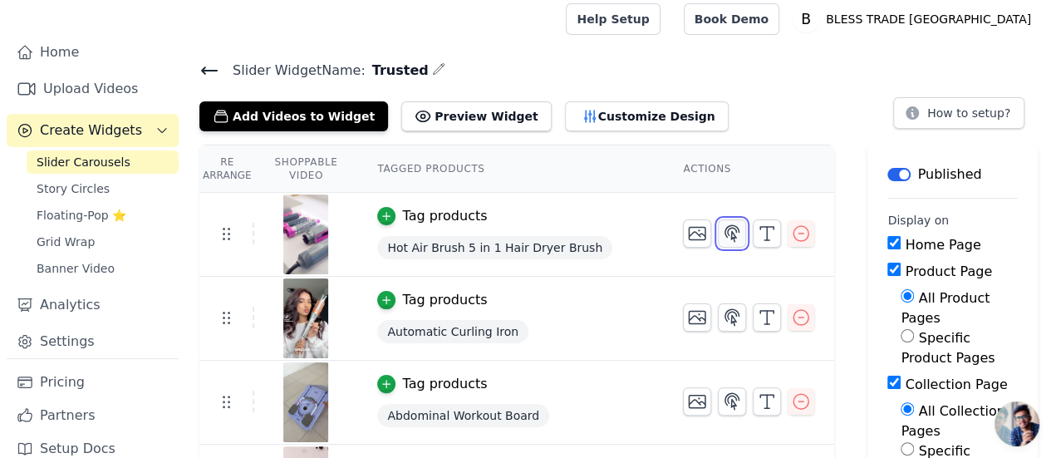
click at [728, 235] on icon "button" at bounding box center [732, 233] width 14 height 16
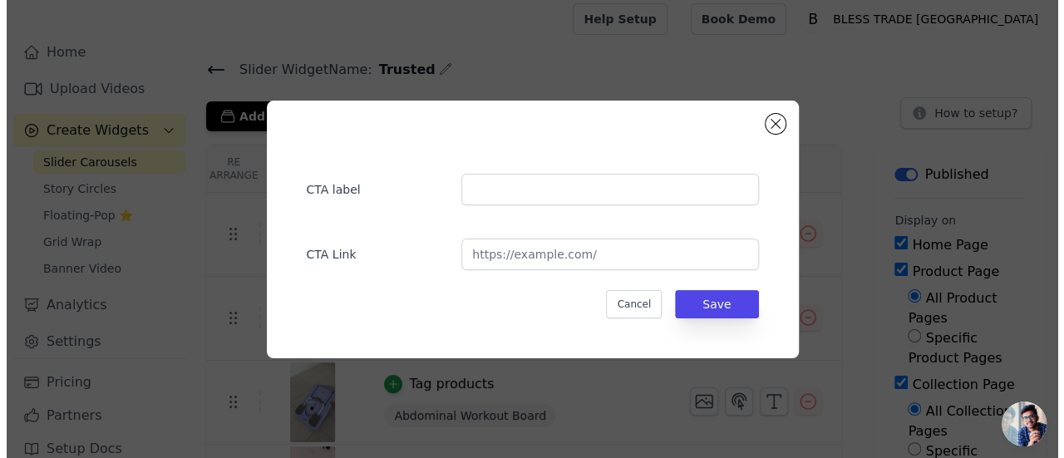
scroll to position [0, 0]
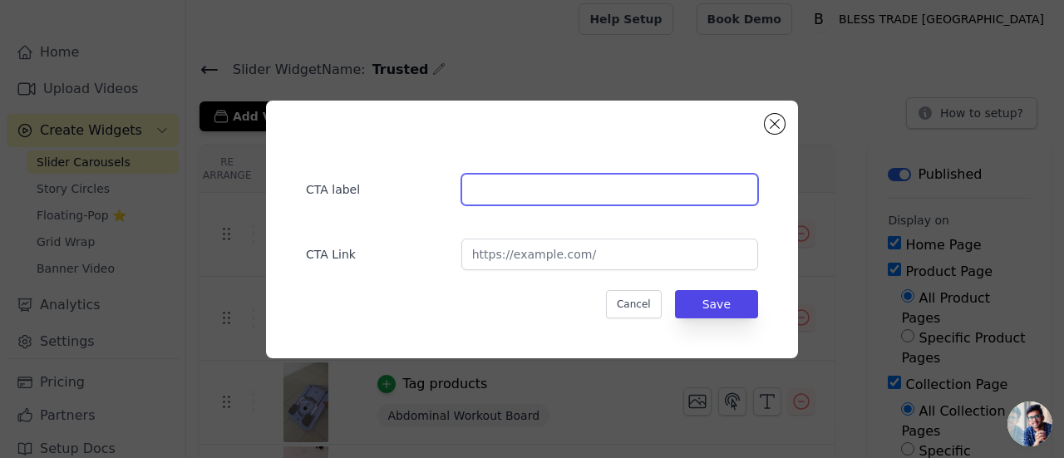
click at [523, 198] on input "text" at bounding box center [609, 190] width 297 height 32
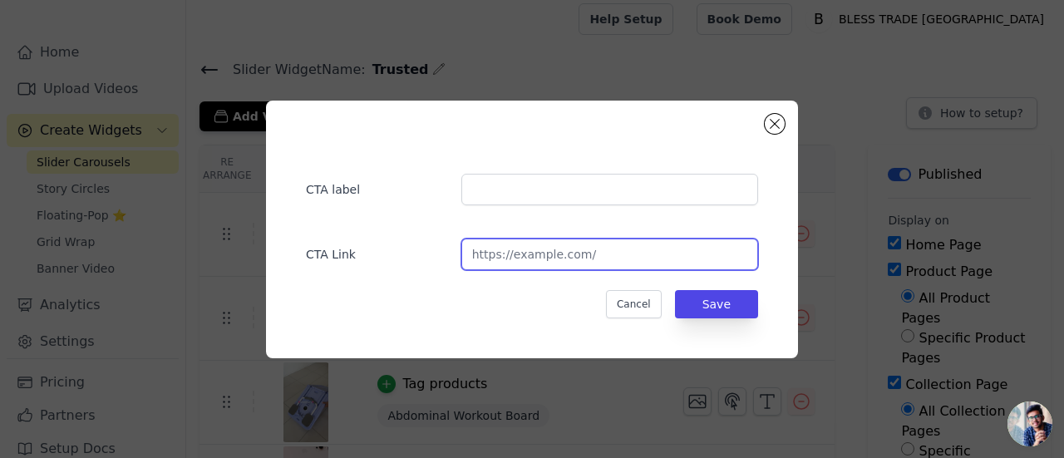
click at [558, 261] on input "url" at bounding box center [609, 255] width 297 height 32
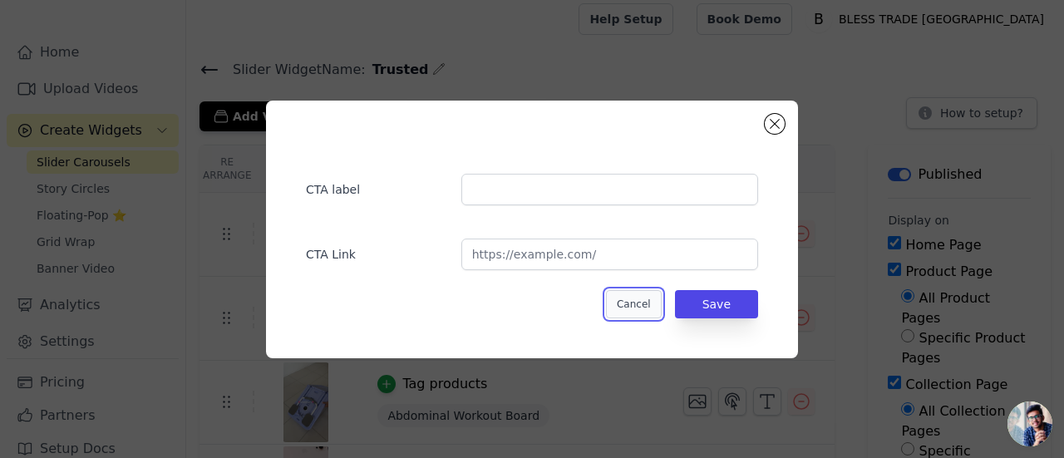
click at [637, 300] on button "Cancel" at bounding box center [634, 304] width 56 height 28
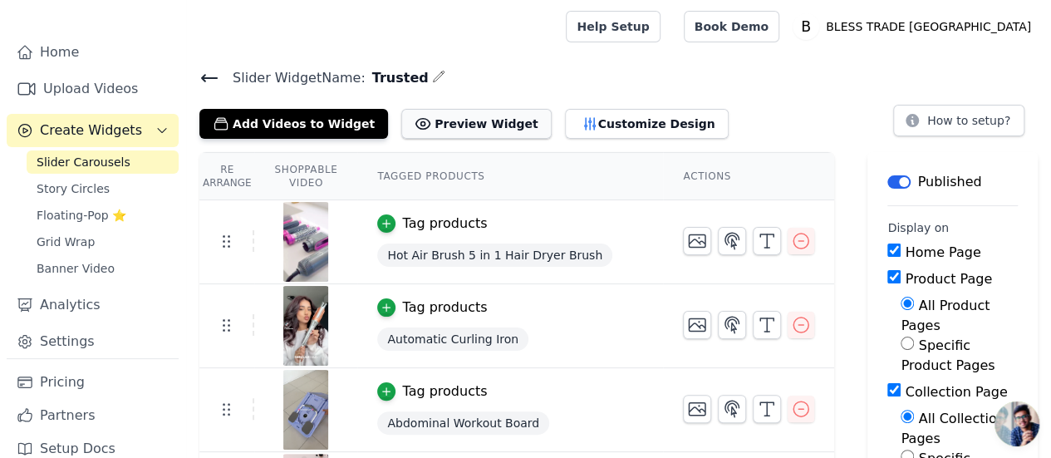
click at [440, 126] on button "Preview Widget" at bounding box center [476, 124] width 150 height 30
drag, startPoint x: 358, startPoint y: 78, endPoint x: 406, endPoint y: 78, distance: 47.4
click at [406, 78] on h4 "Slider Widget Name: Trusted" at bounding box center [618, 77] width 838 height 22
copy span "Trusted"
